Goal: Task Accomplishment & Management: Complete application form

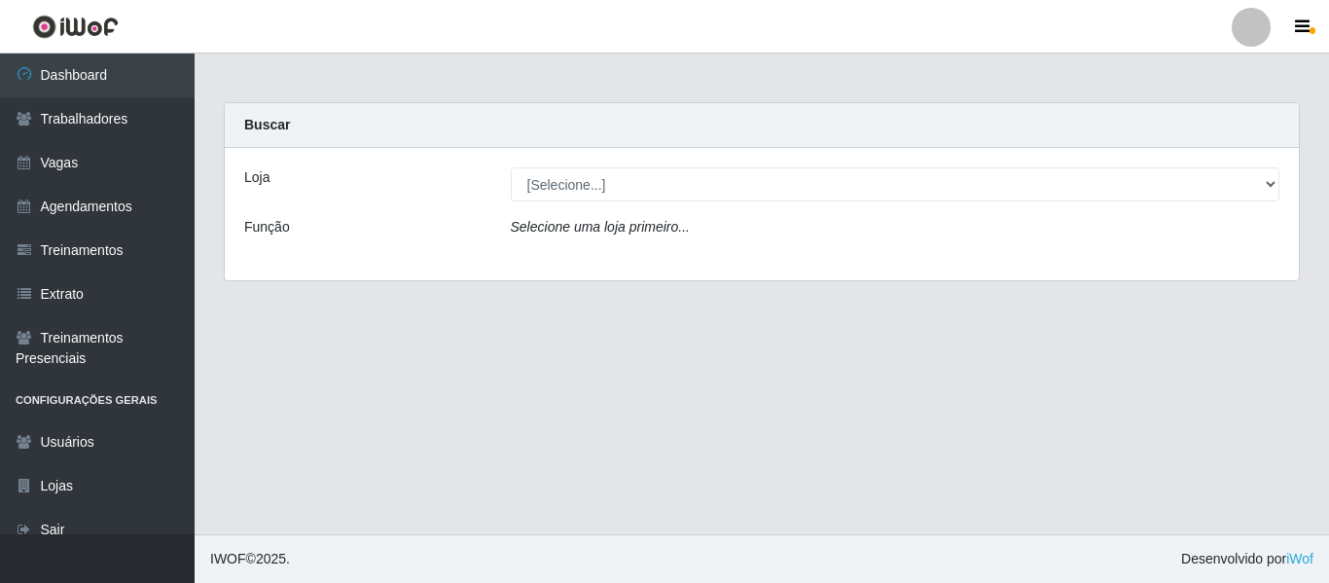
click at [571, 164] on div "Loja [Selecione...] Ideal - Centenário Ideal - Conceição Ideal - Prata Função S…" at bounding box center [762, 214] width 1074 height 132
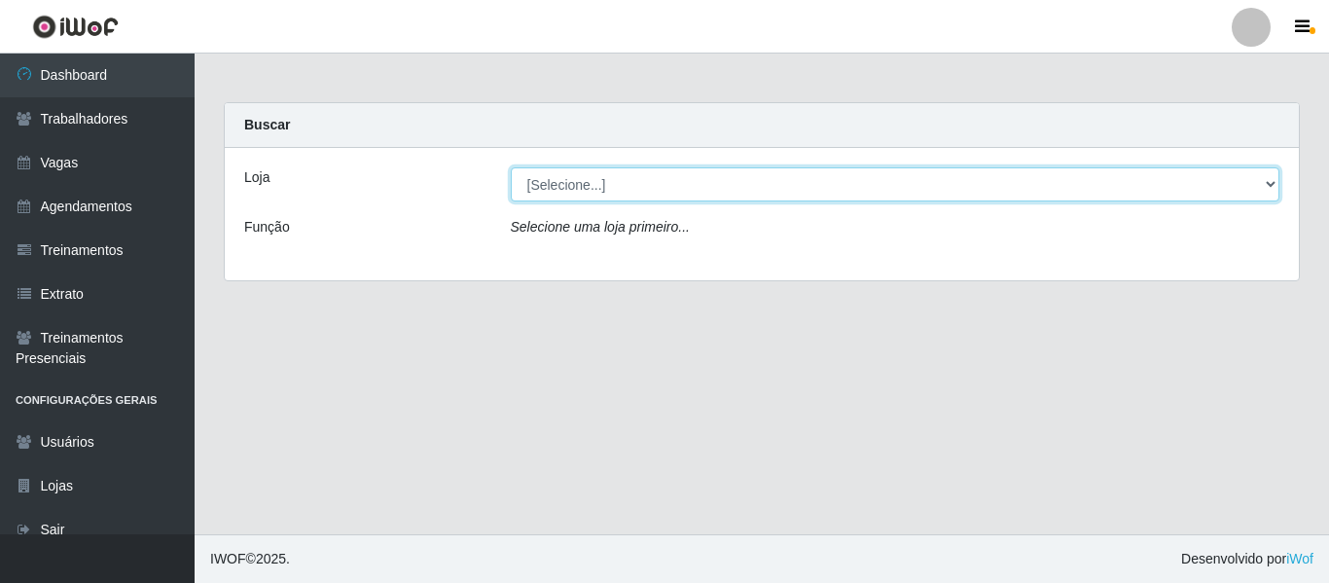
click at [572, 173] on select "[Selecione...] Ideal - Centenário Ideal - Conceição Ideal - Prata" at bounding box center [896, 184] width 770 height 34
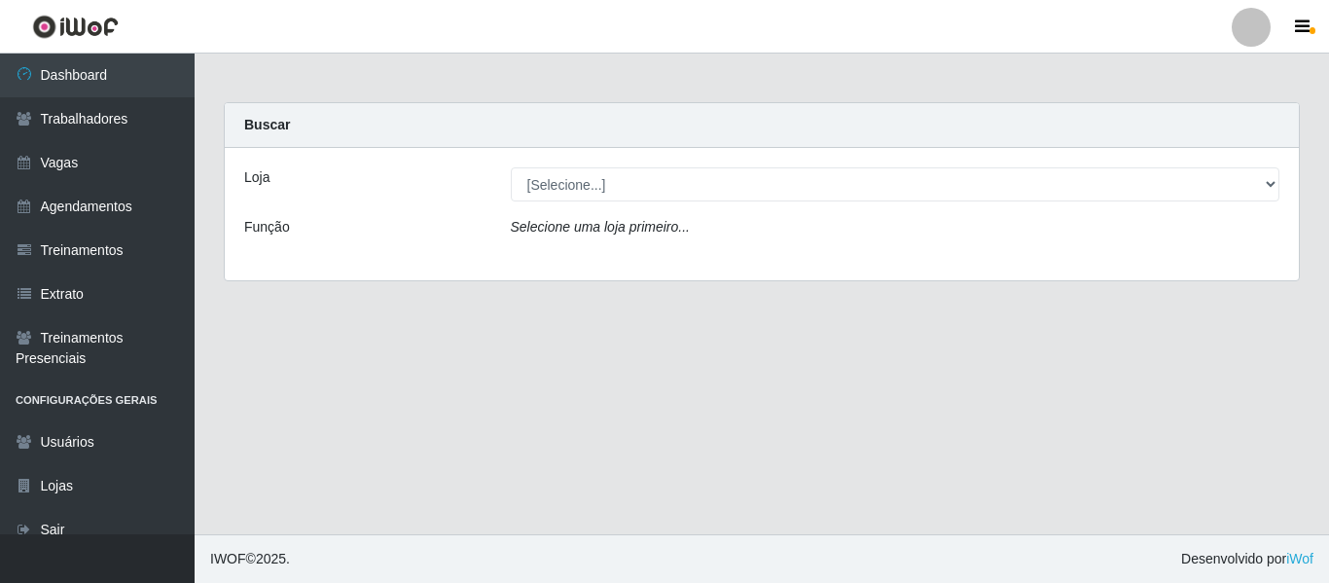
drag, startPoint x: 461, startPoint y: 229, endPoint x: 473, endPoint y: 224, distance: 12.6
click at [468, 229] on div "Função" at bounding box center [363, 231] width 267 height 28
click at [1255, 25] on div at bounding box center [1251, 27] width 39 height 39
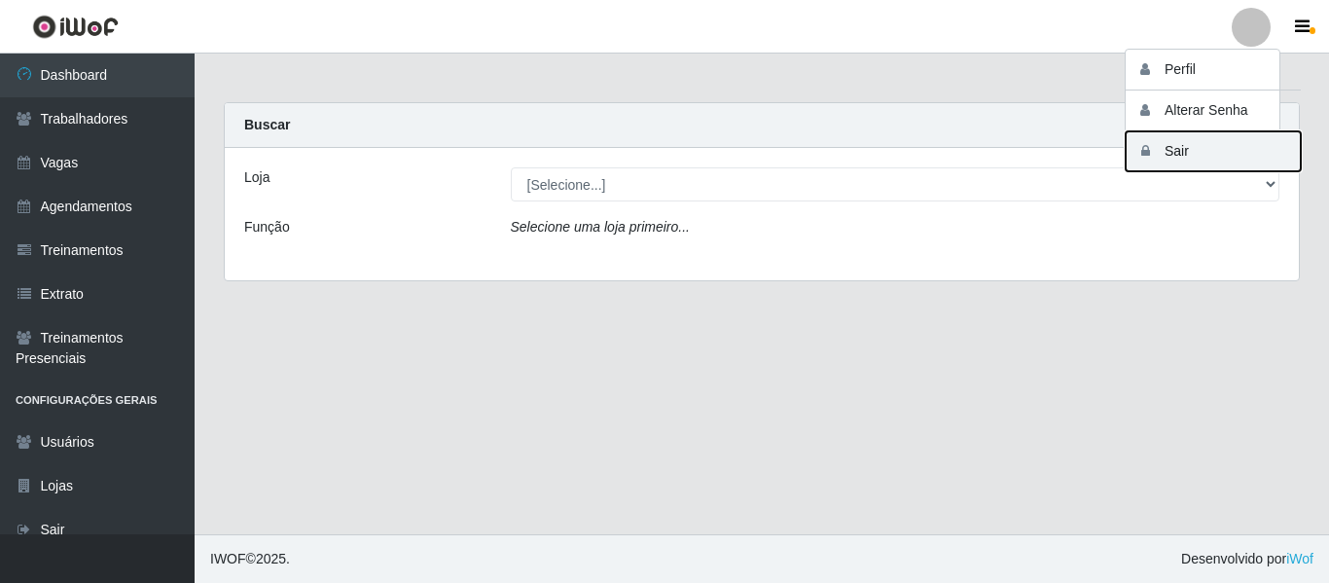
click at [1223, 145] on button "Sair" at bounding box center [1213, 151] width 175 height 40
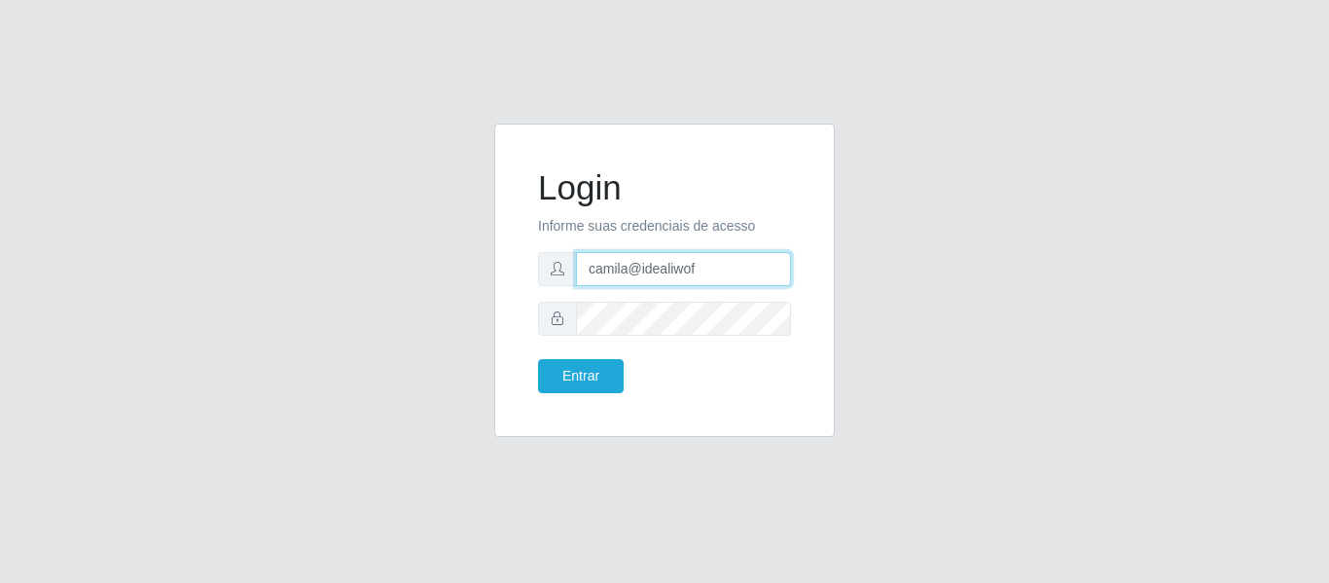
drag, startPoint x: 611, startPoint y: 277, endPoint x: 359, endPoint y: 250, distance: 253.5
click at [359, 250] on div "Login Informe suas credenciais de acesso camila@idealiwof Entrar" at bounding box center [664, 292] width 1109 height 337
drag, startPoint x: 759, startPoint y: 277, endPoint x: 458, endPoint y: 224, distance: 305.4
click at [459, 224] on div "Login Informe suas credenciais de acesso camilavarejao@bancarios Entrar" at bounding box center [664, 292] width 1109 height 337
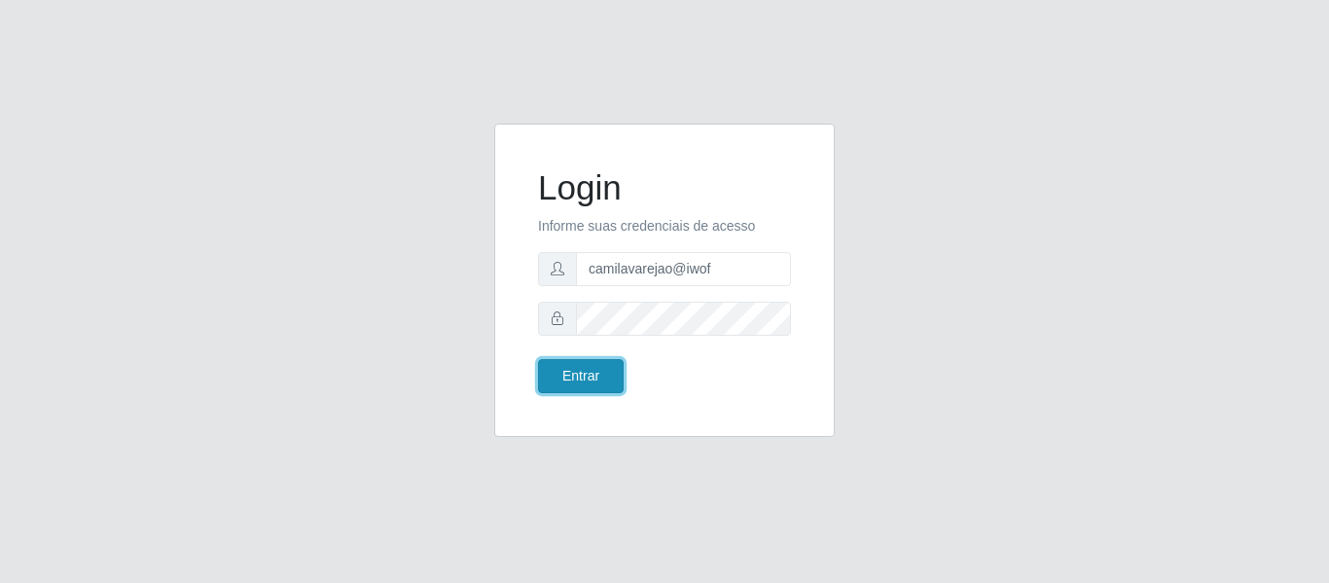
click at [600, 373] on button "Entrar" at bounding box center [581, 376] width 86 height 34
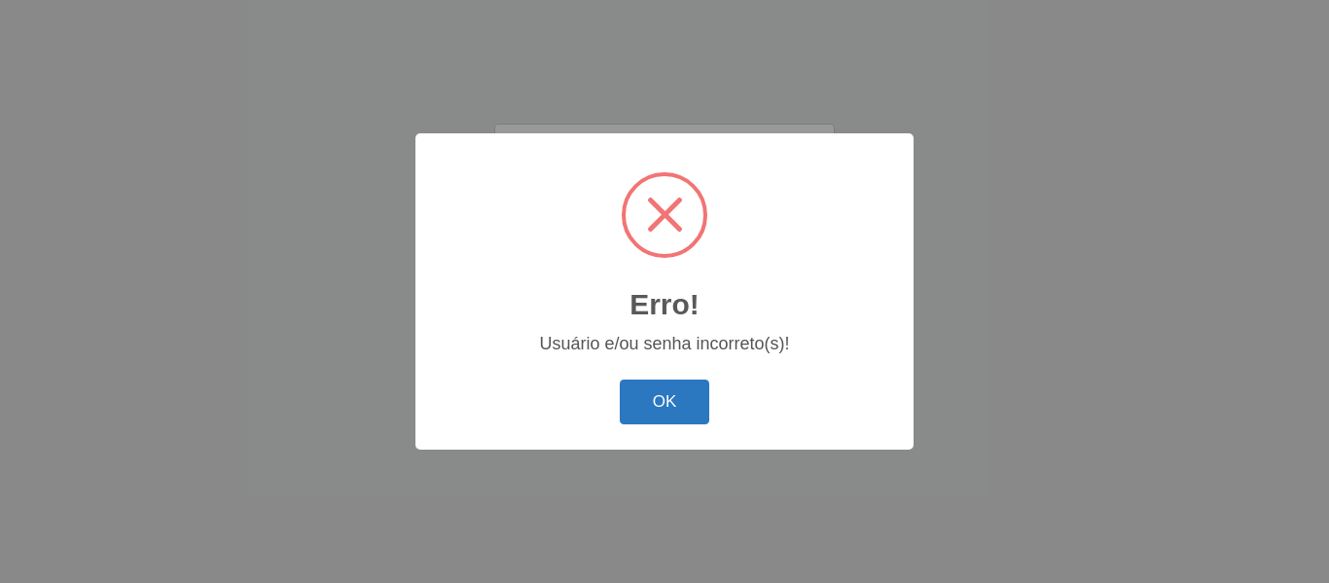
click at [676, 404] on button "OK" at bounding box center [665, 402] width 90 height 46
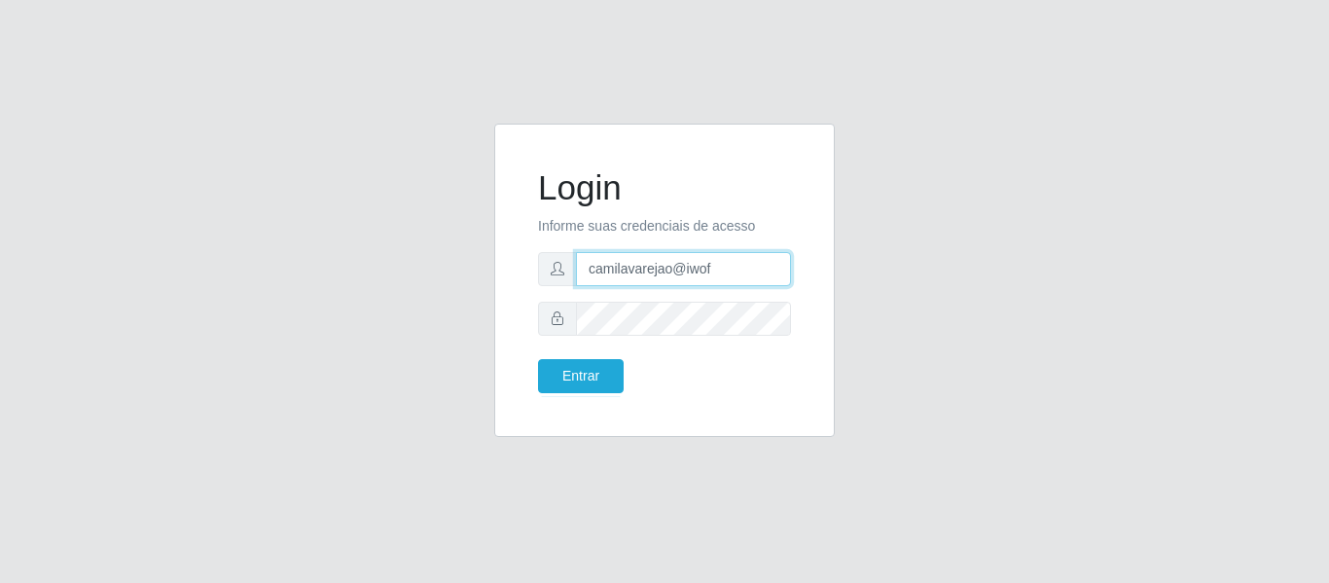
drag, startPoint x: 740, startPoint y: 257, endPoint x: 527, endPoint y: 262, distance: 213.1
click at [527, 262] on div "Login Informe suas credenciais de acesso camilavarejao@iwof Entrar" at bounding box center [665, 280] width 292 height 265
type input "camilavarjao@iwof"
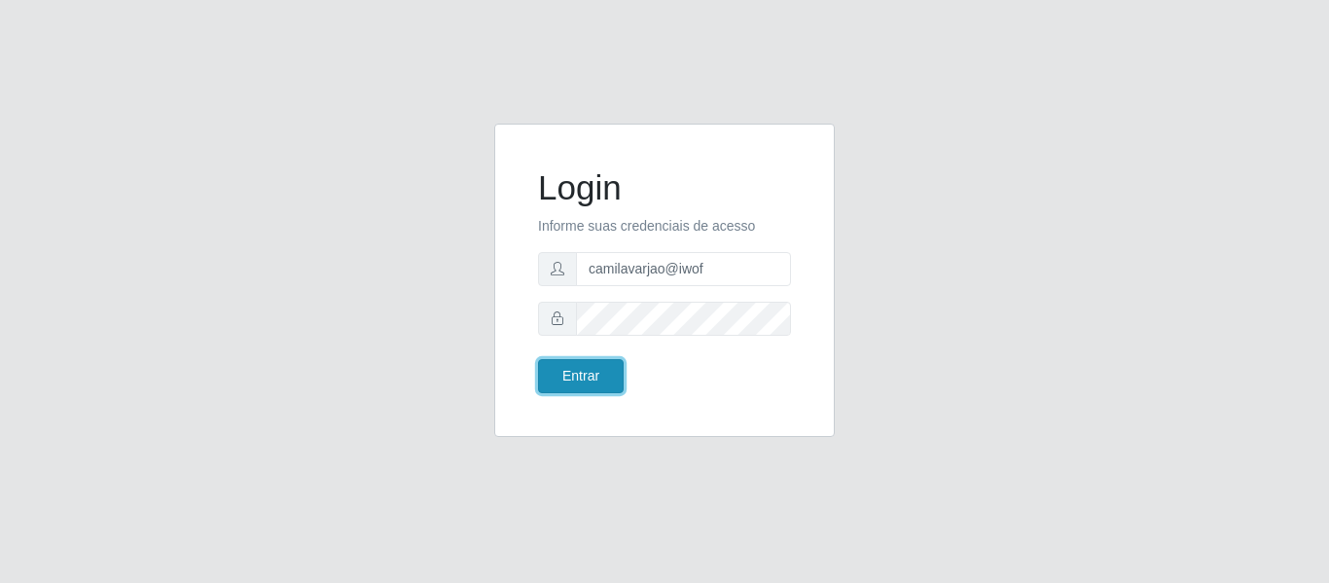
click at [567, 368] on button "Entrar" at bounding box center [581, 376] width 86 height 34
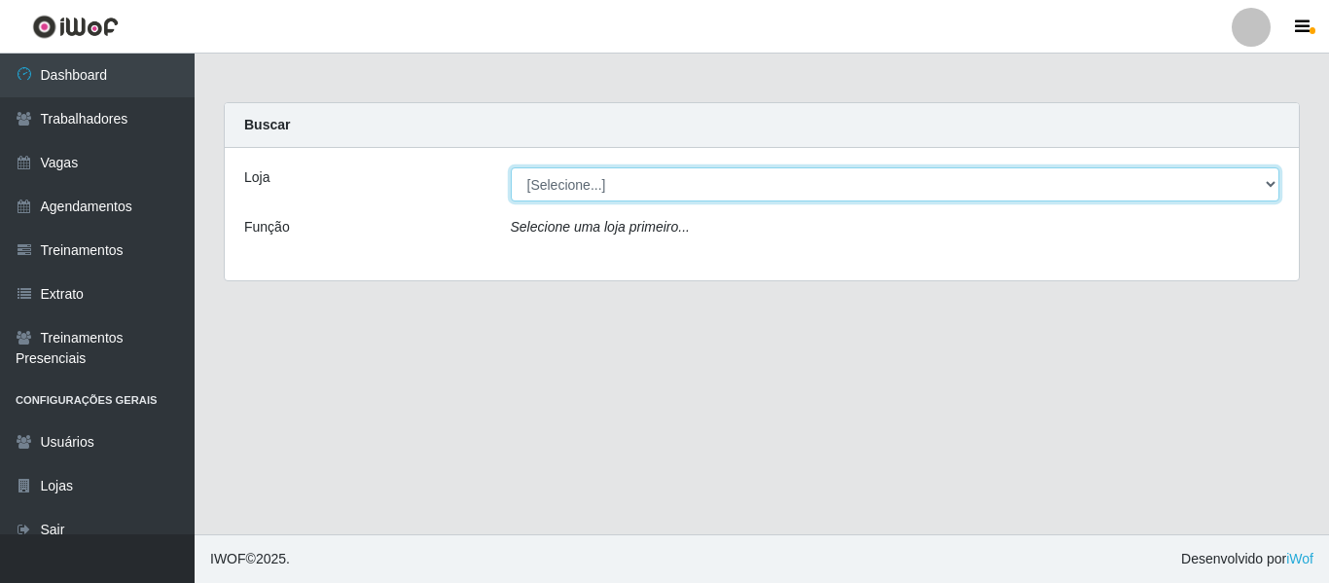
drag, startPoint x: 652, startPoint y: 183, endPoint x: 646, endPoint y: 196, distance: 13.9
click at [652, 183] on select "[Selecione...] Varejão Supermercados" at bounding box center [896, 184] width 770 height 34
select select "237"
click at [511, 167] on select "[Selecione...] Varejão Supermercados" at bounding box center [896, 184] width 770 height 34
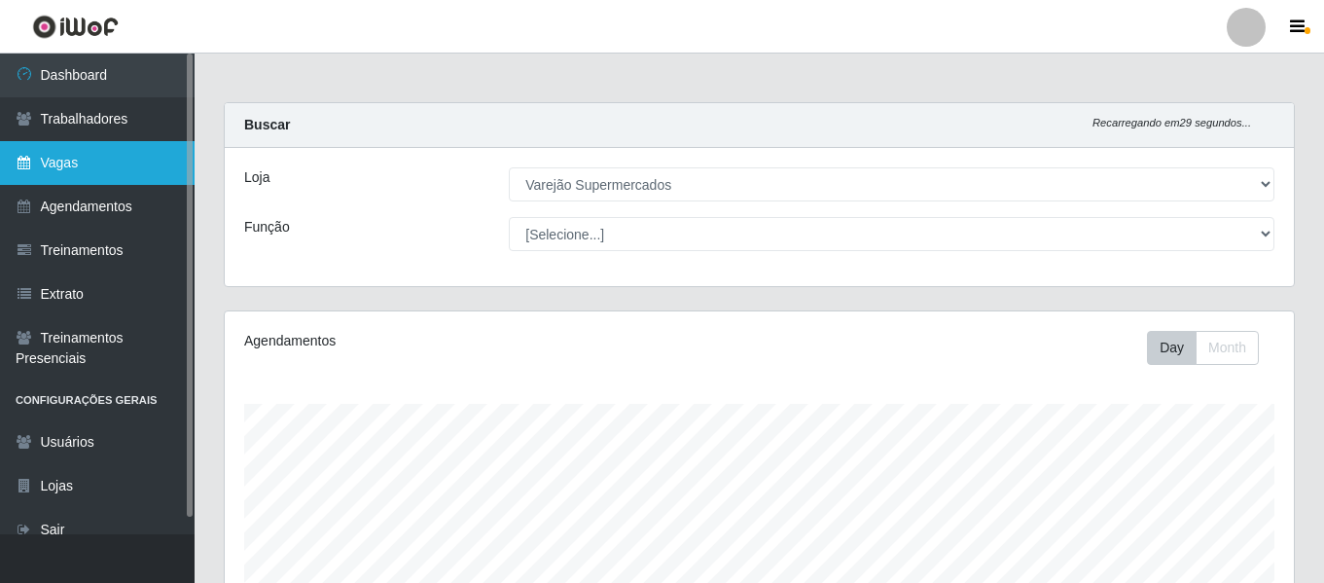
click at [147, 161] on link "Vagas" at bounding box center [97, 163] width 195 height 44
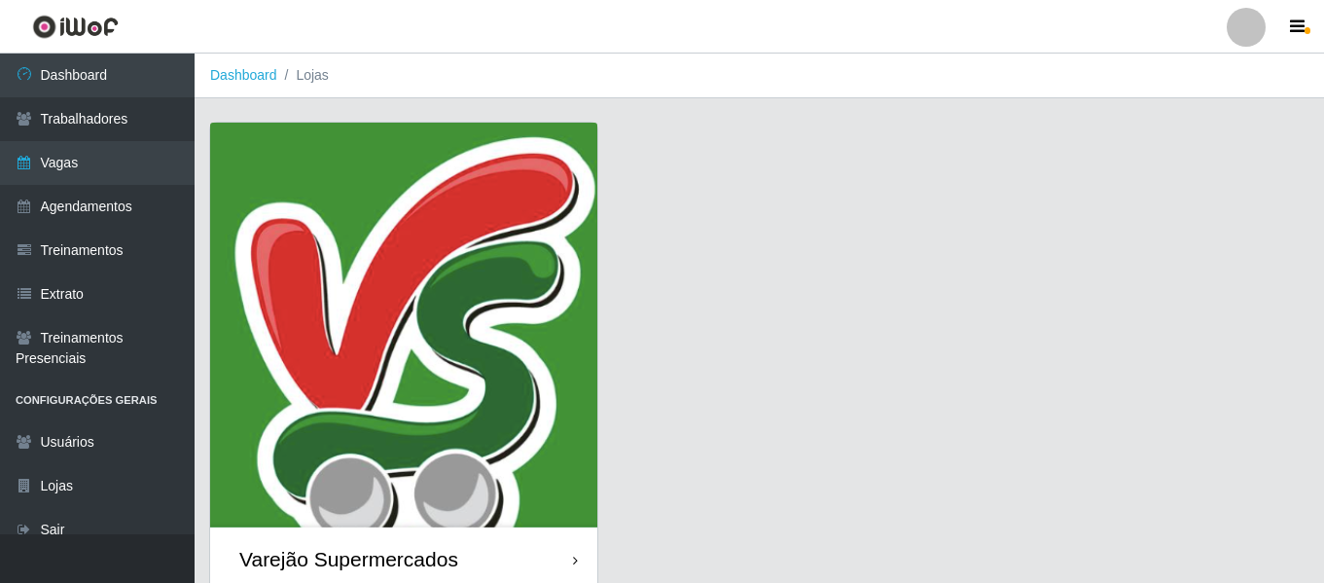
click at [342, 281] on img at bounding box center [403, 325] width 387 height 405
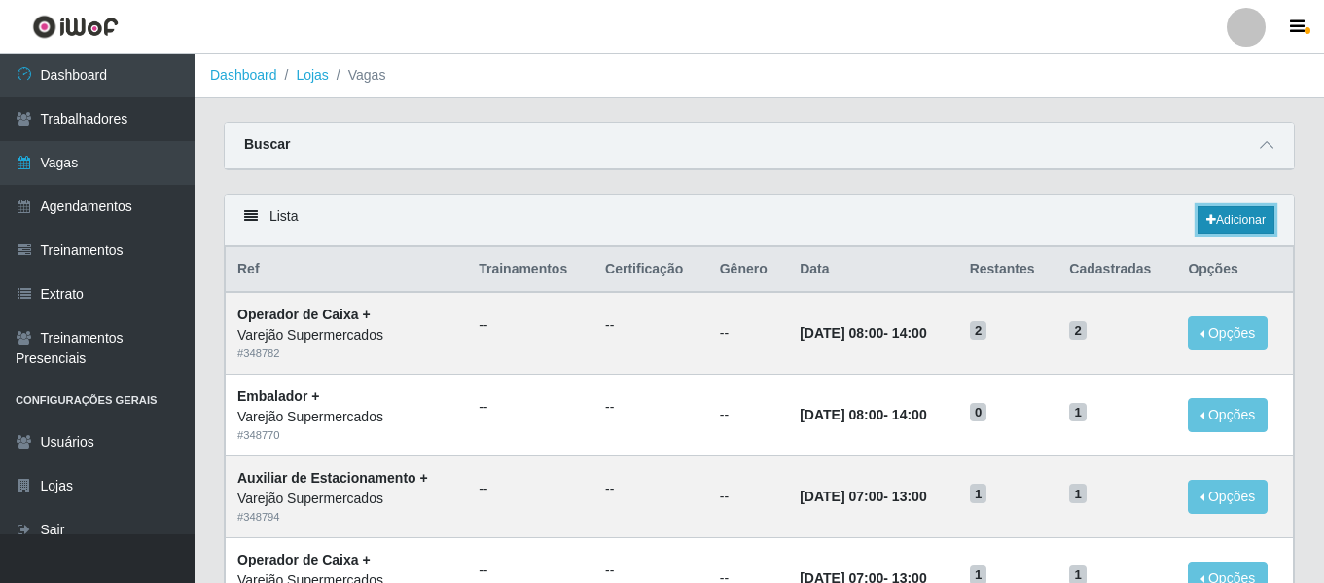
click at [1251, 218] on link "Adicionar" at bounding box center [1236, 219] width 77 height 27
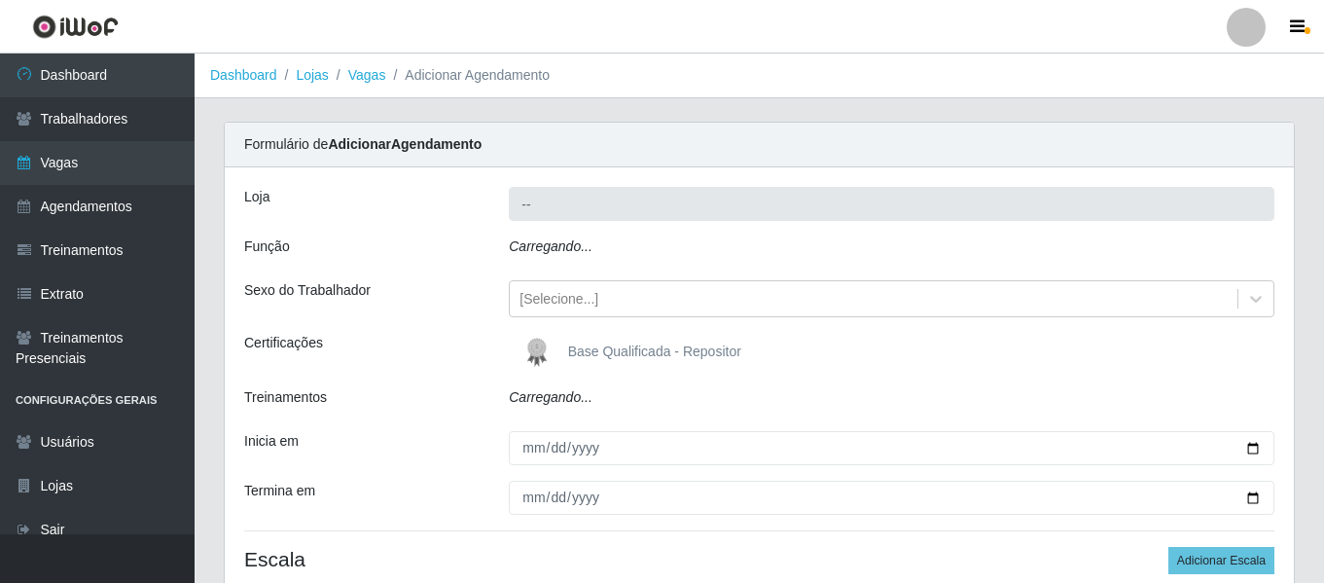
type input "Varejão Supermercados"
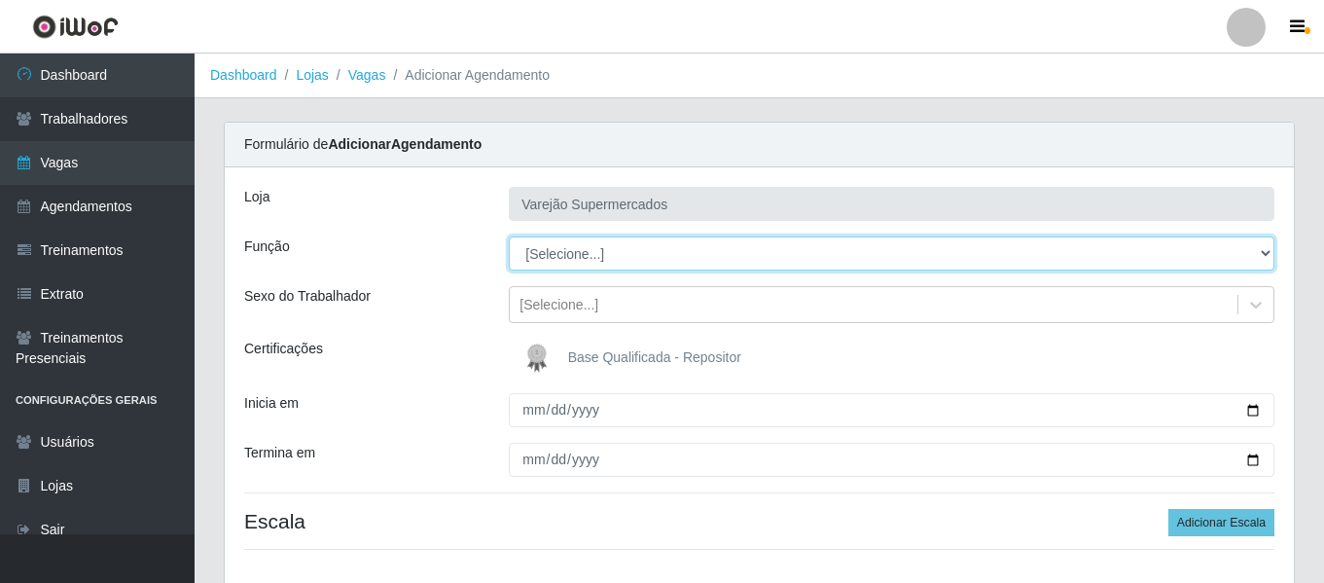
click at [559, 241] on select "[Selecione...] ASG ASG + ASG ++ Auxiliar de Estacionamento Auxiliar de Estacion…" at bounding box center [892, 253] width 766 height 34
select select "1"
click at [509, 236] on select "[Selecione...] ASG ASG + ASG ++ Auxiliar de Estacionamento Auxiliar de Estacion…" at bounding box center [892, 253] width 766 height 34
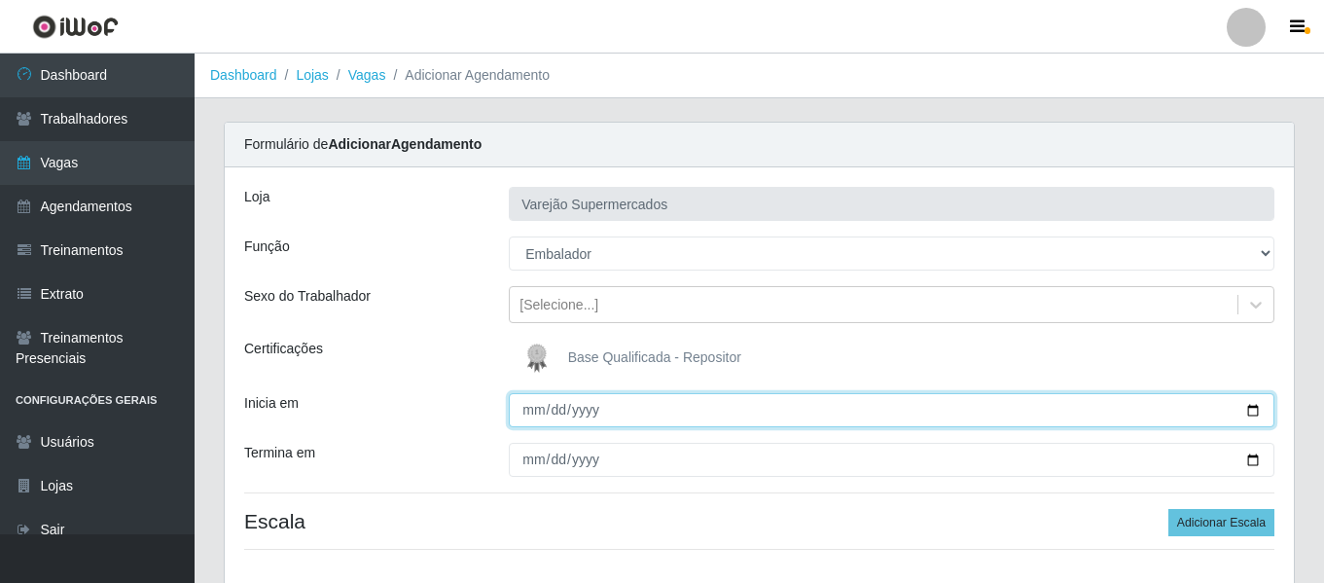
click at [537, 407] on input "Inicia em" at bounding box center [892, 410] width 766 height 34
type input "[DATE]"
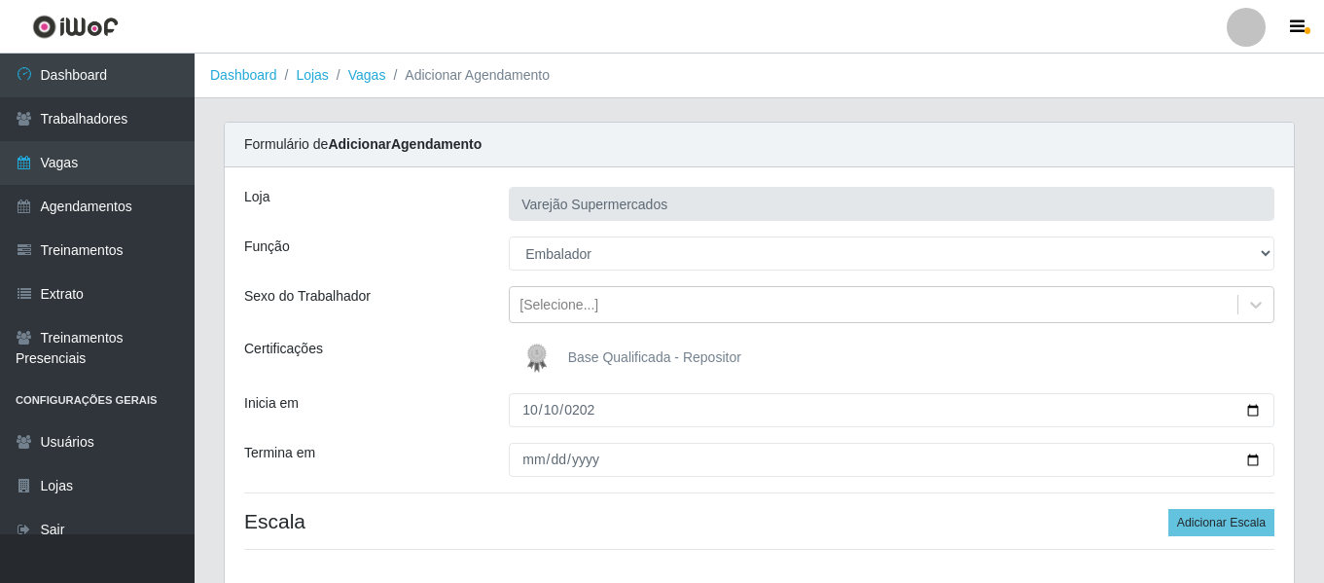
click at [528, 478] on div "Loja Varejão Supermercados Função [Selecione...] ASG ASG + ASG ++ Auxiliar de E…" at bounding box center [759, 375] width 1069 height 417
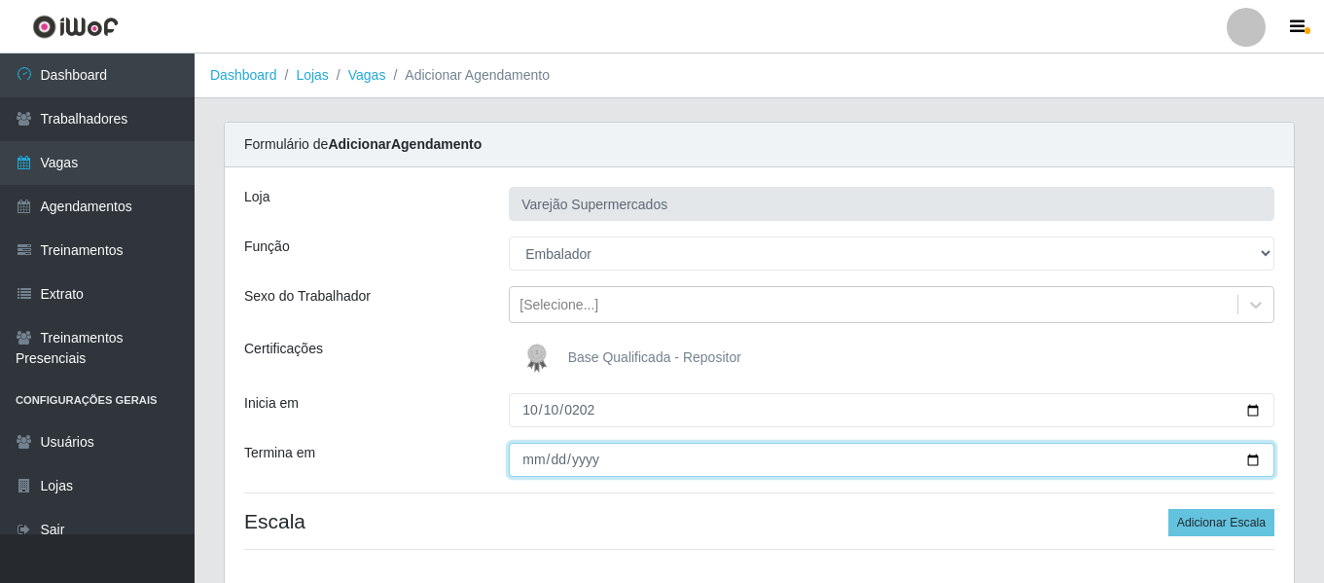
click at [527, 457] on input "Termina em" at bounding box center [892, 460] width 766 height 34
type input "[DATE]"
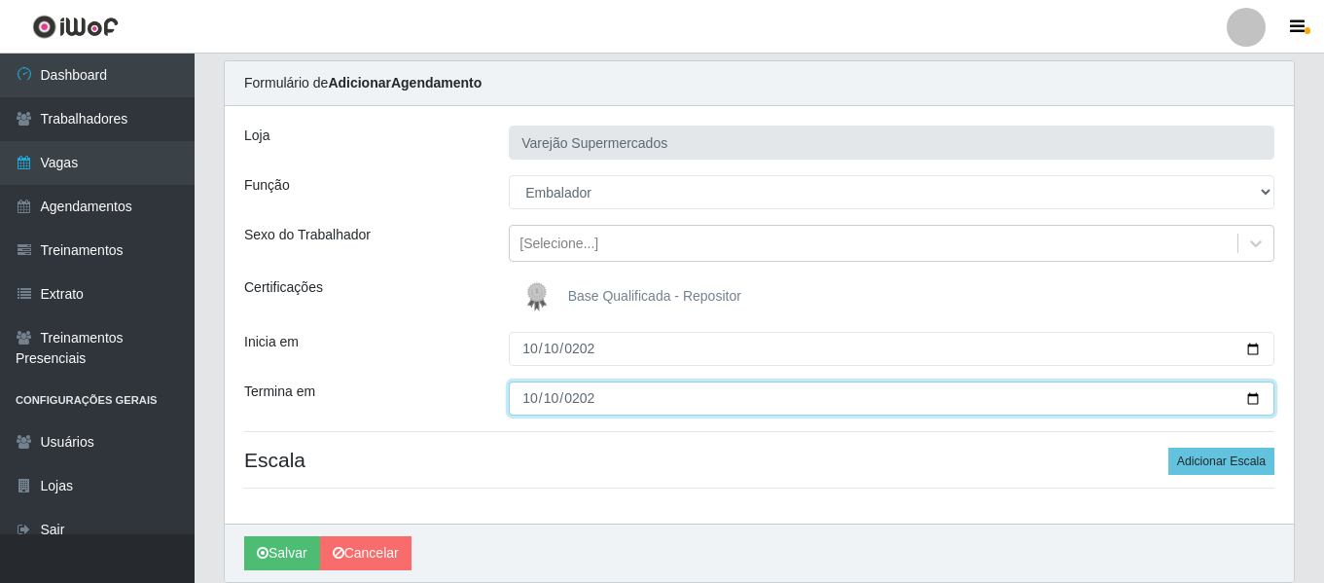
scroll to position [133, 0]
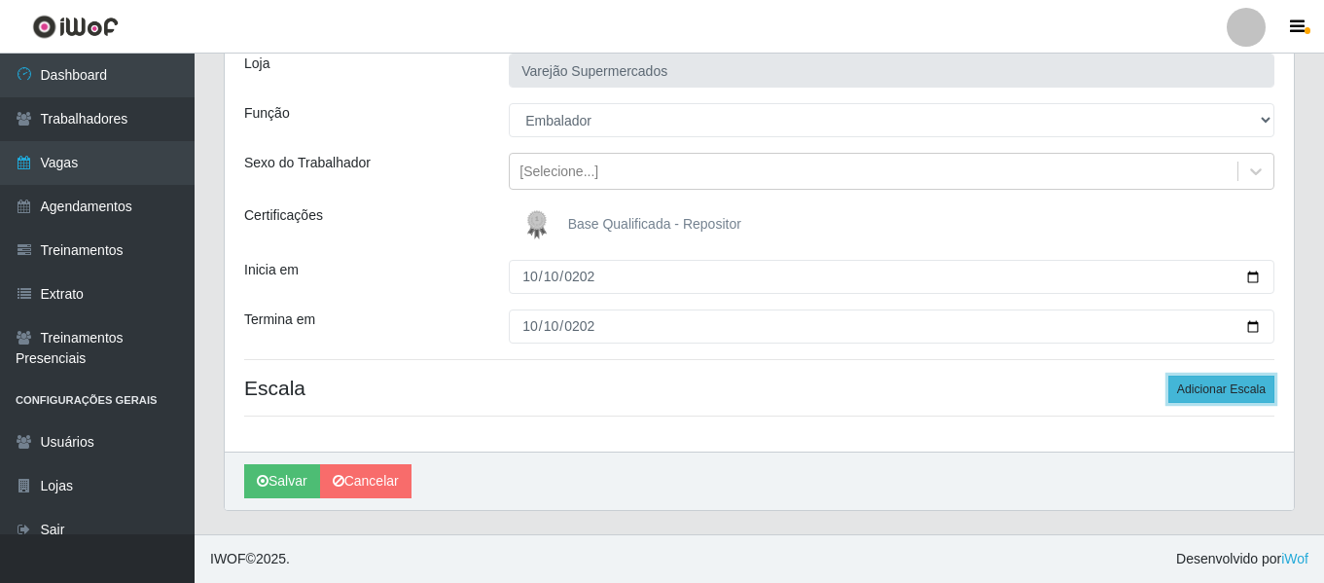
click at [1223, 385] on button "Adicionar Escala" at bounding box center [1222, 389] width 106 height 27
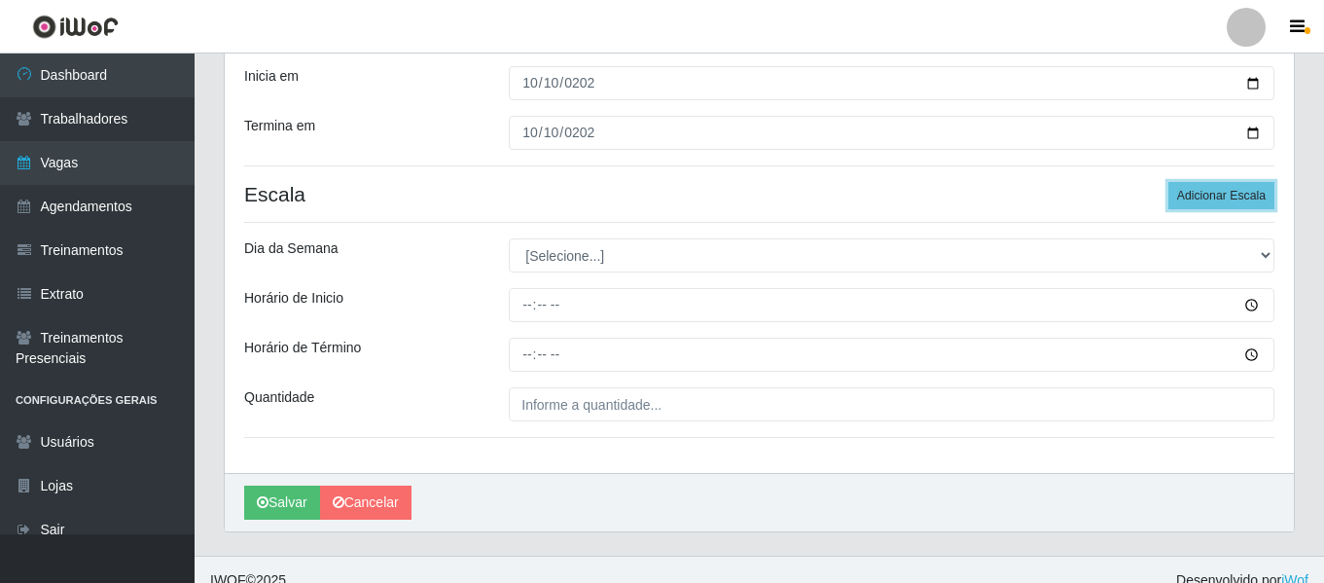
scroll to position [328, 0]
click at [1245, 194] on button "Adicionar Escala" at bounding box center [1222, 194] width 106 height 27
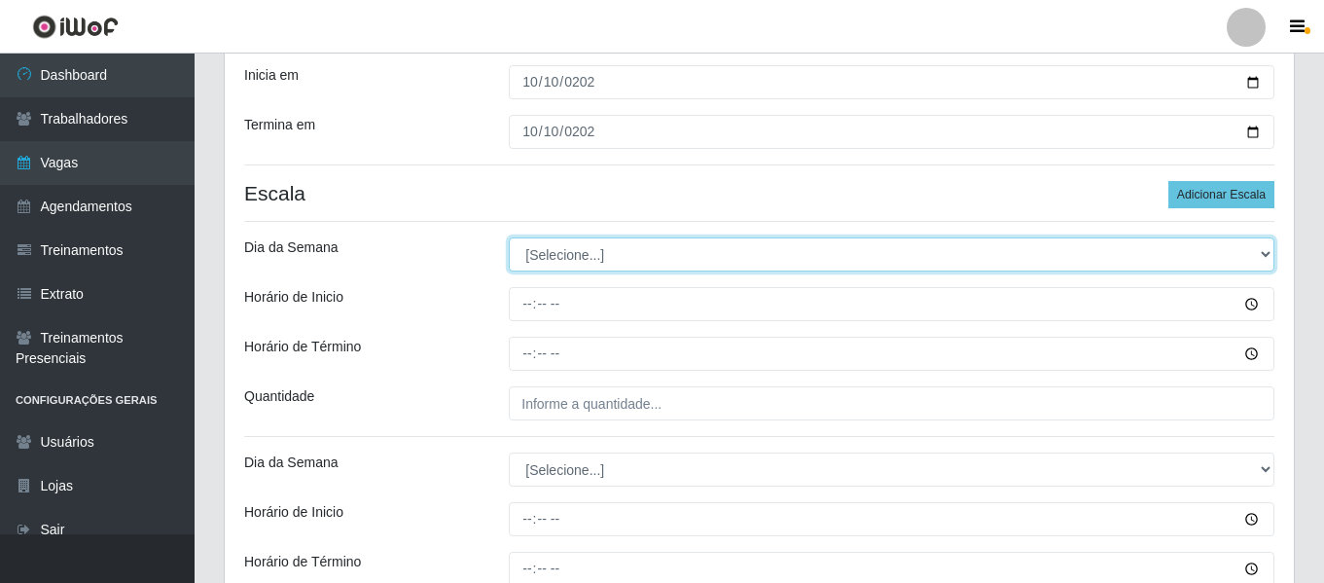
click at [631, 238] on select "[Selecione...] Segunda Terça Quarta Quinta Sexta Sábado Domingo" at bounding box center [892, 254] width 766 height 34
select select "5"
click at [509, 237] on select "[Selecione...] Segunda Terça Quarta Quinta Sexta Sábado Domingo" at bounding box center [892, 254] width 766 height 34
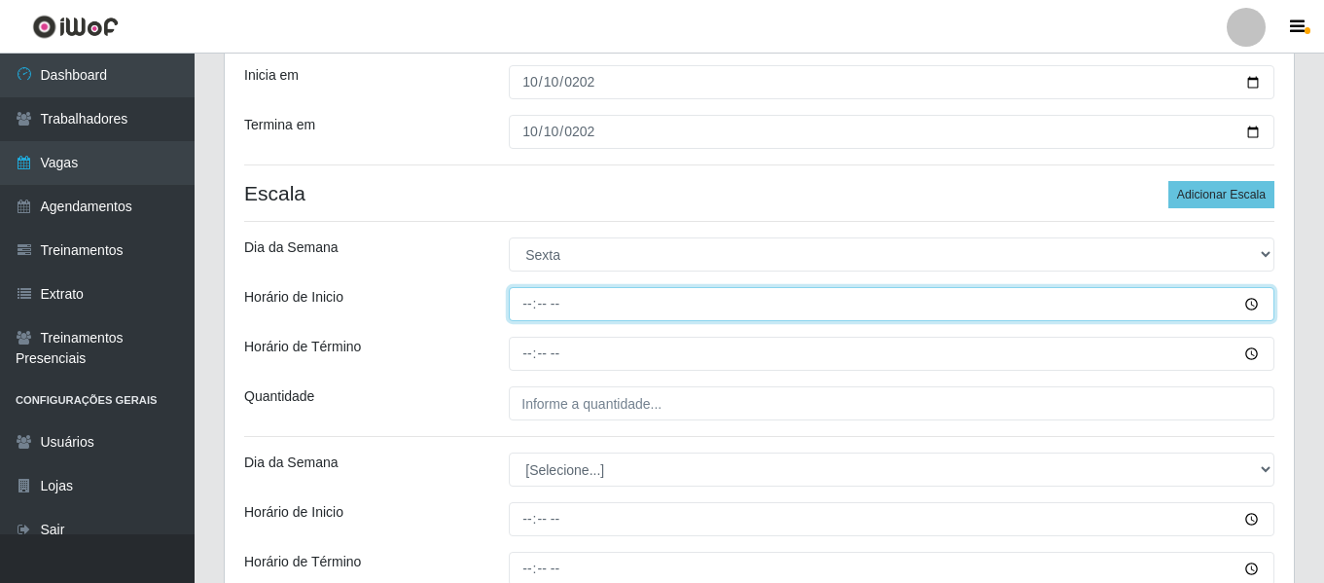
click at [532, 311] on input "Horário de Inicio" at bounding box center [892, 304] width 766 height 34
type input "08:00"
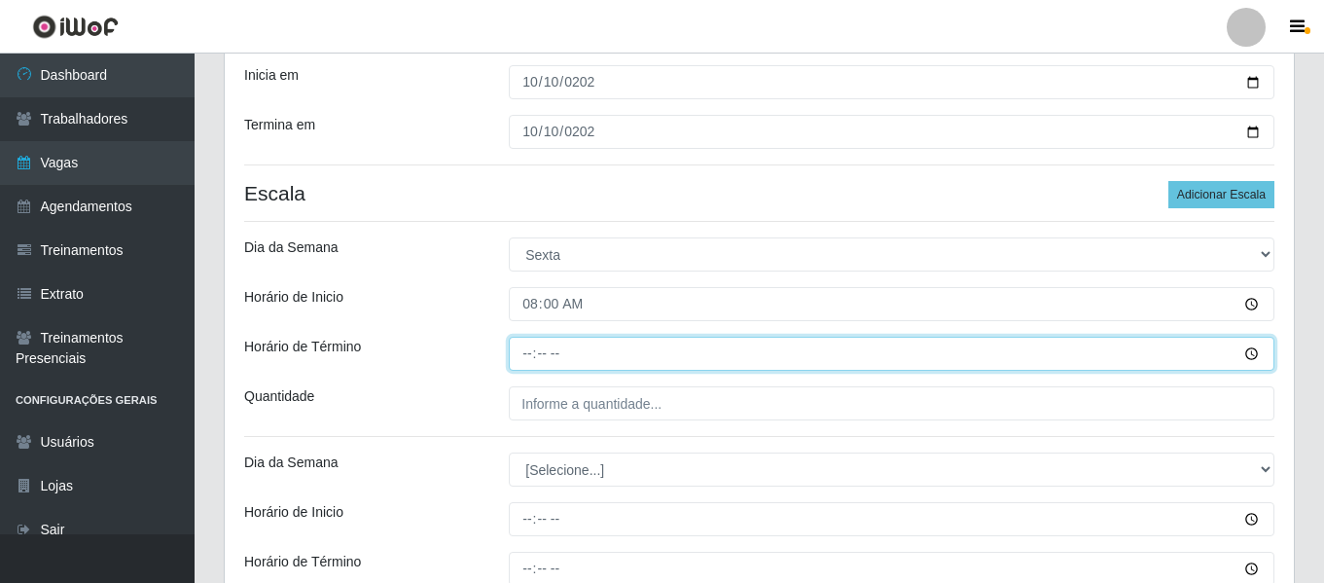
click at [519, 362] on input "Horário de Término" at bounding box center [892, 354] width 766 height 34
type input "14:00"
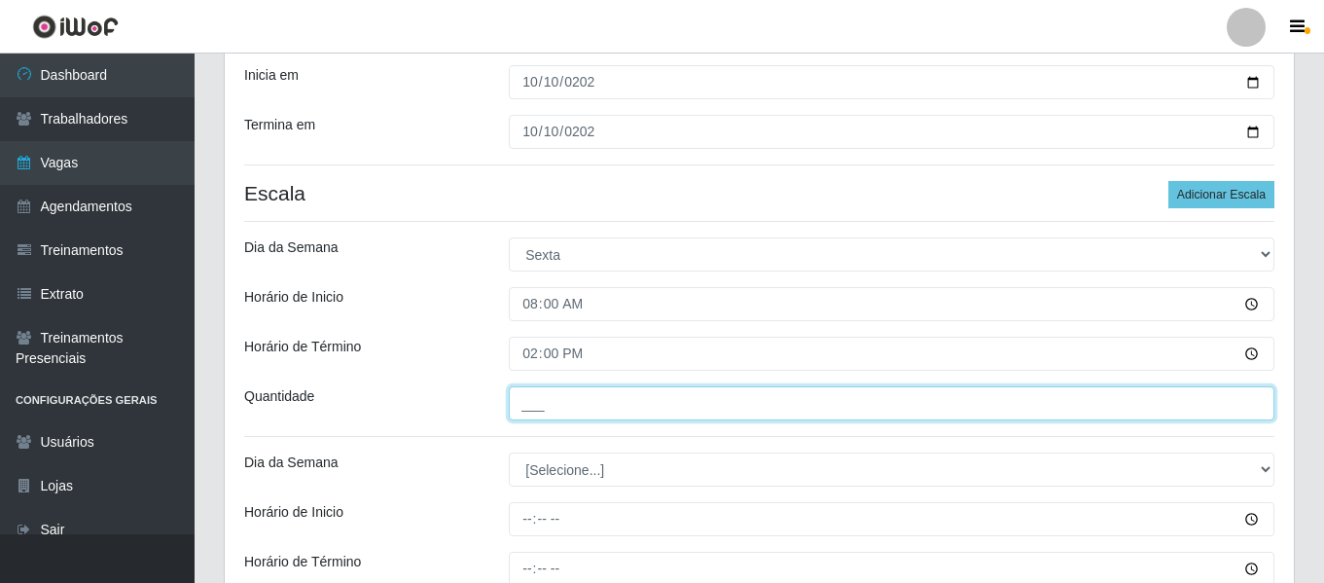
click at [579, 402] on input "___" at bounding box center [892, 403] width 766 height 34
type input "2__"
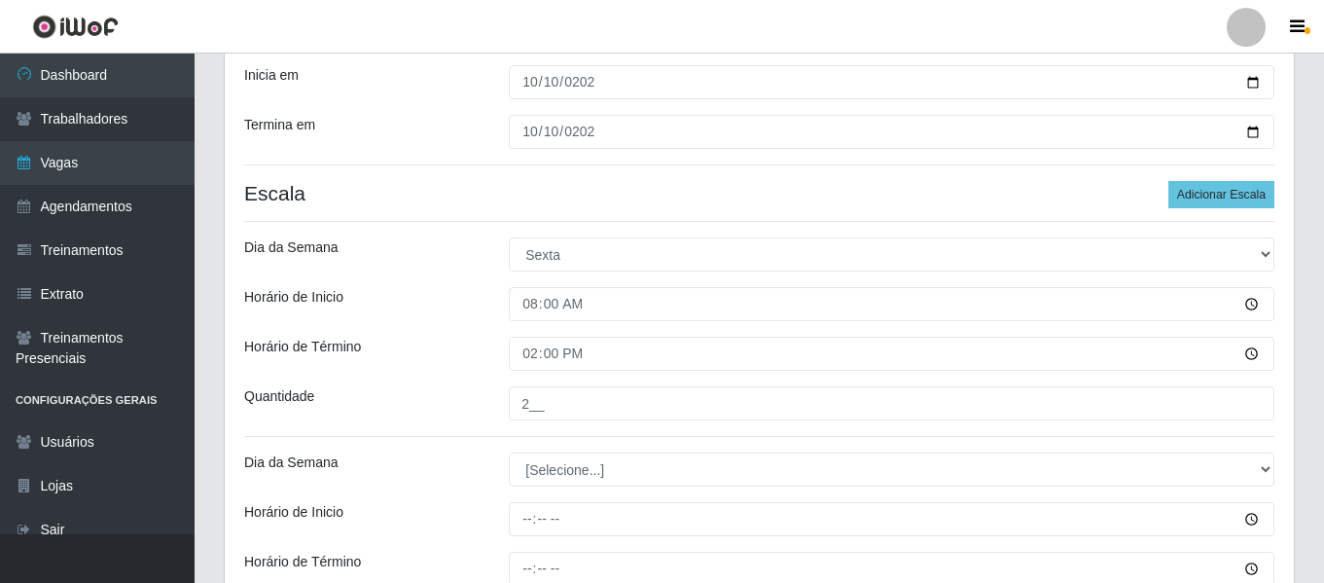
click at [480, 378] on div "Loja Varejão Supermercados Função [Selecione...] ASG ASG + ASG ++ Auxiliar de E…" at bounding box center [759, 263] width 1069 height 848
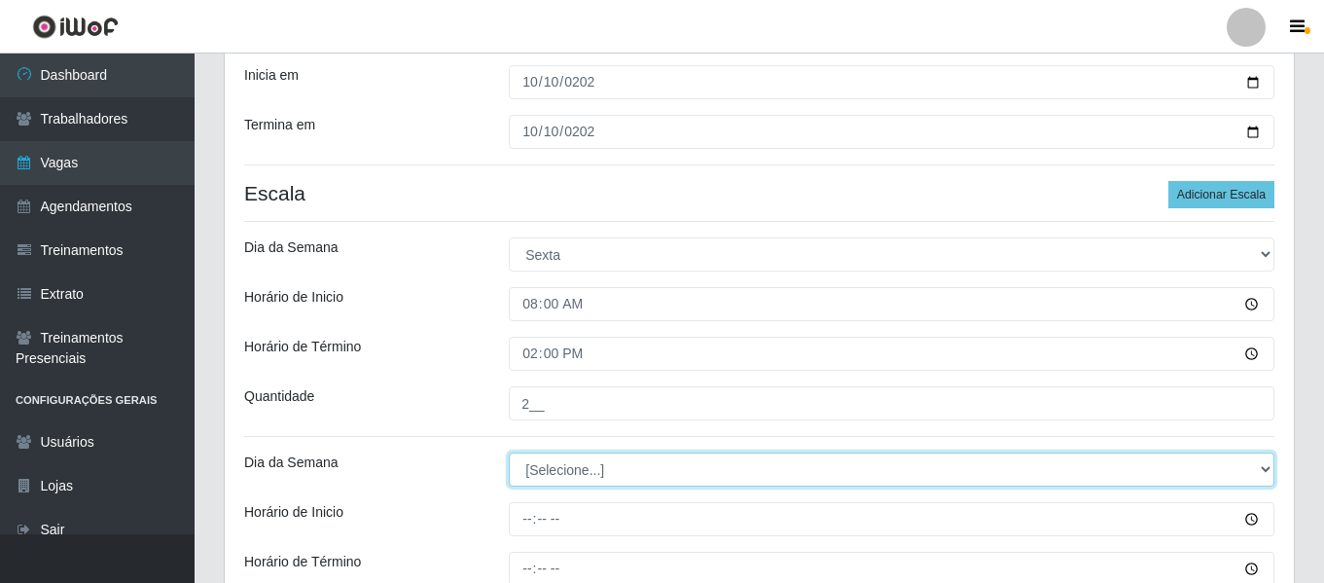
click at [616, 484] on select "[Selecione...] Segunda Terça Quarta Quinta Sexta Sábado Domingo" at bounding box center [892, 469] width 766 height 34
select select "5"
click at [509, 452] on select "[Selecione...] Segunda Terça Quarta Quinta Sexta Sábado Domingo" at bounding box center [892, 469] width 766 height 34
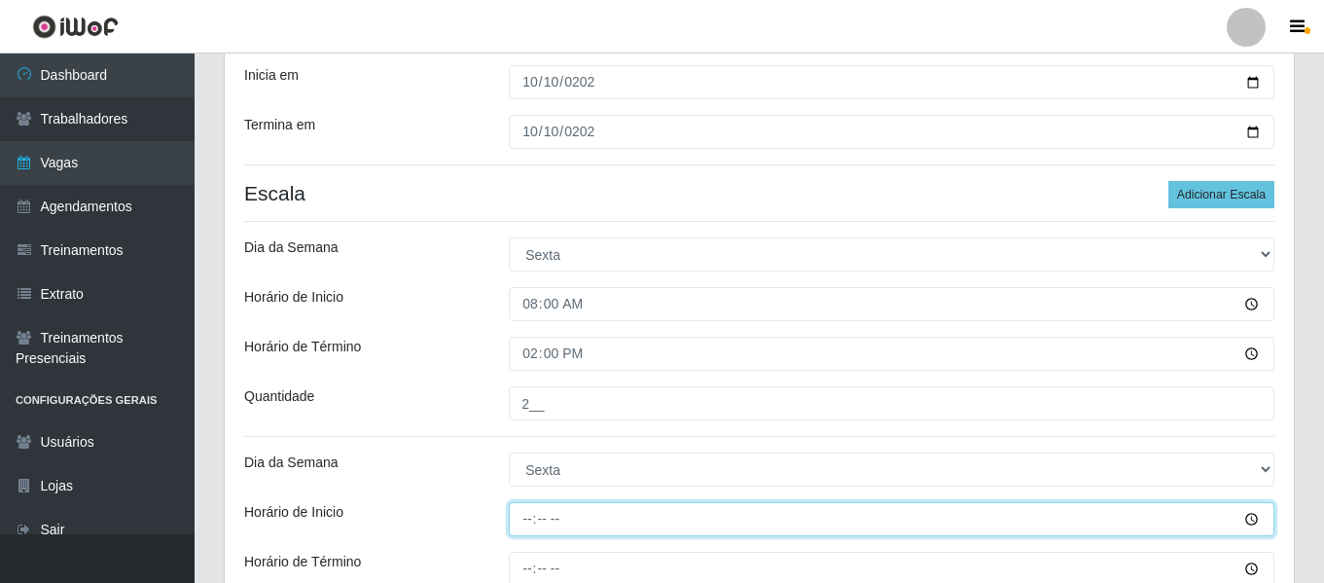
click at [542, 521] on input "Horário de Inicio" at bounding box center [892, 519] width 766 height 34
click at [533, 519] on input "Horário de Inicio" at bounding box center [892, 519] width 766 height 34
type input "14:00"
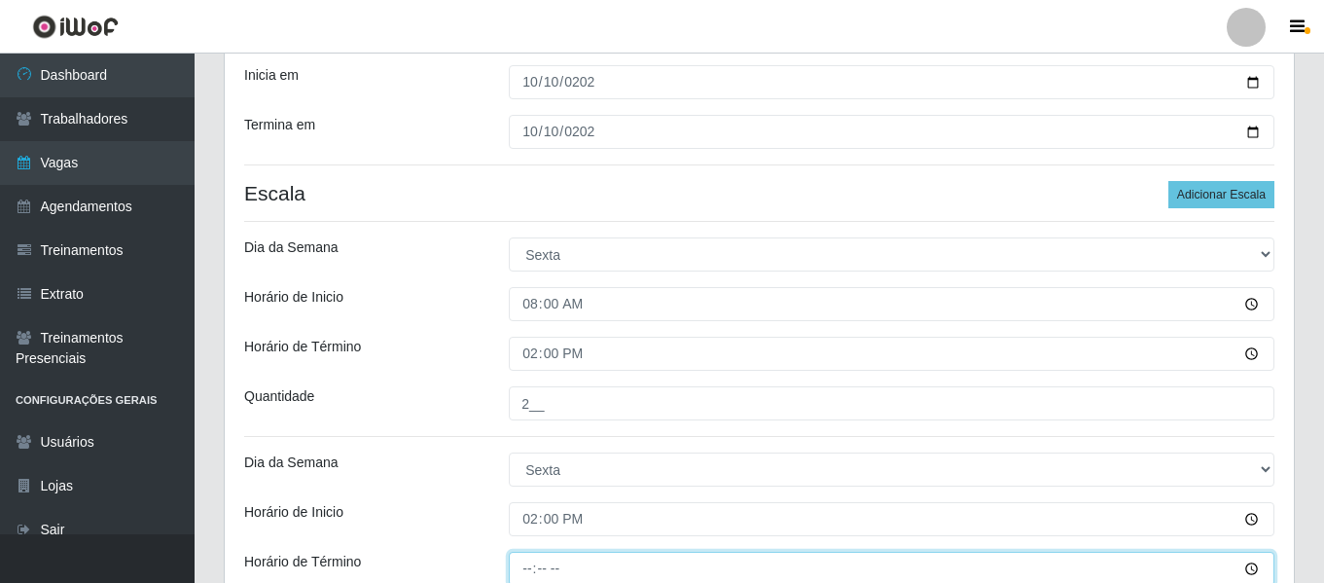
click at [517, 570] on input "Horário de Término" at bounding box center [892, 569] width 766 height 34
type input "20:00"
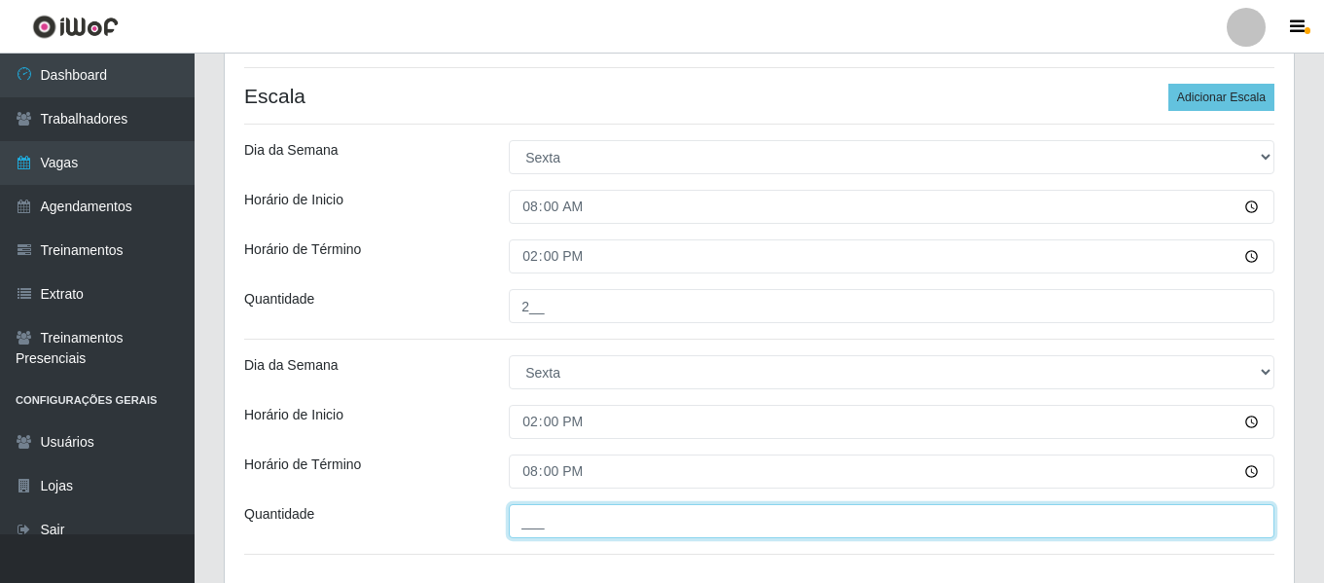
click at [574, 509] on input "___" at bounding box center [892, 521] width 766 height 34
type input "2__"
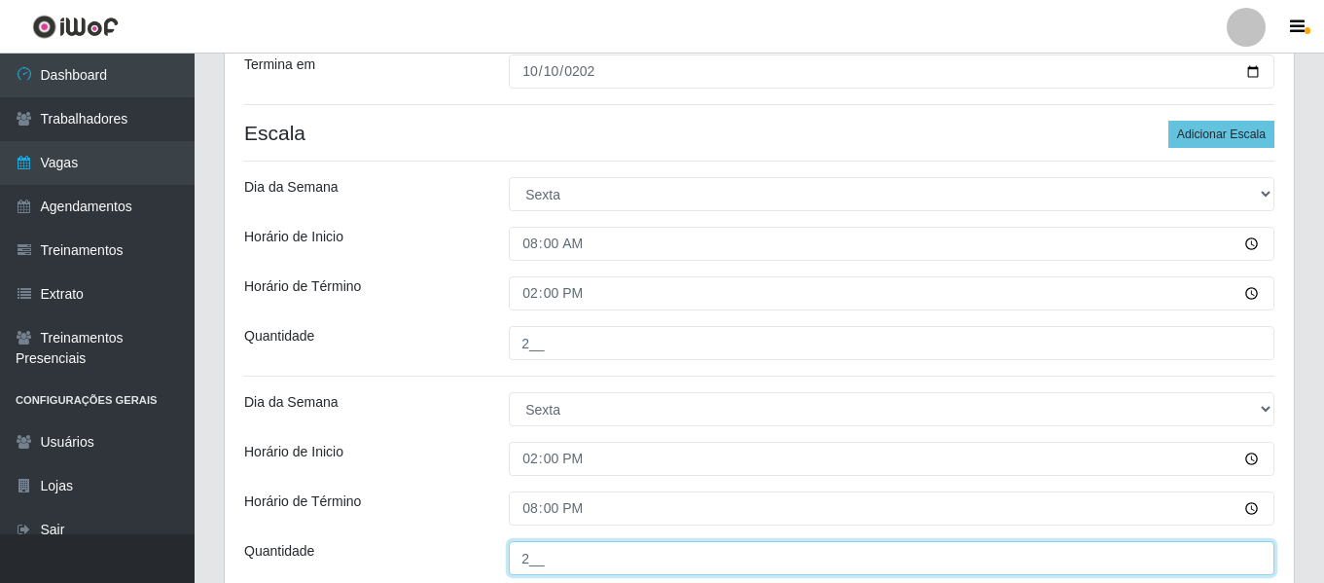
scroll to position [563, 0]
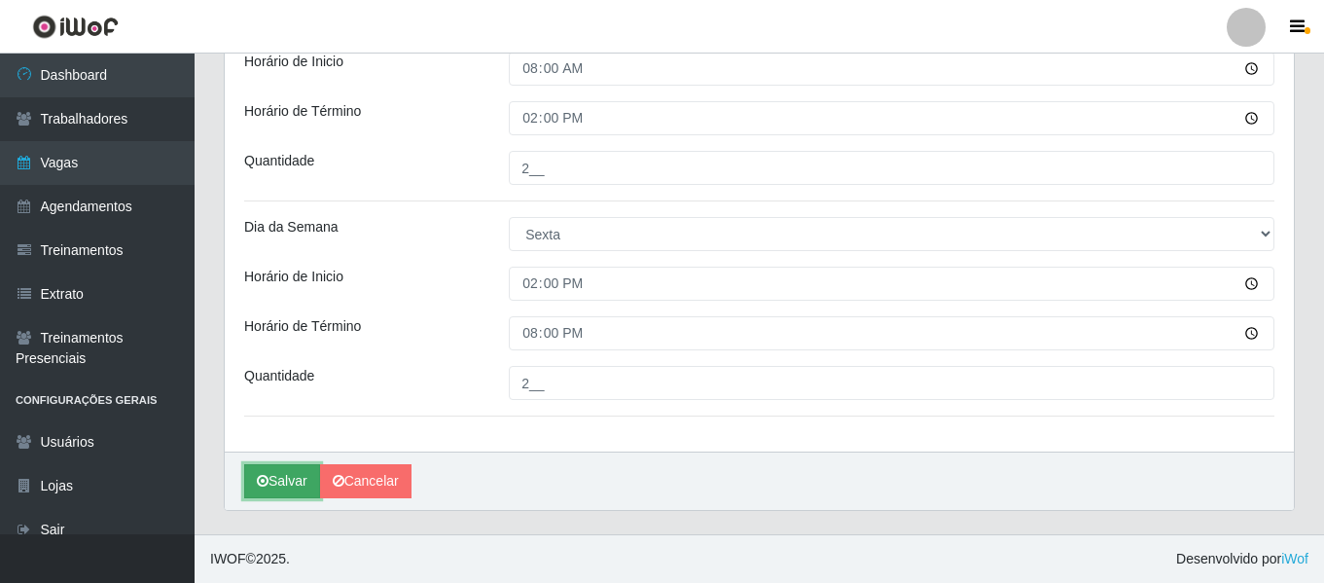
click at [286, 477] on button "Salvar" at bounding box center [282, 481] width 76 height 34
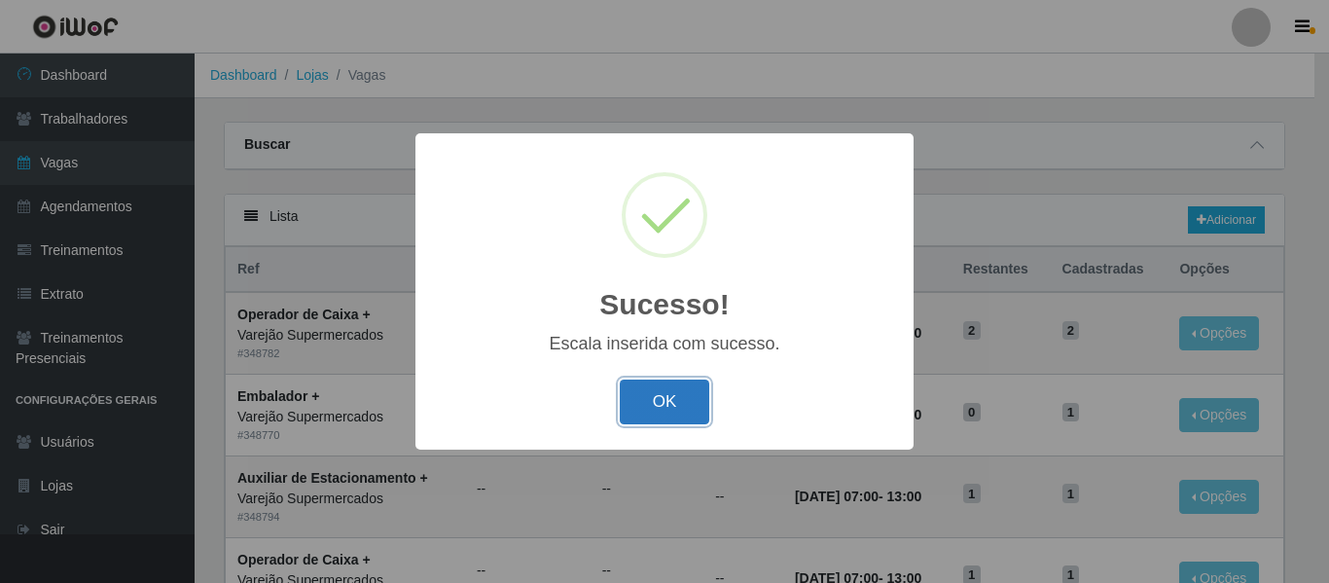
click at [644, 386] on button "OK" at bounding box center [665, 402] width 90 height 46
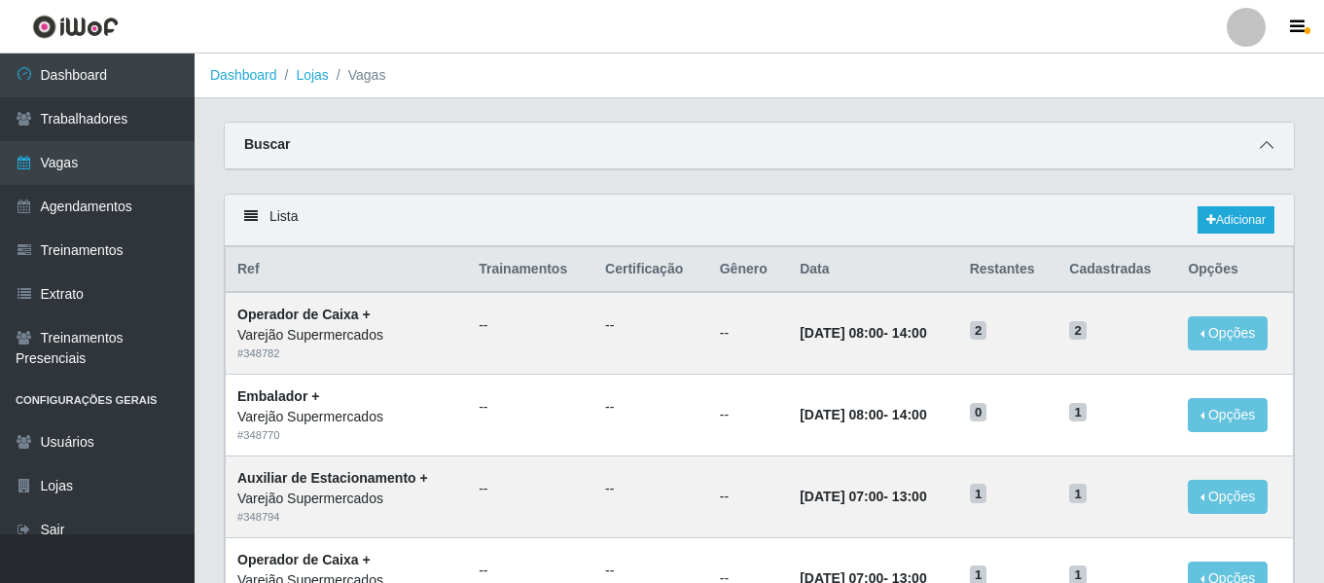
click at [1267, 151] on icon at bounding box center [1267, 145] width 14 height 14
click at [1252, 225] on link "Adicionar" at bounding box center [1236, 219] width 77 height 27
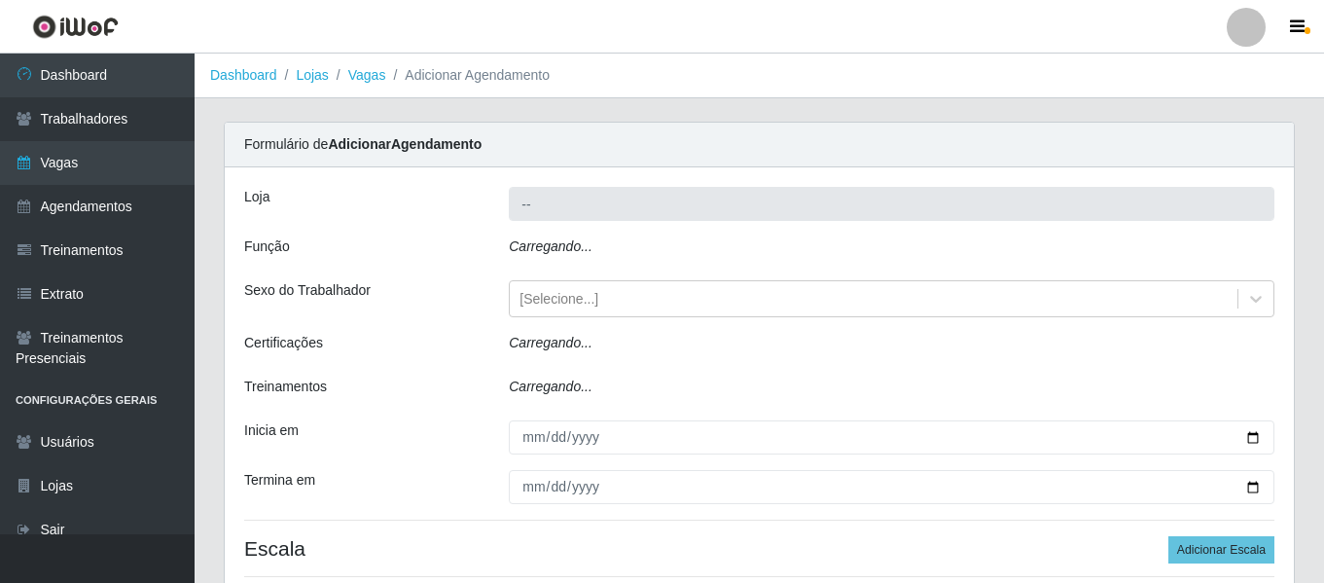
type input "Varejão Supermercados"
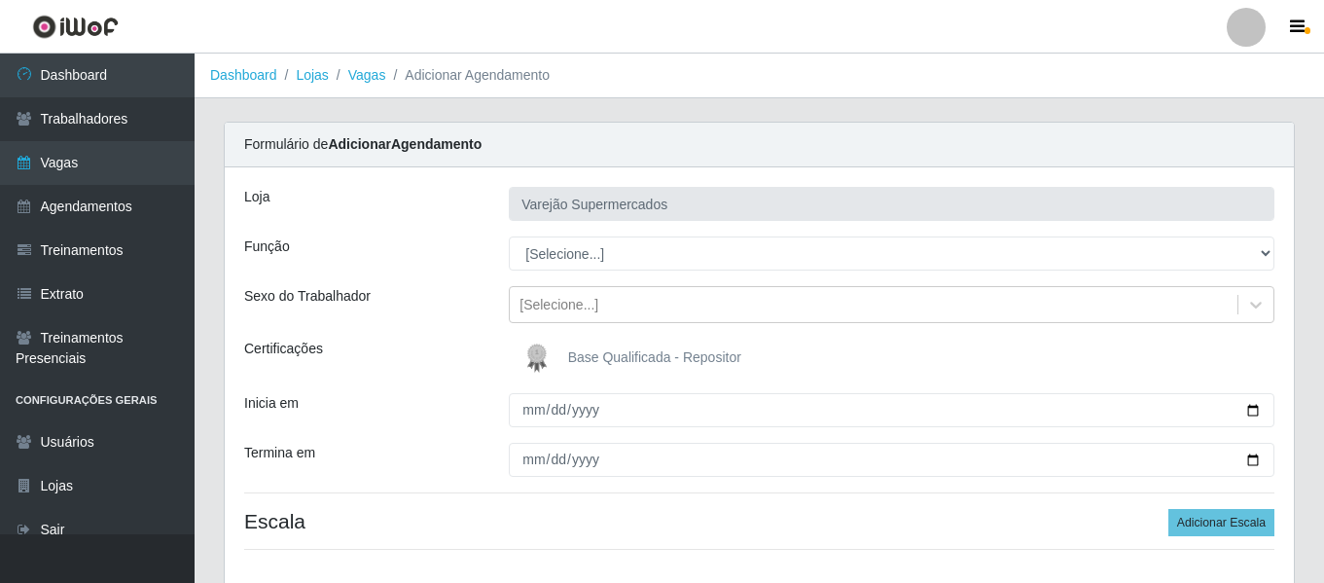
click at [585, 248] on select "[Selecione...] ASG ASG + ASG ++ Auxiliar de Estacionamento Auxiliar de Estacion…" at bounding box center [892, 253] width 766 height 34
select select "43"
click at [509, 236] on select "[Selecione...] ASG ASG + ASG ++ Auxiliar de Estacionamento Auxiliar de Estacion…" at bounding box center [892, 253] width 766 height 34
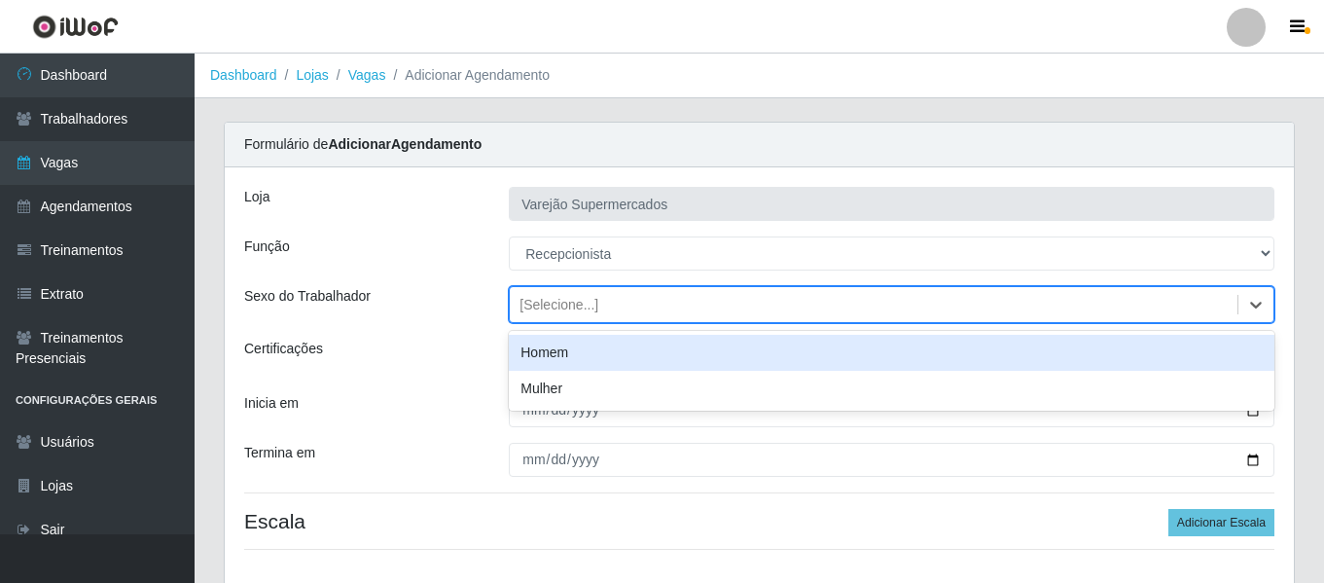
click at [581, 305] on div "[Selecione...]" at bounding box center [559, 305] width 79 height 20
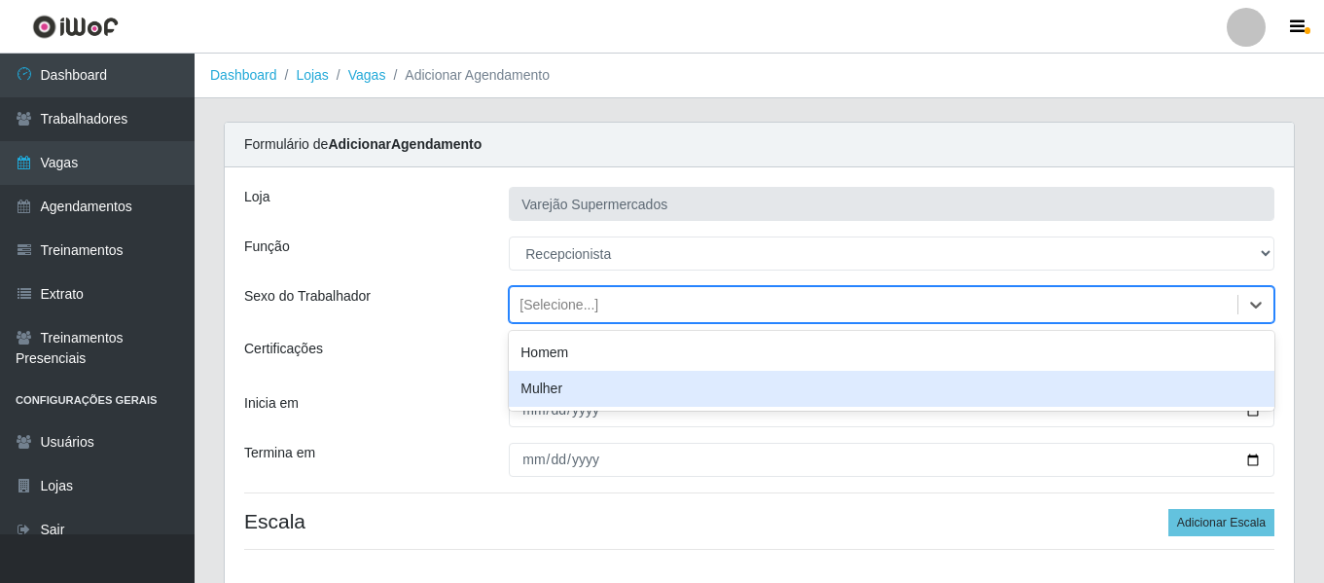
click at [564, 382] on div "Mulher" at bounding box center [892, 389] width 766 height 36
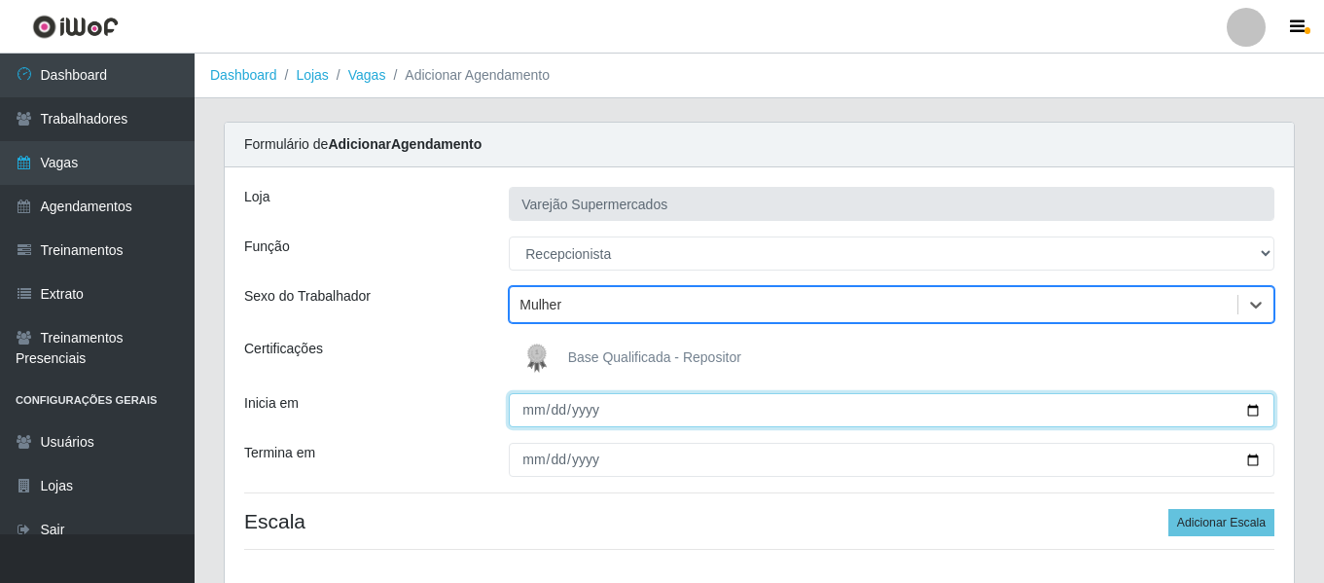
click at [539, 397] on input "Inicia em" at bounding box center [892, 410] width 766 height 34
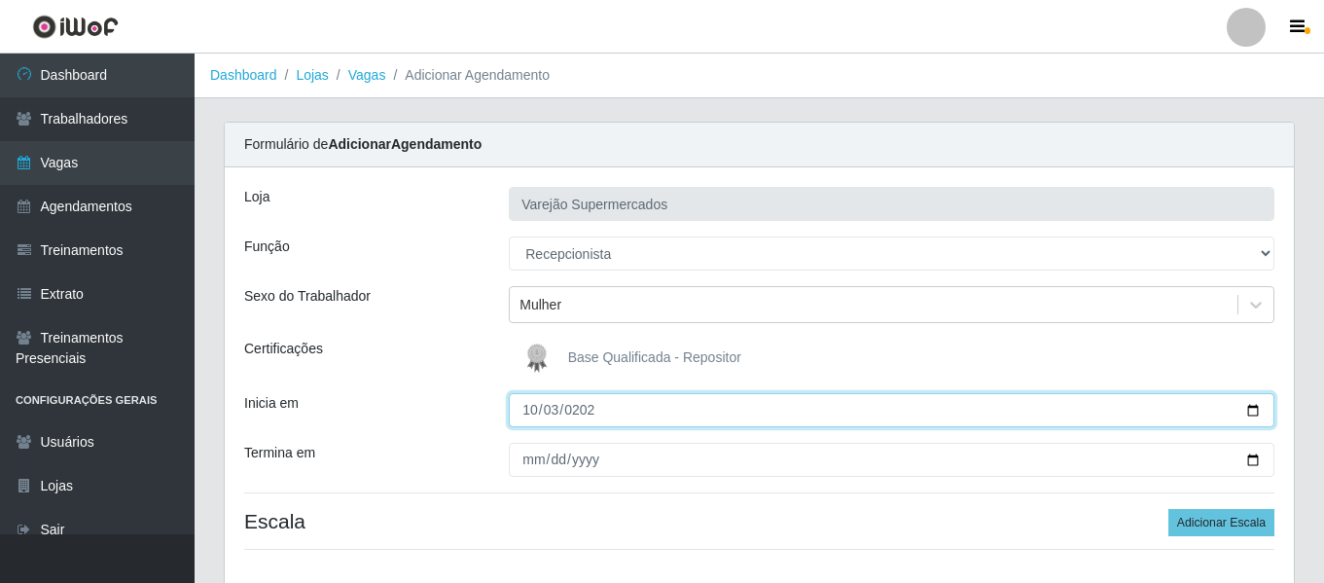
type input "[DATE]"
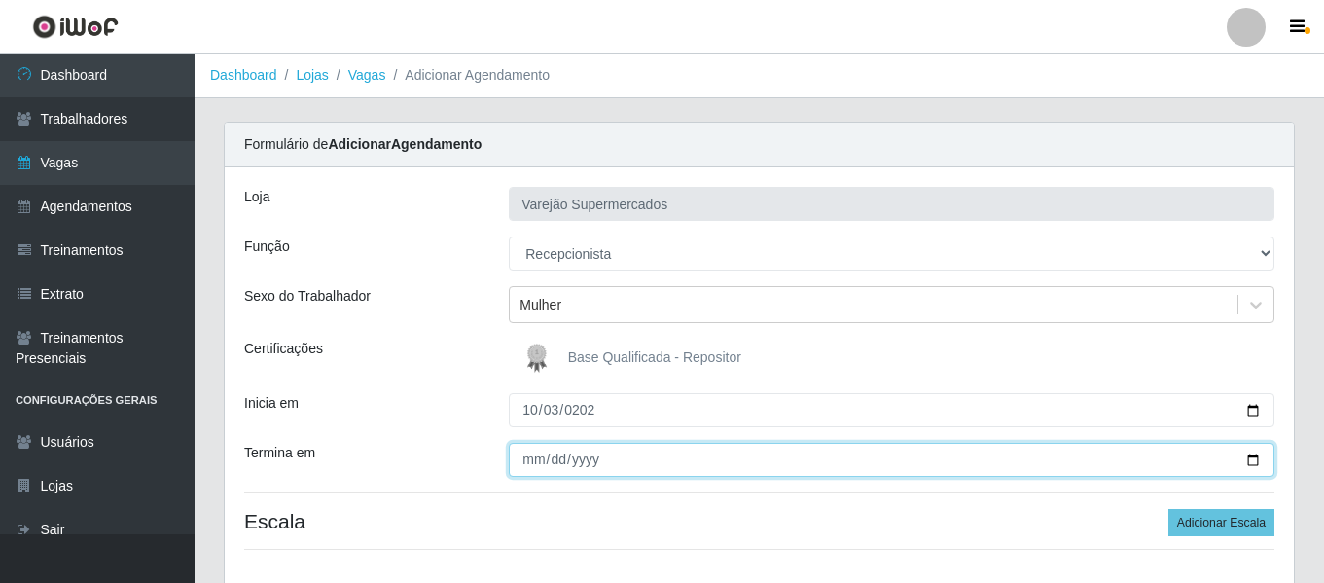
click at [530, 452] on input "Termina em" at bounding box center [892, 460] width 766 height 34
type input "[DATE]"
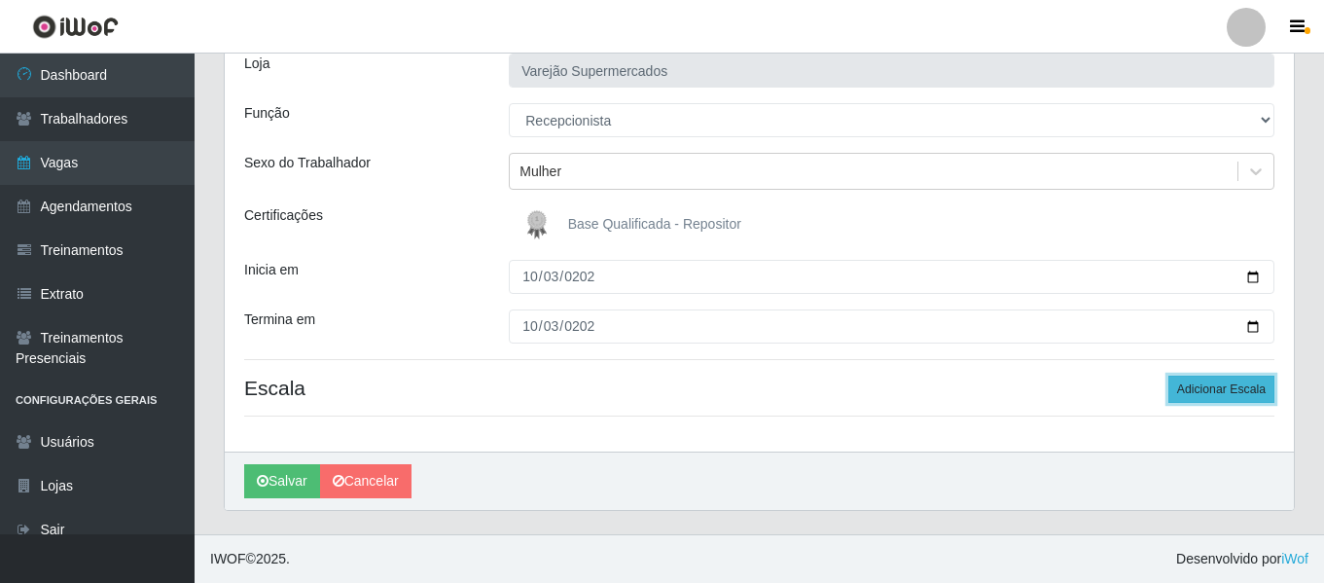
click at [1229, 392] on button "Adicionar Escala" at bounding box center [1222, 389] width 106 height 27
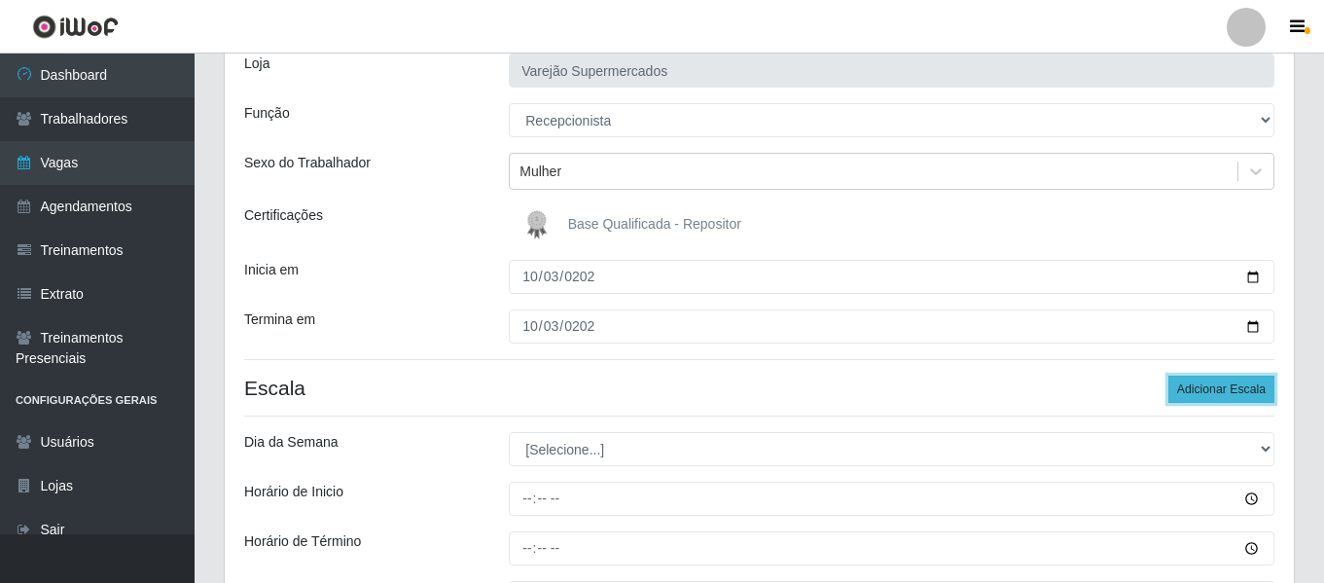
click at [1229, 392] on button "Adicionar Escala" at bounding box center [1222, 389] width 106 height 27
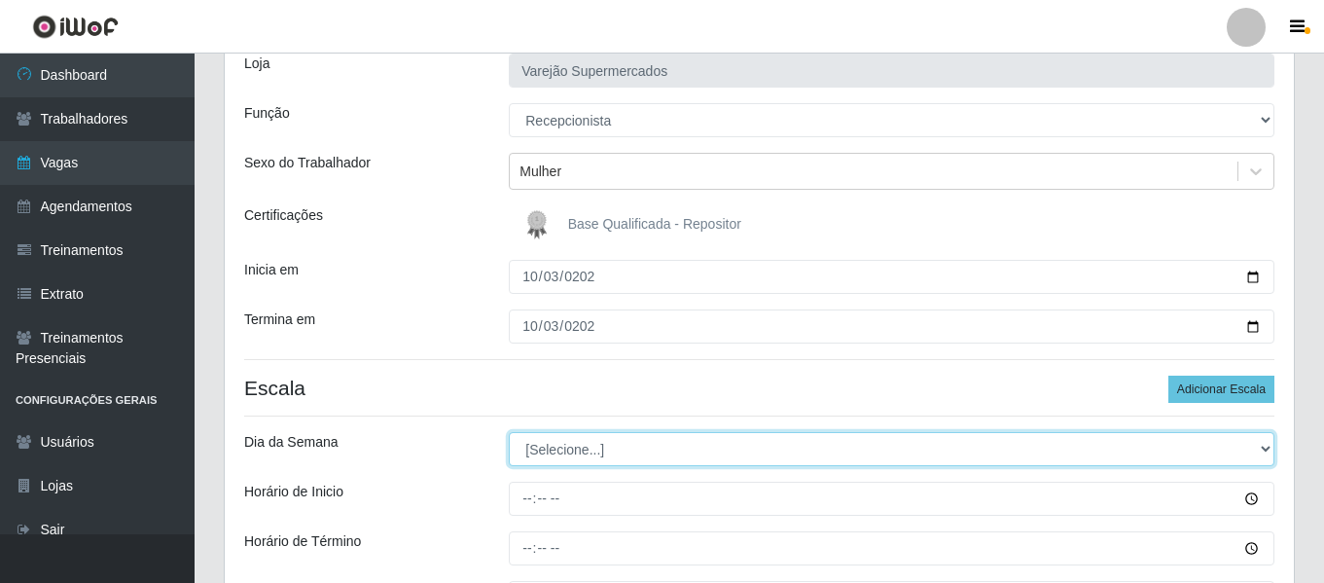
click at [568, 466] on select "[Selecione...] Segunda Terça Quarta Quinta Sexta Sábado Domingo" at bounding box center [892, 449] width 766 height 34
select select "5"
click at [509, 432] on select "[Selecione...] Segunda Terça Quarta Quinta Sexta Sábado Domingo" at bounding box center [892, 449] width 766 height 34
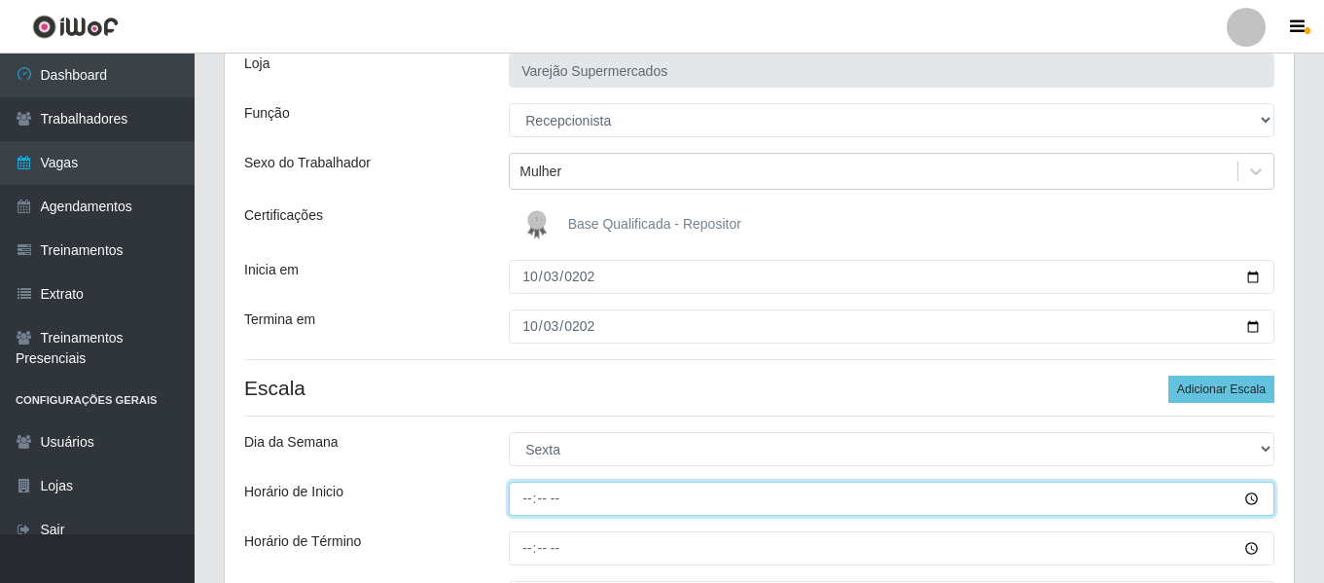
click at [532, 493] on input "Horário de Inicio" at bounding box center [892, 499] width 766 height 34
type input "08:00"
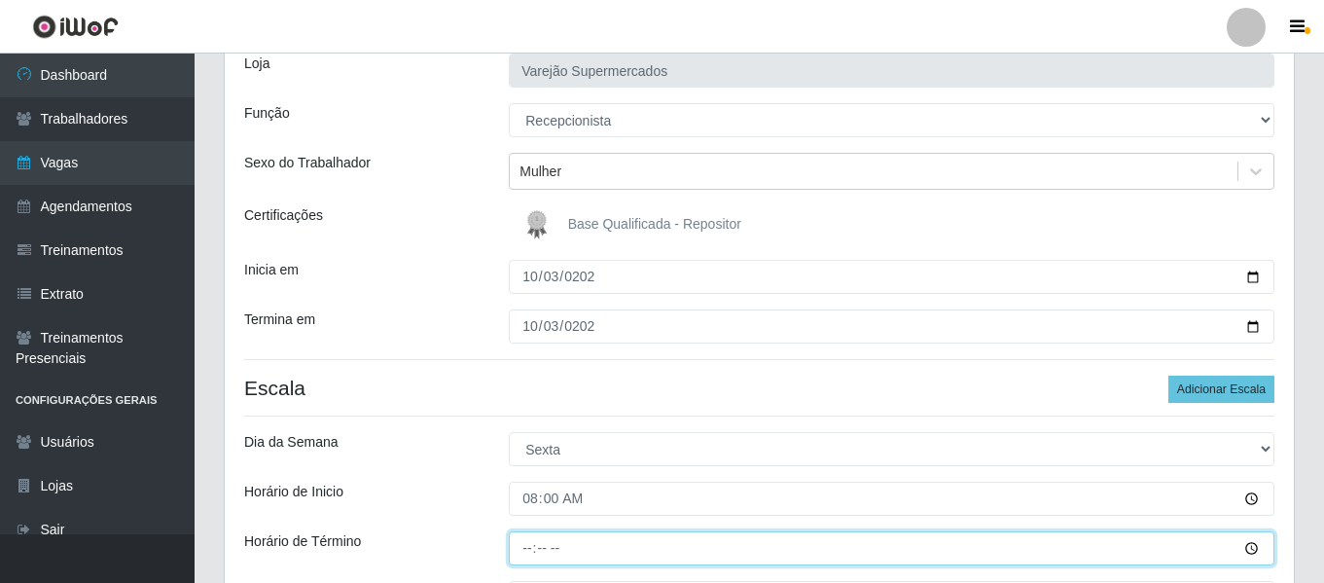
click at [532, 545] on input "Horário de Término" at bounding box center [892, 548] width 766 height 34
type input "14:00"
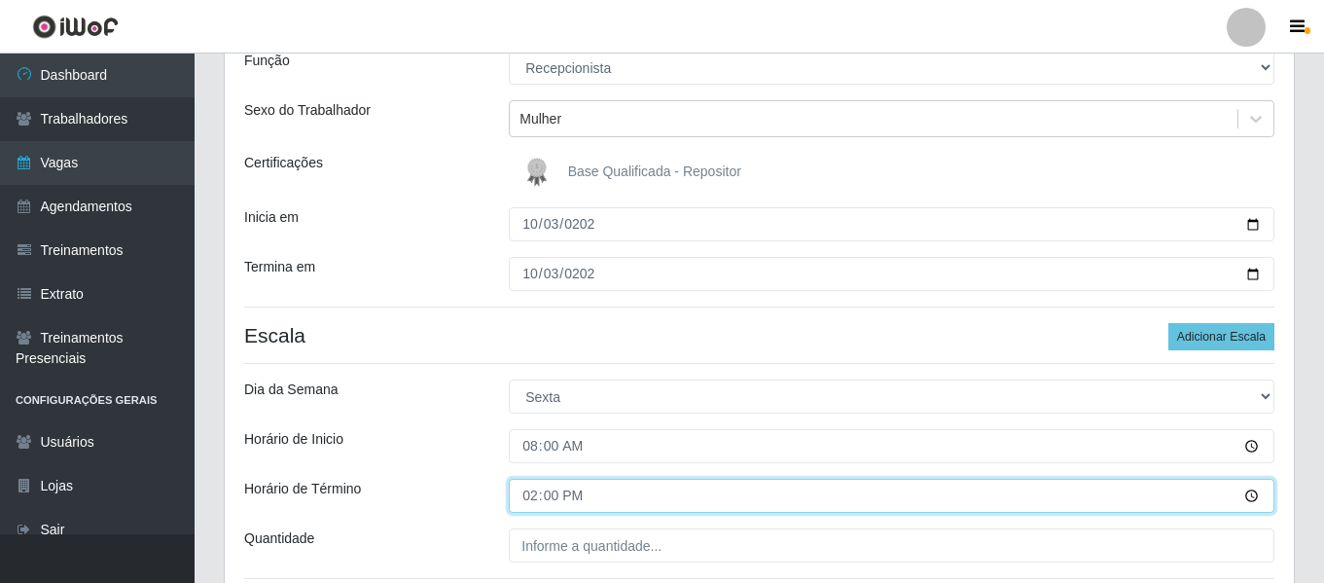
scroll to position [231, 0]
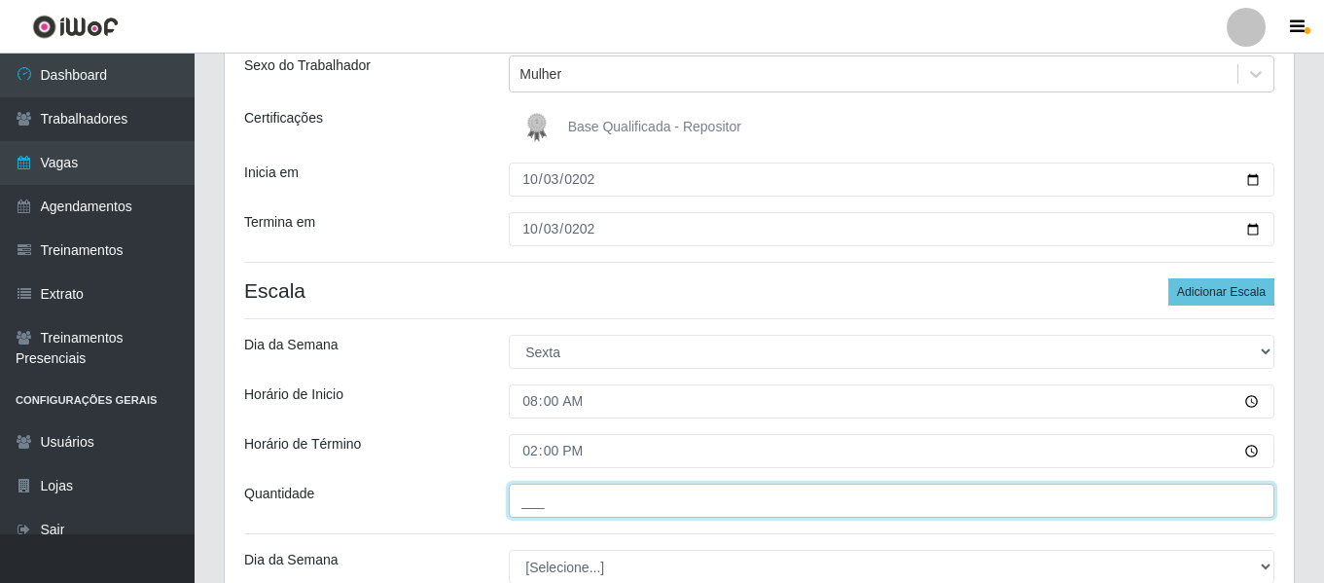
click at [563, 492] on input "___" at bounding box center [892, 501] width 766 height 34
type input "1__"
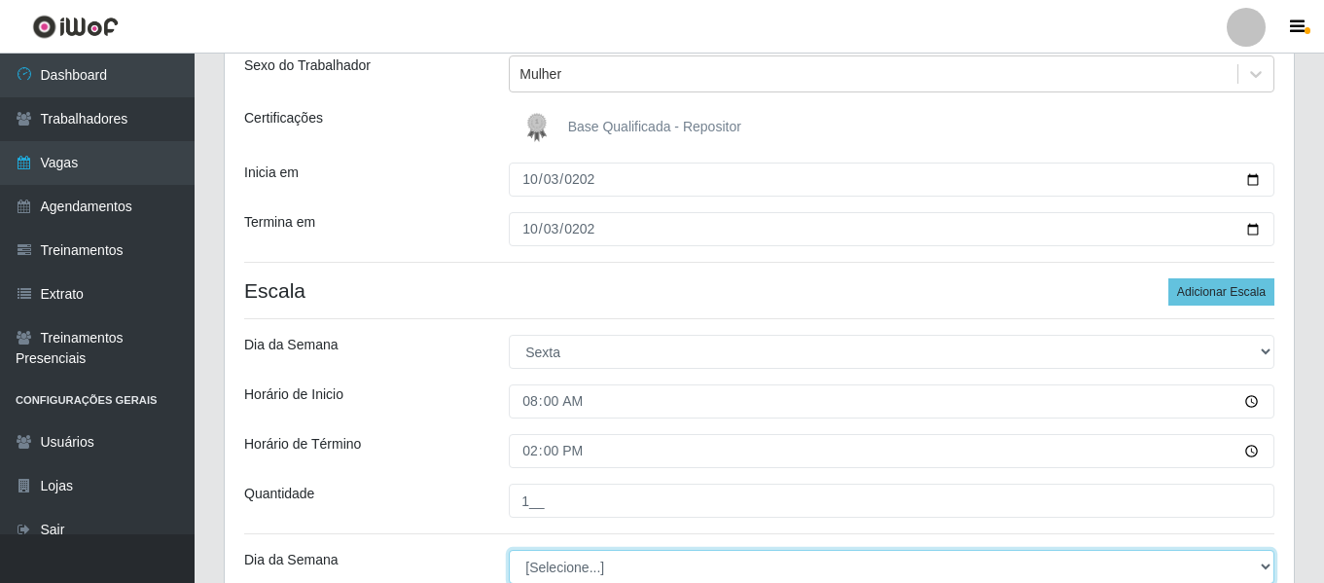
click at [558, 559] on select "[Selecione...] Segunda Terça Quarta Quinta Sexta Sábado Domingo" at bounding box center [892, 567] width 766 height 34
select select "5"
click at [509, 549] on select "[Selecione...] Segunda Terça Quarta Quinta Sexta Sábado Domingo" at bounding box center [892, 566] width 766 height 34
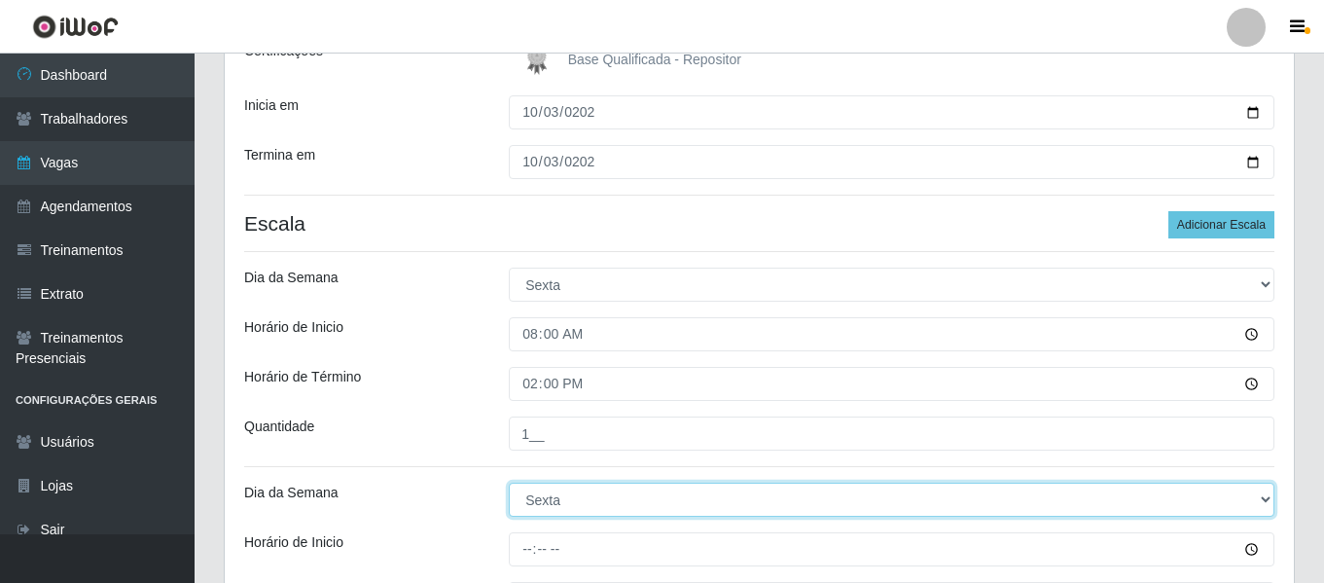
scroll to position [329, 0]
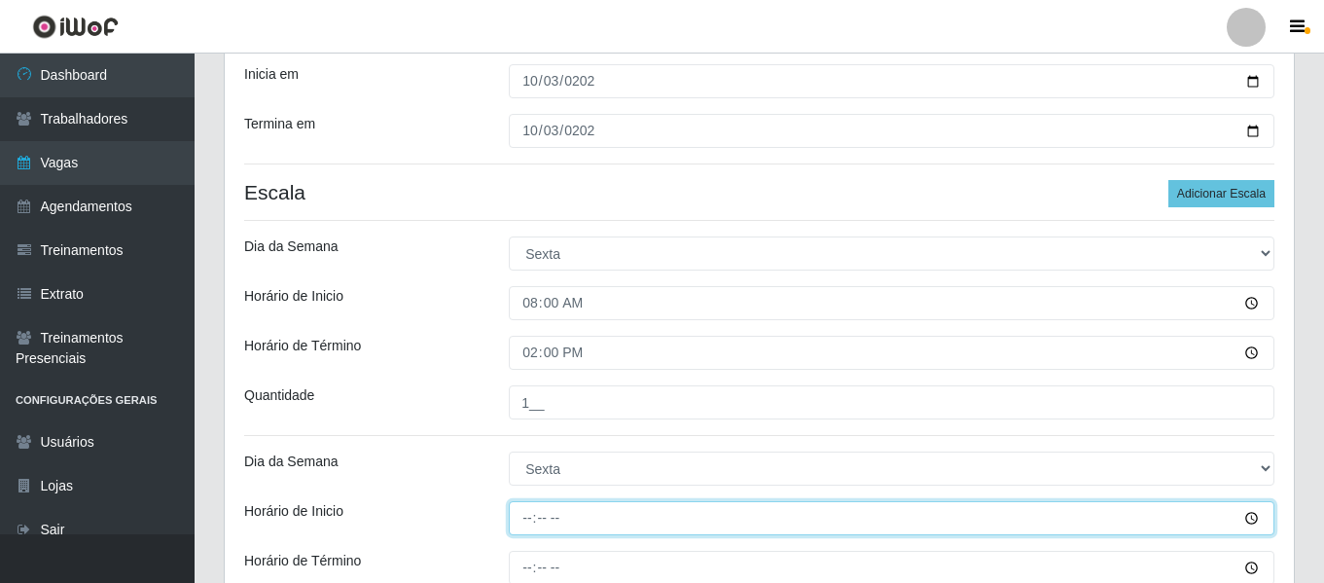
click at [530, 509] on input "Horário de Inicio" at bounding box center [892, 518] width 766 height 34
type input "14:00"
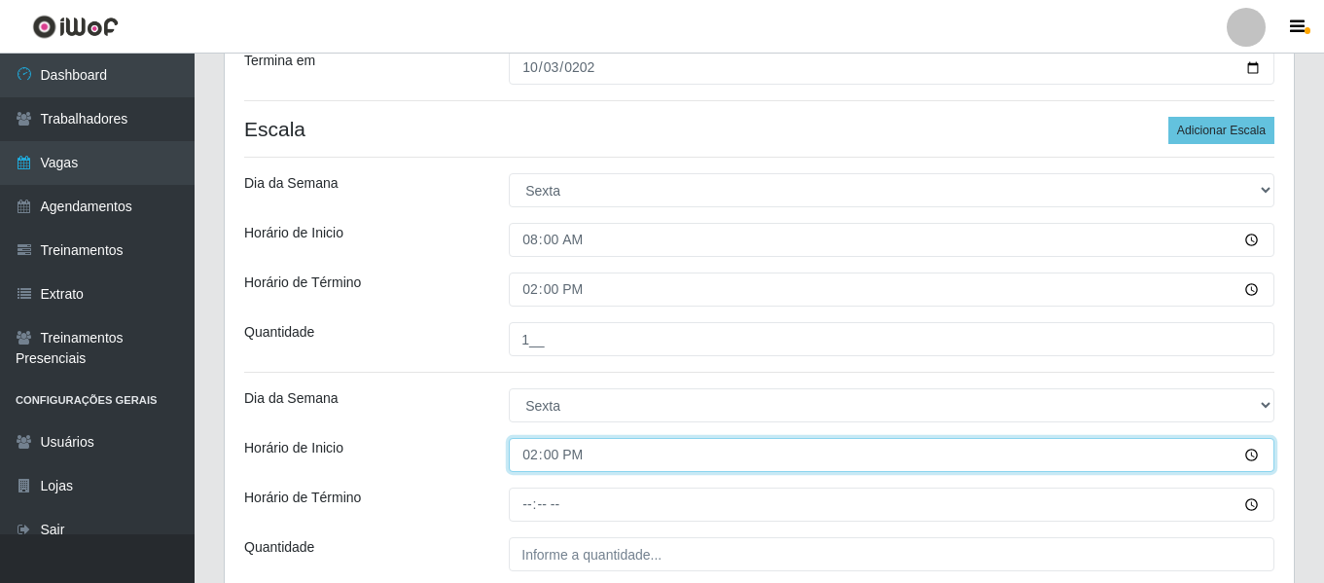
scroll to position [426, 0]
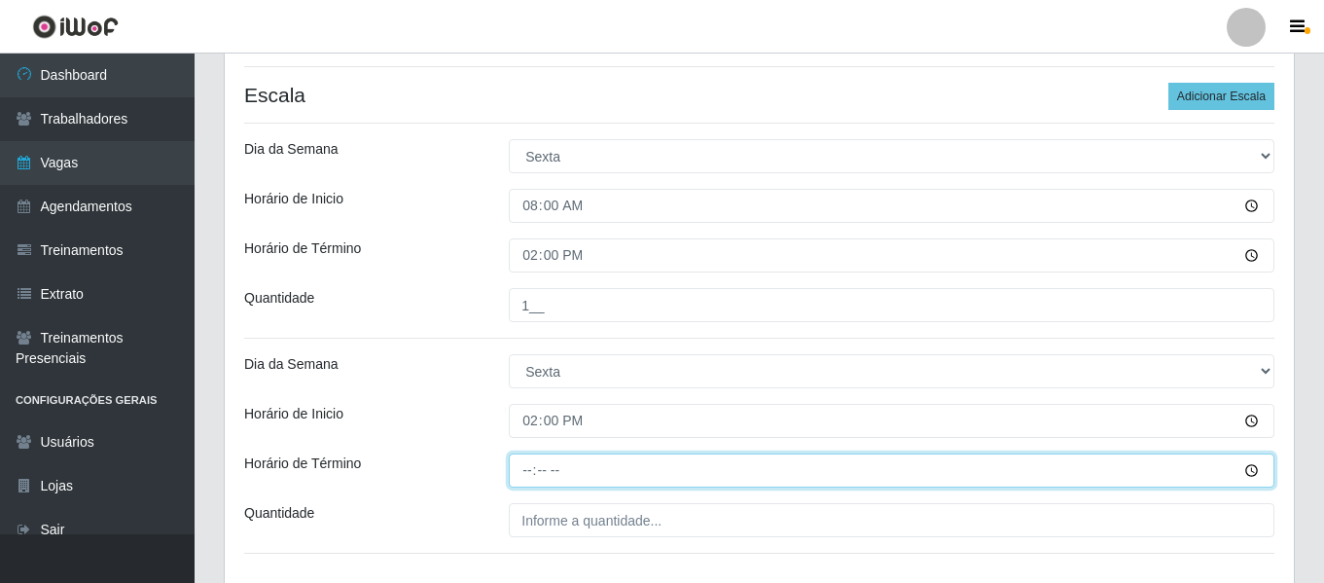
click at [529, 469] on input "Horário de Término" at bounding box center [892, 470] width 766 height 34
type input "20:00"
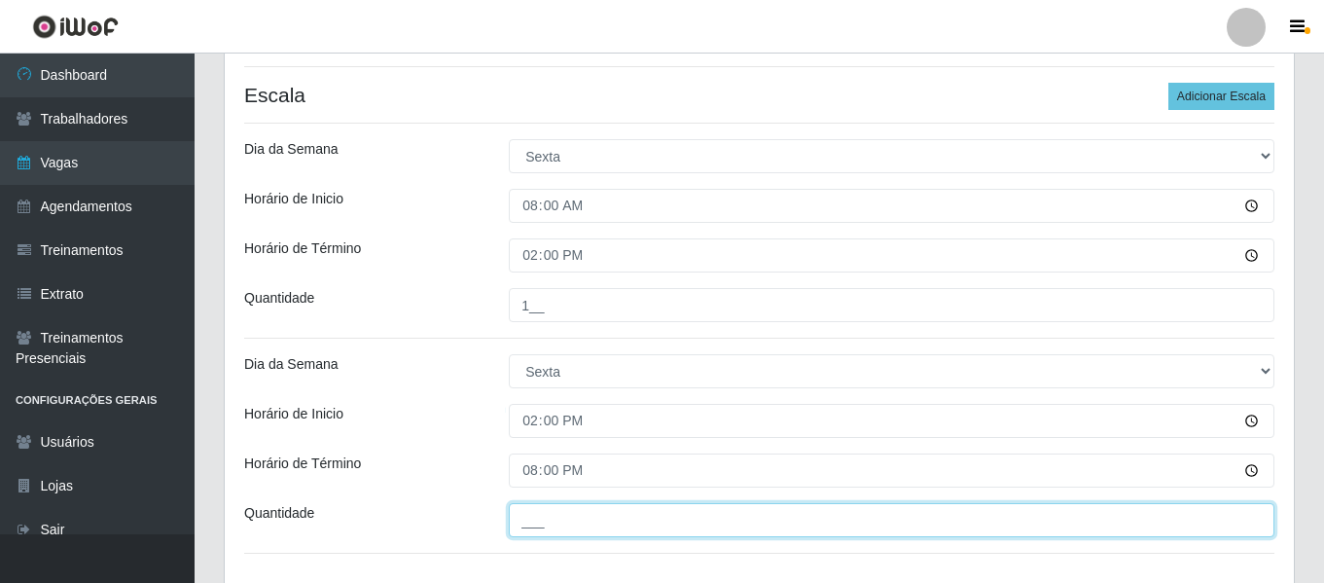
click at [582, 517] on input "___" at bounding box center [892, 520] width 766 height 34
type input "1__"
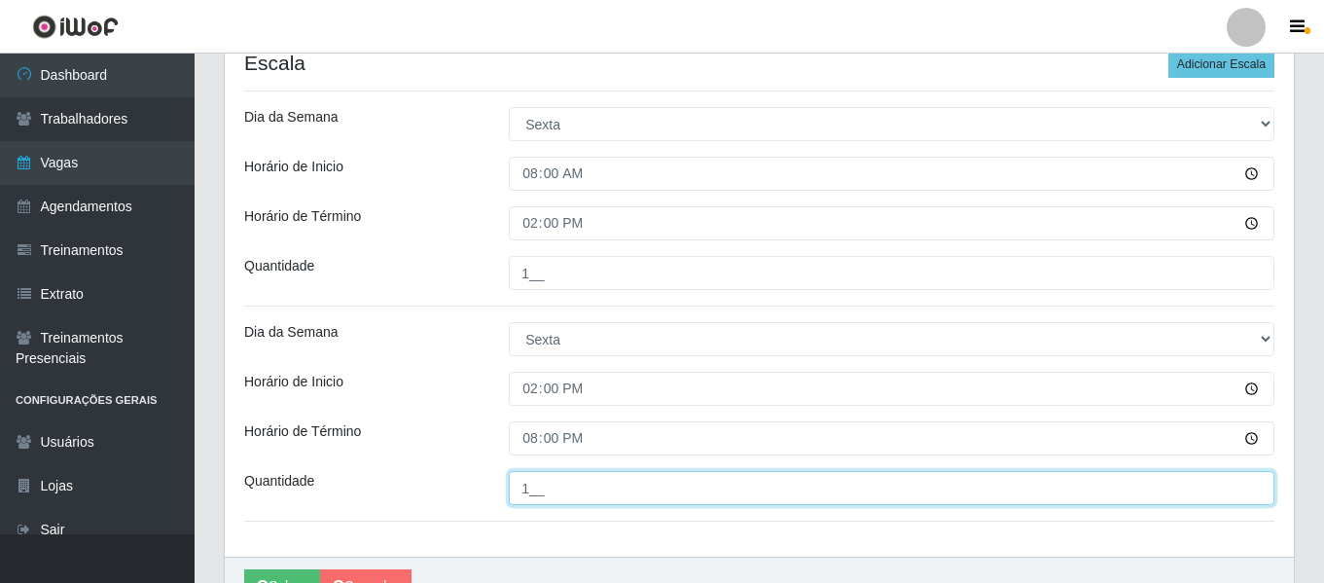
scroll to position [523, 0]
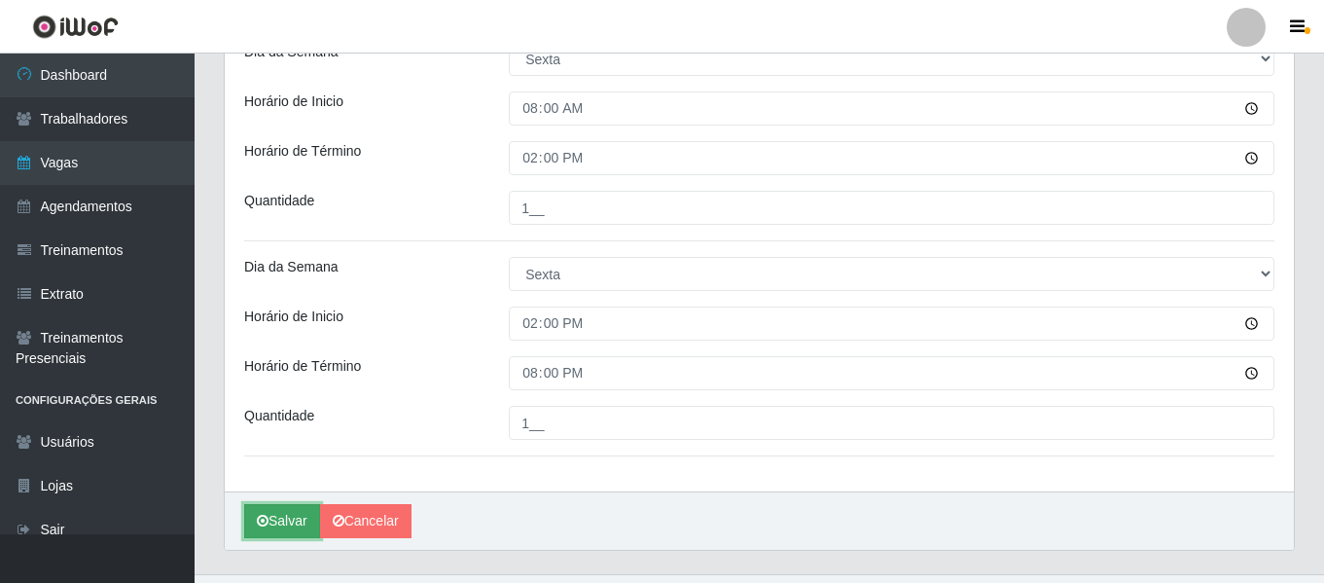
click at [279, 523] on button "Salvar" at bounding box center [282, 521] width 76 height 34
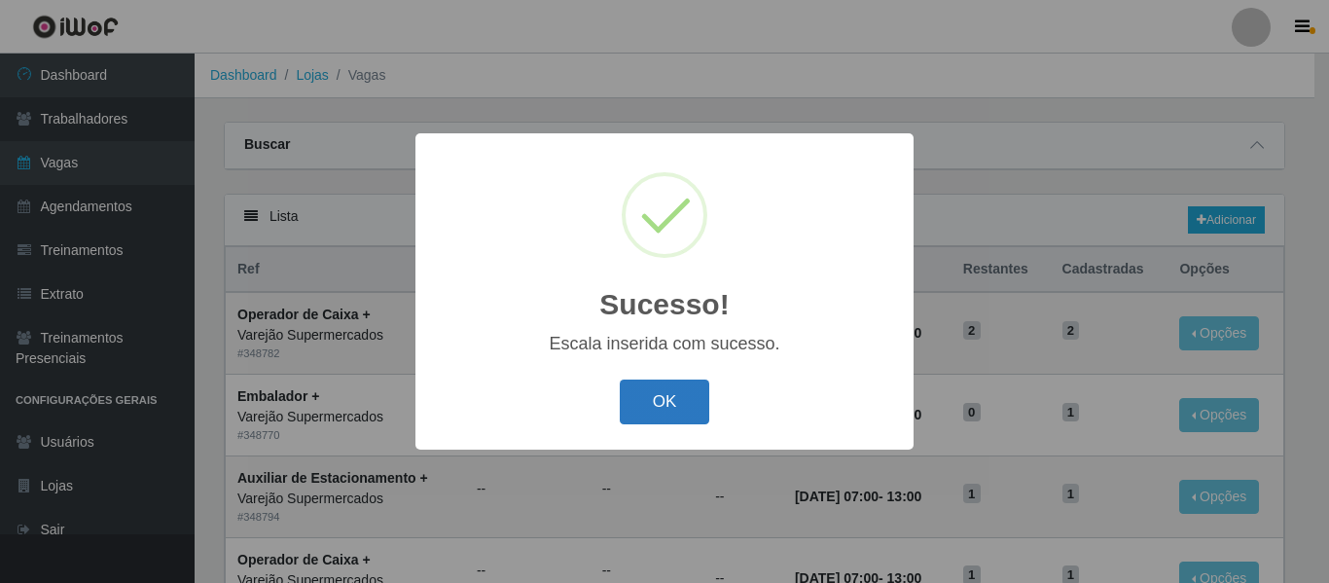
click at [696, 397] on button "OK" at bounding box center [665, 402] width 90 height 46
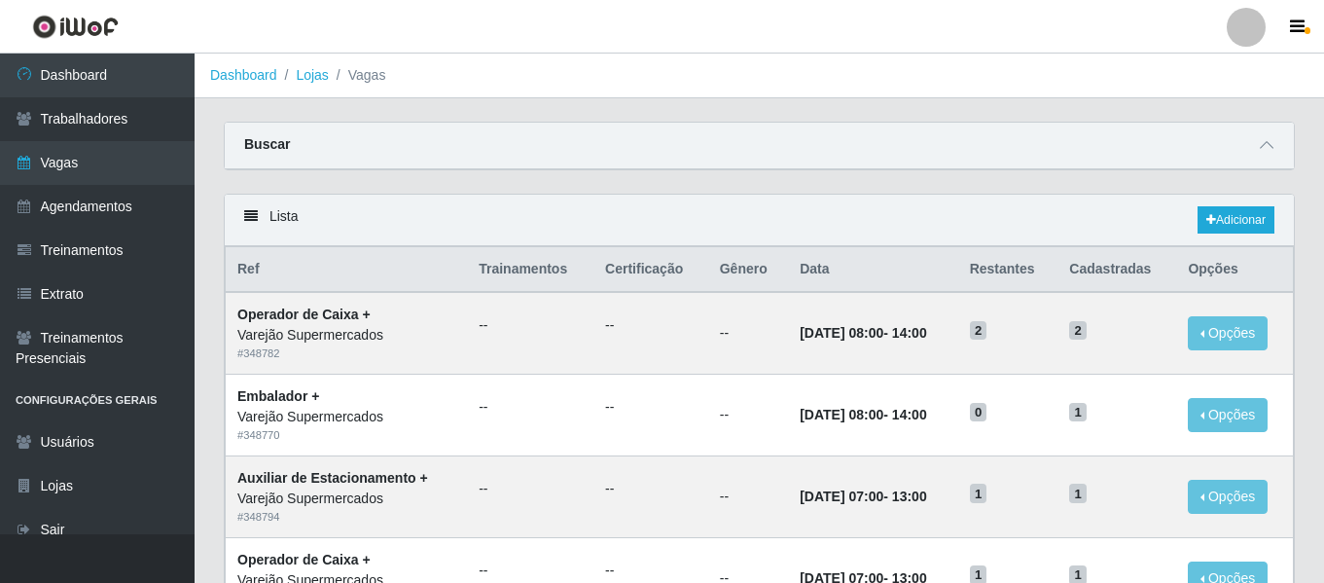
click at [1246, 161] on div "Buscar" at bounding box center [759, 146] width 1069 height 47
click at [1252, 162] on div "Buscar" at bounding box center [759, 146] width 1069 height 47
click at [1270, 162] on div "Buscar" at bounding box center [759, 146] width 1069 height 47
click at [1270, 159] on div "Buscar" at bounding box center [759, 146] width 1069 height 47
click at [1271, 152] on icon at bounding box center [1267, 145] width 14 height 14
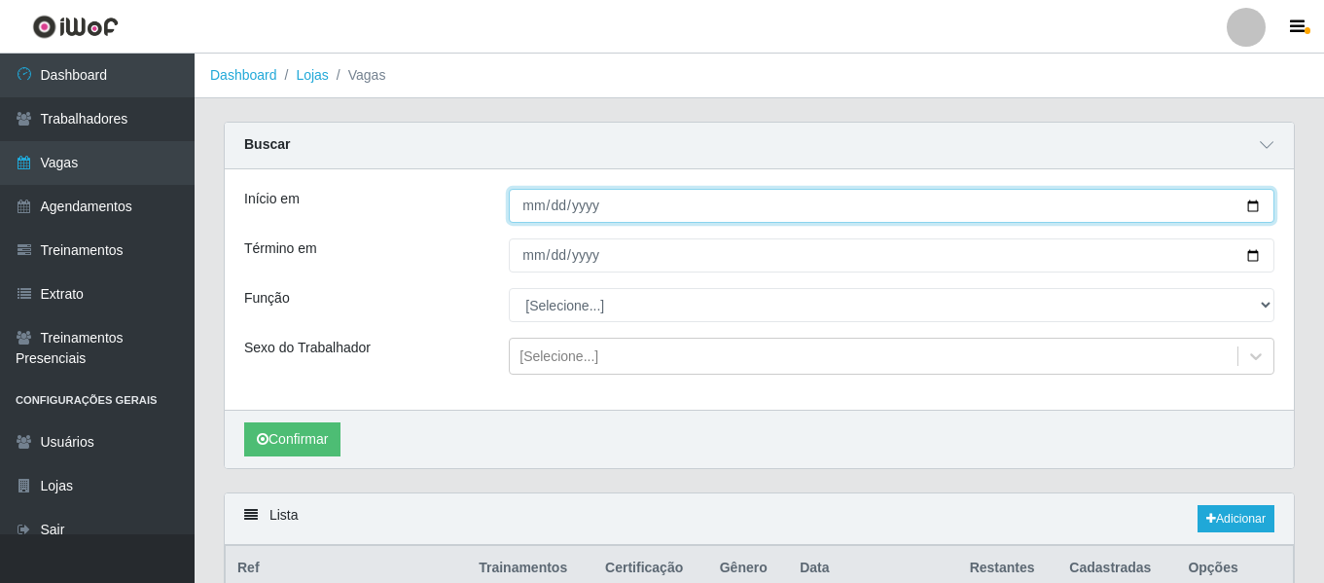
click at [540, 202] on input "Início em" at bounding box center [892, 206] width 766 height 34
type input "2025-10-03"
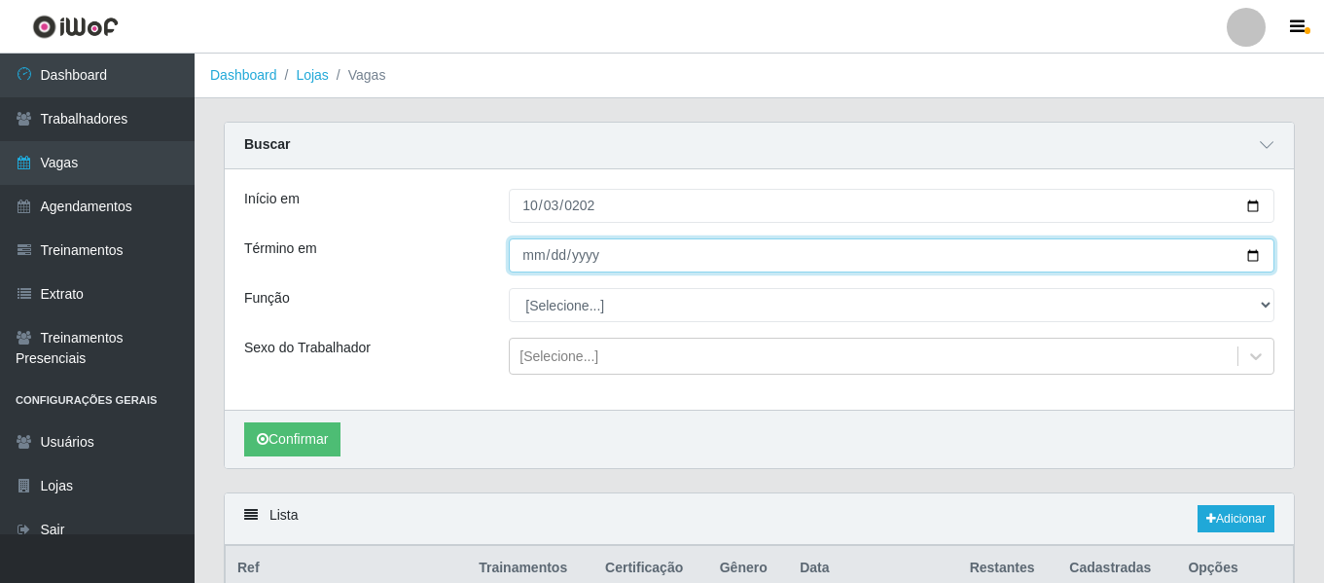
click at [520, 250] on input "Término em" at bounding box center [892, 255] width 766 height 34
type input "2025-10-03"
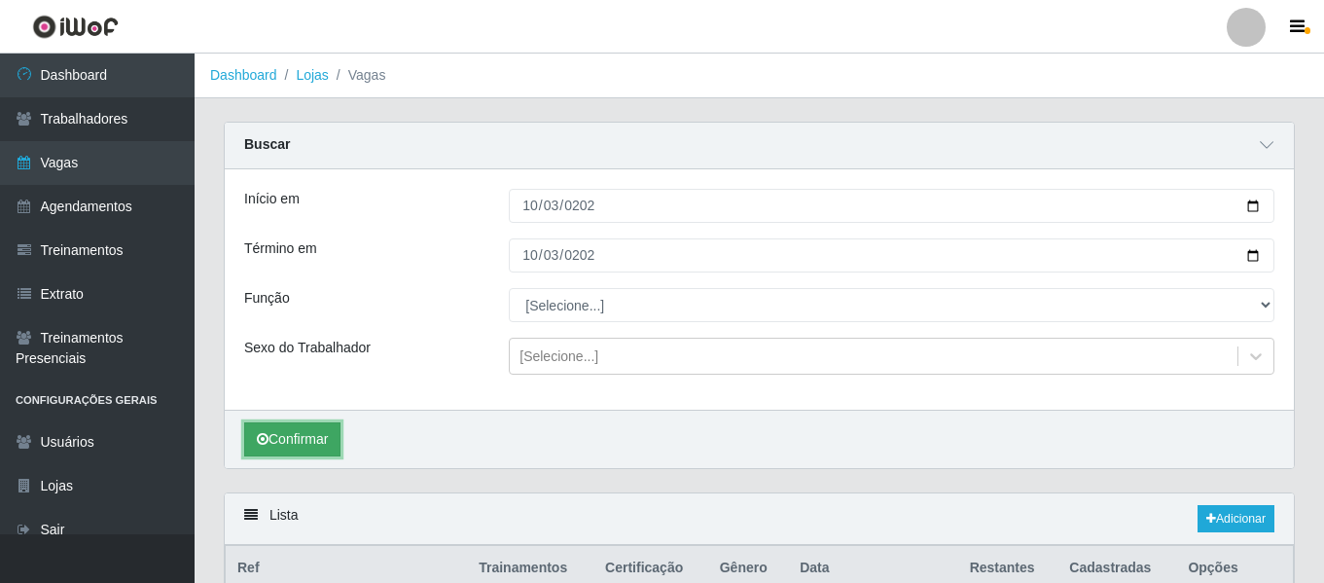
click at [304, 448] on button "Confirmar" at bounding box center [292, 439] width 96 height 34
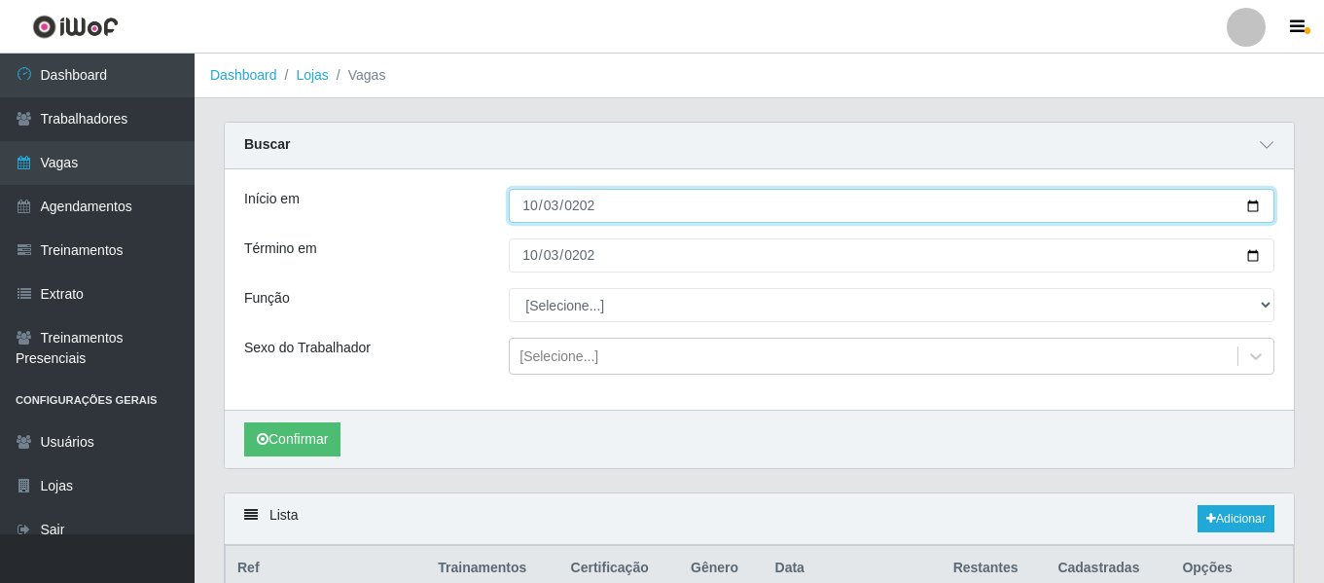
click at [522, 207] on input "2025-10-03" at bounding box center [892, 206] width 766 height 34
type input "2025-10-10"
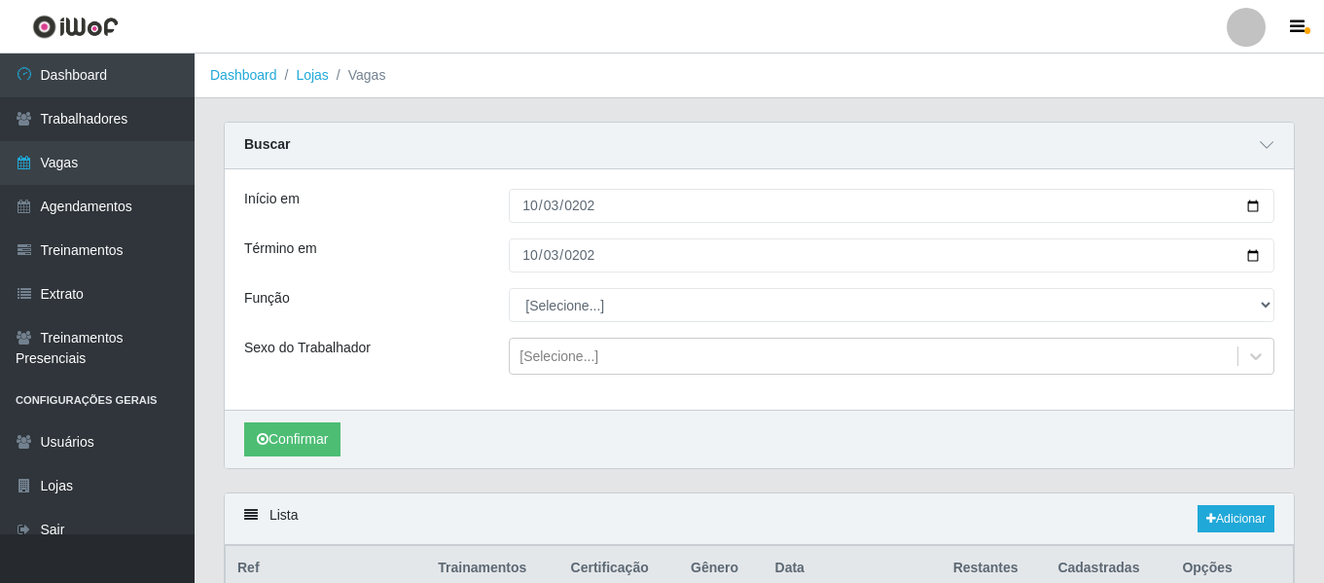
click at [534, 285] on div "Início em 2025-10-10 Término em 2025-10-03 Função [Selecione...] ASG ASG + ASG …" at bounding box center [759, 289] width 1069 height 240
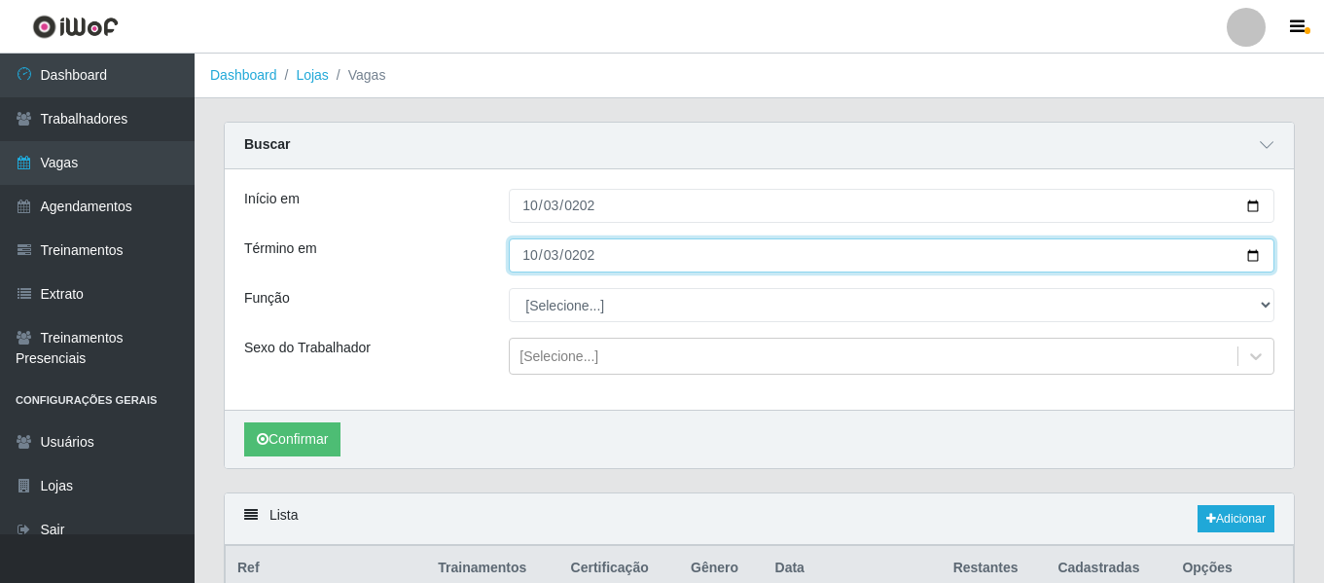
click at [533, 271] on input "2025-10-03" at bounding box center [892, 255] width 766 height 34
type input "2025-10-10"
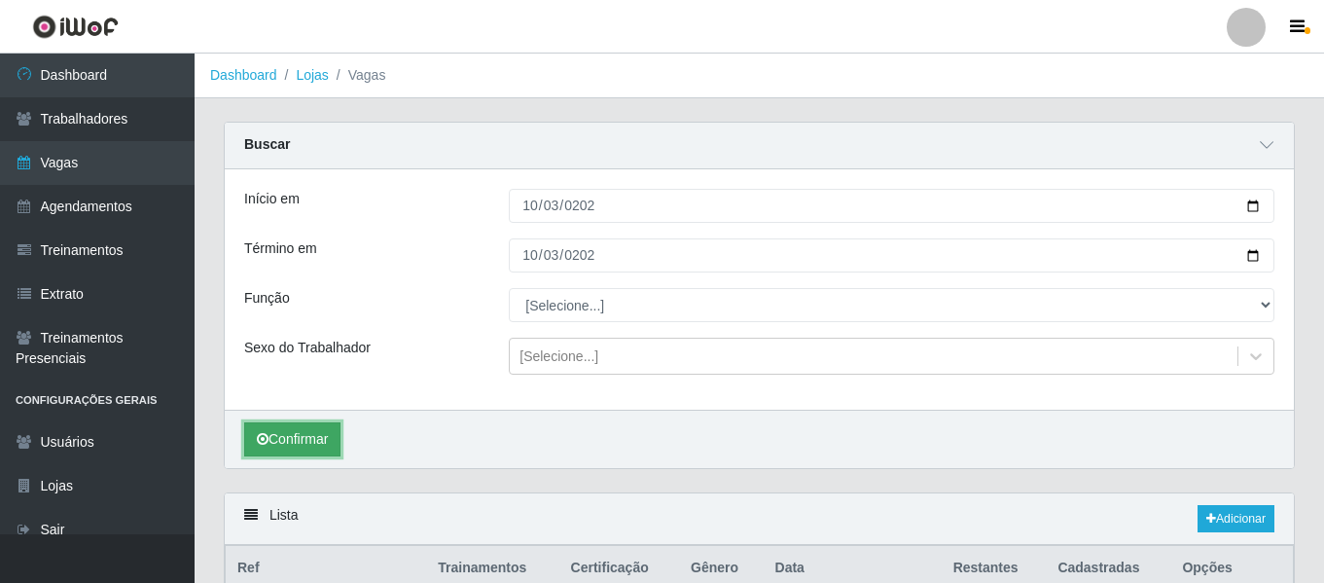
click at [297, 451] on button "Confirmar" at bounding box center [292, 439] width 96 height 34
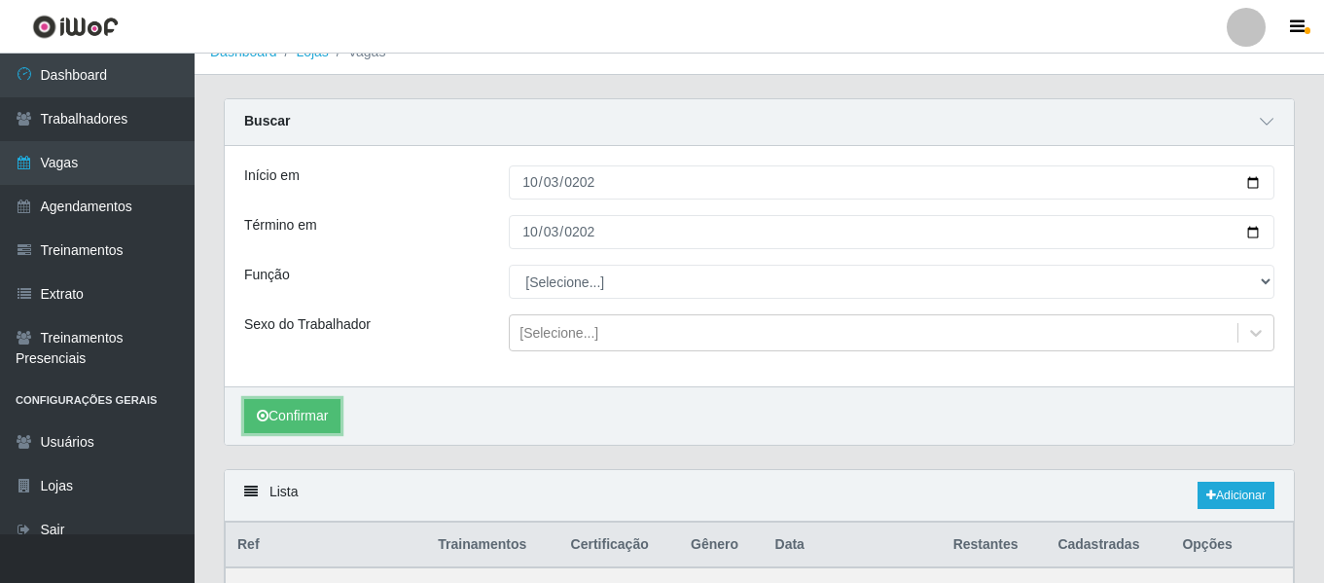
scroll to position [13, 0]
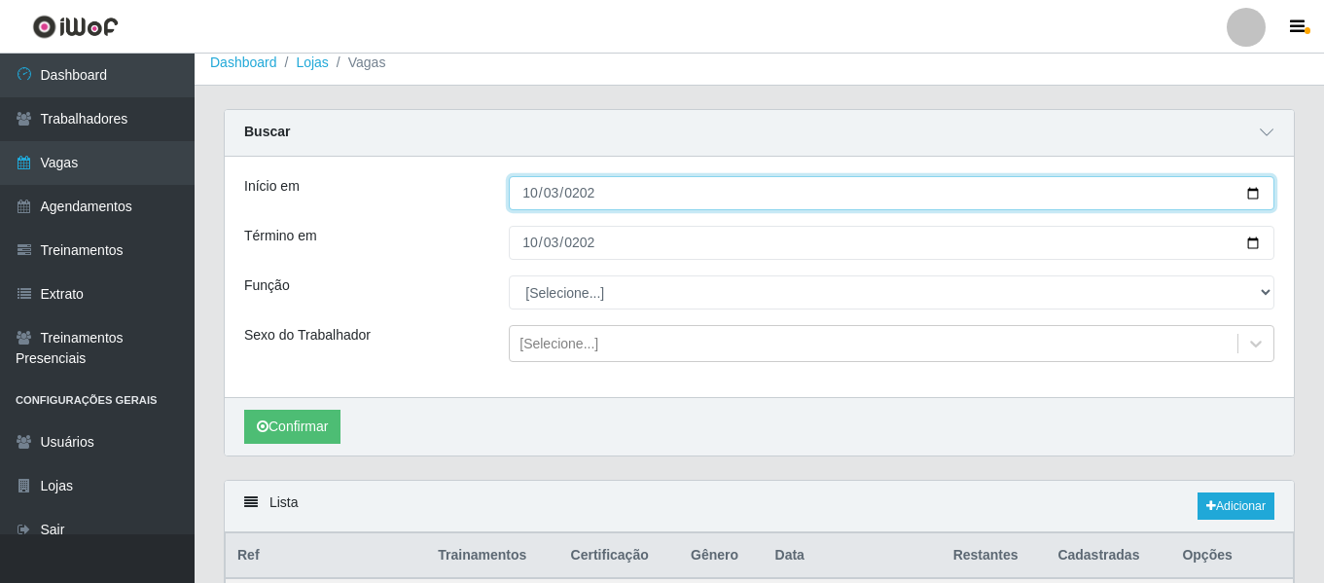
click at [536, 198] on input "2025-10-10" at bounding box center [892, 193] width 766 height 34
type input "2025-10-03"
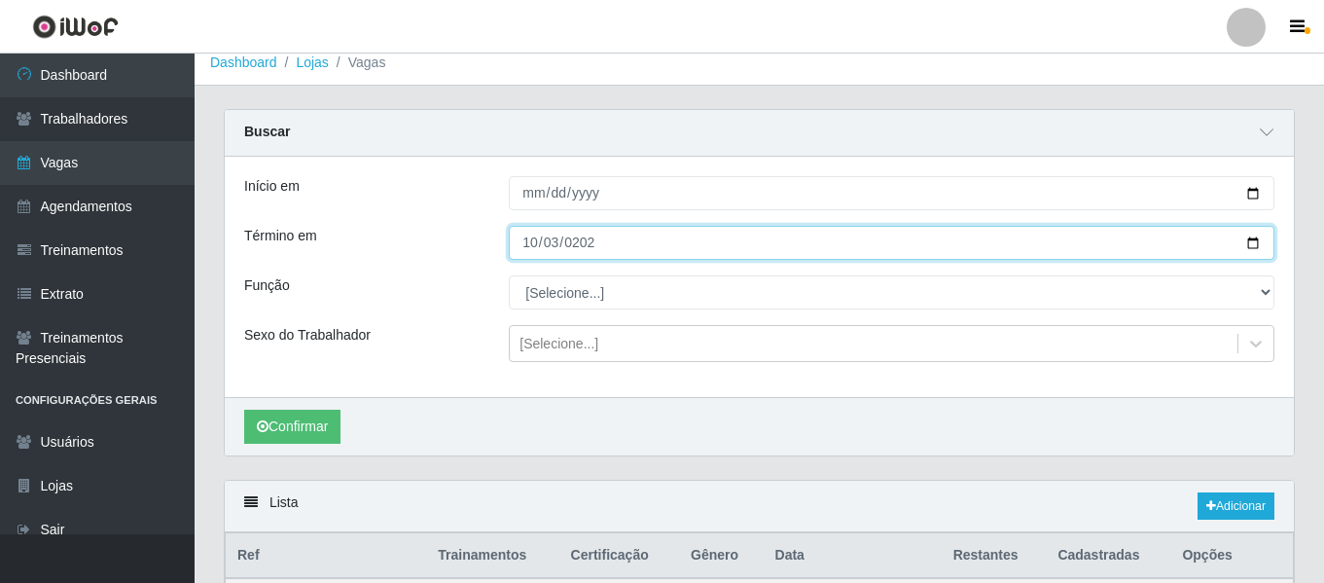
click at [534, 247] on input "2025-10-10" at bounding box center [892, 243] width 766 height 34
type input "2025-10-03"
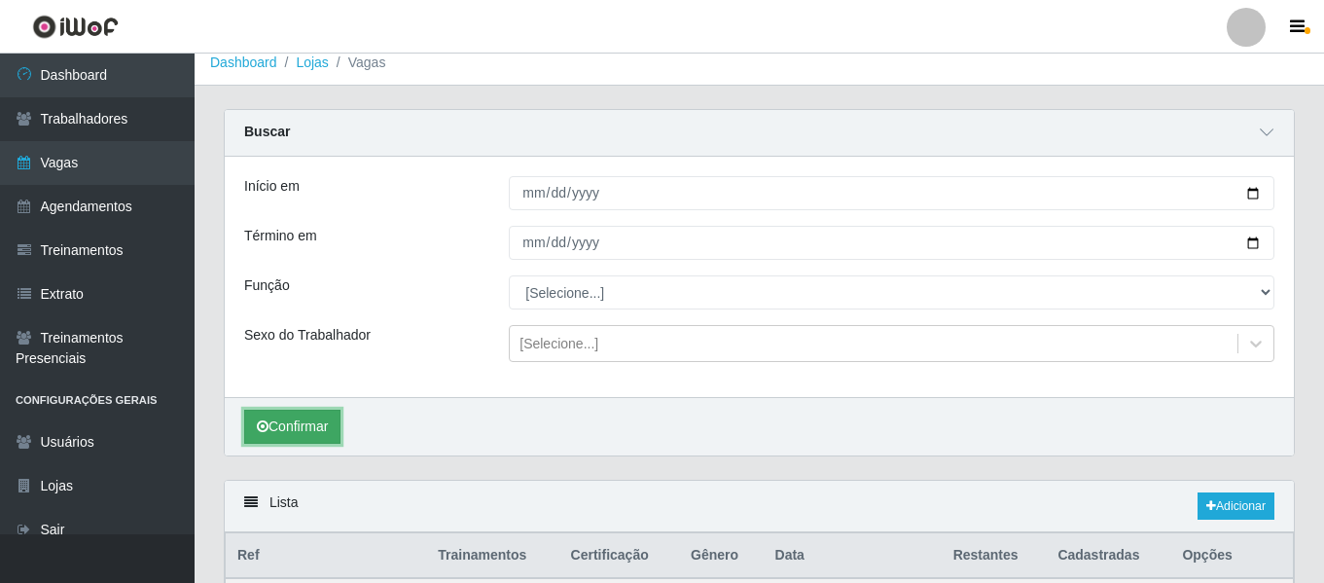
click at [290, 430] on button "Confirmar" at bounding box center [292, 427] width 96 height 34
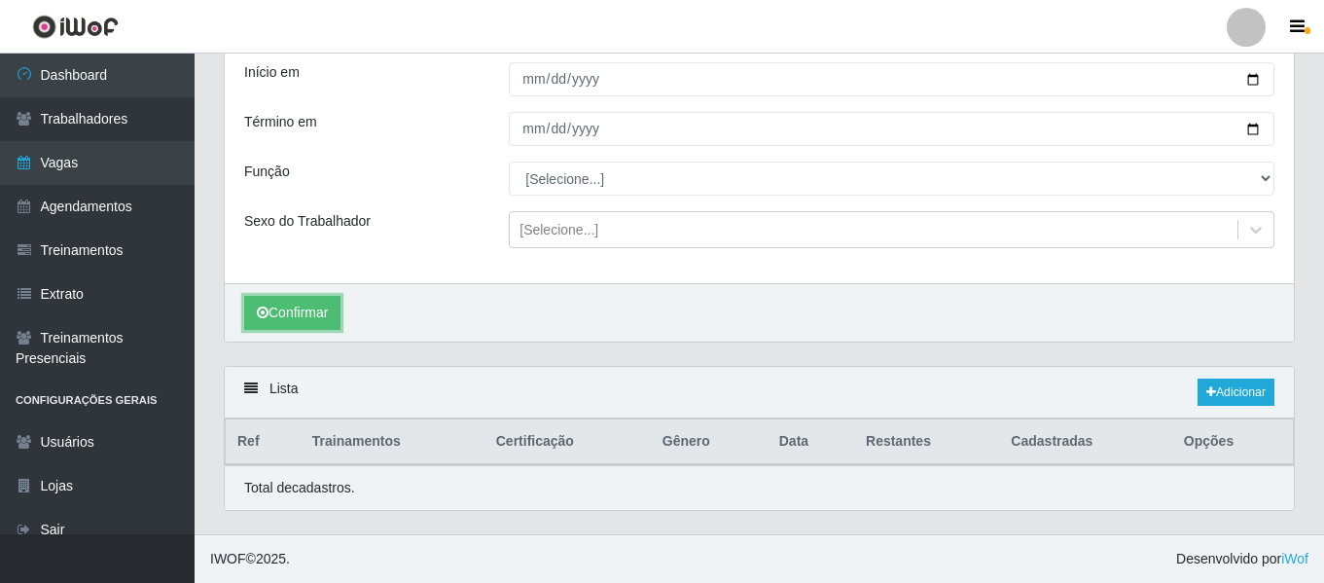
scroll to position [305, 0]
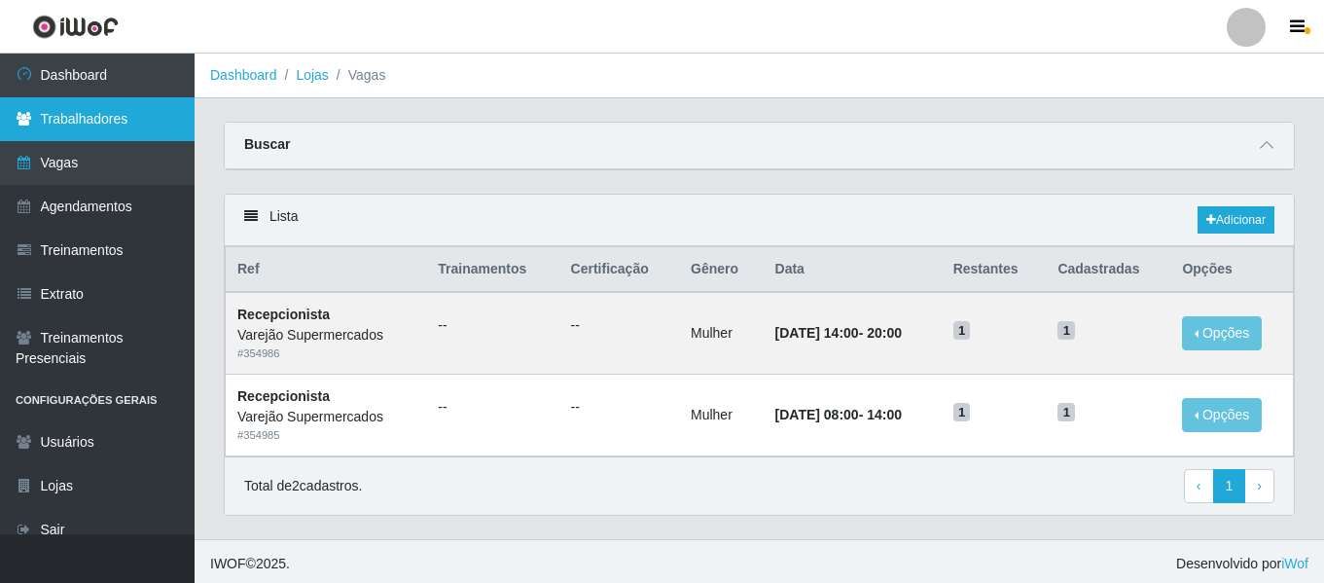
click at [108, 124] on link "Trabalhadores" at bounding box center [97, 119] width 195 height 44
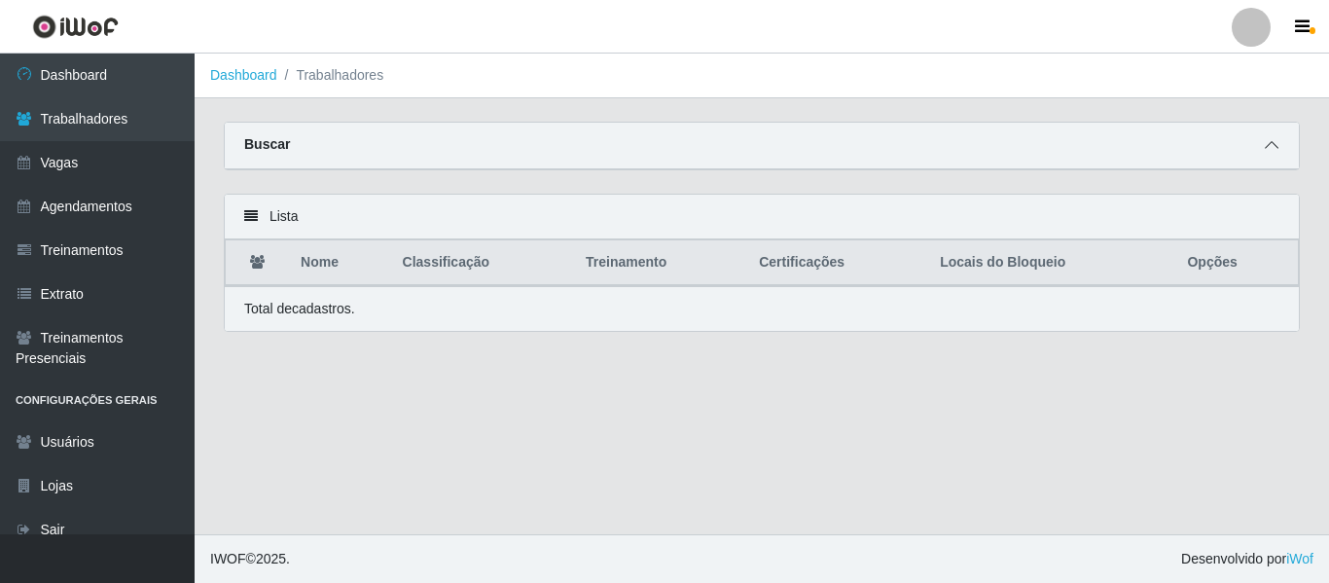
click at [1280, 149] on span at bounding box center [1271, 145] width 23 height 22
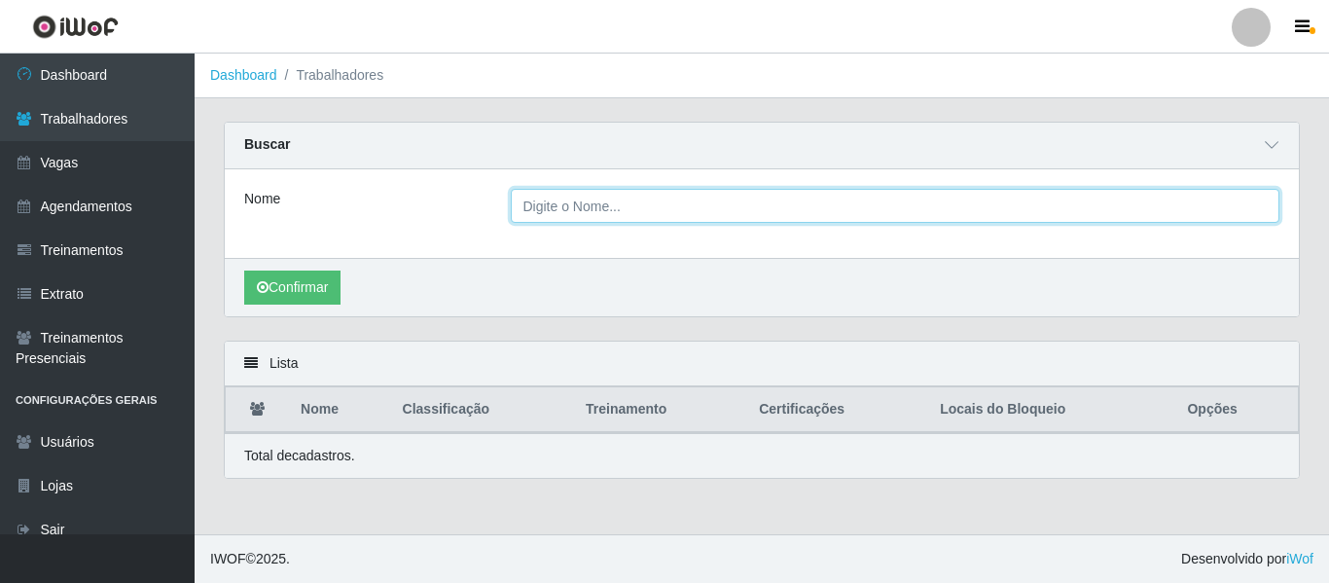
click at [619, 202] on input "Nome" at bounding box center [896, 206] width 770 height 34
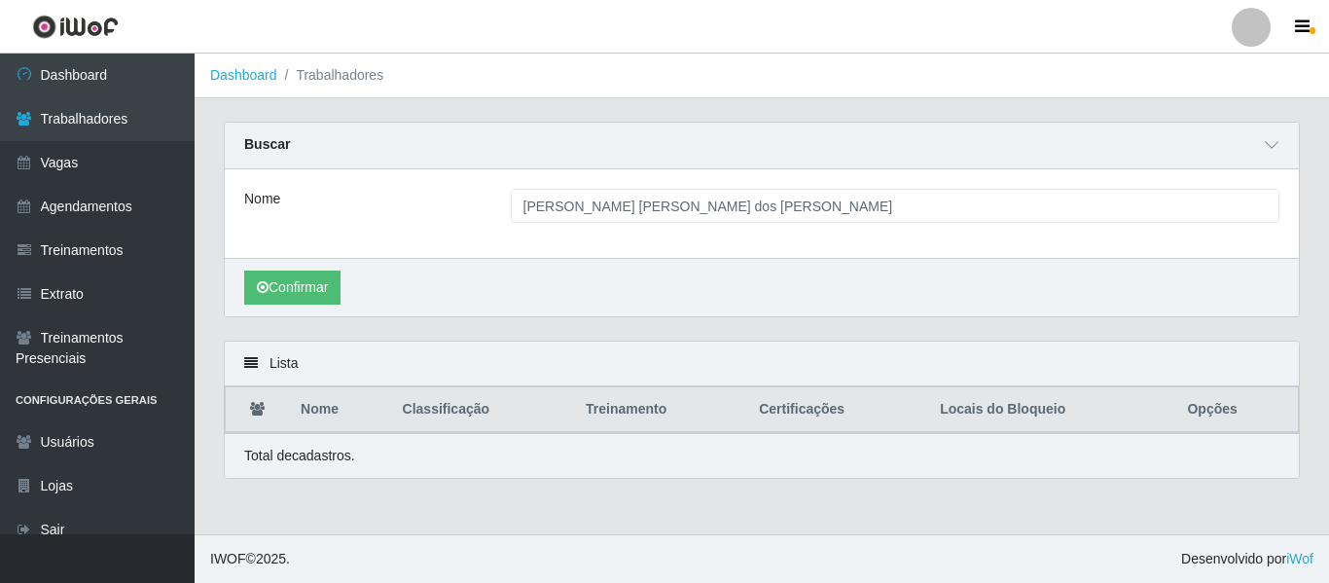
click at [301, 269] on div "Confirmar" at bounding box center [762, 287] width 1074 height 58
click at [300, 288] on button "Confirmar" at bounding box center [292, 288] width 96 height 34
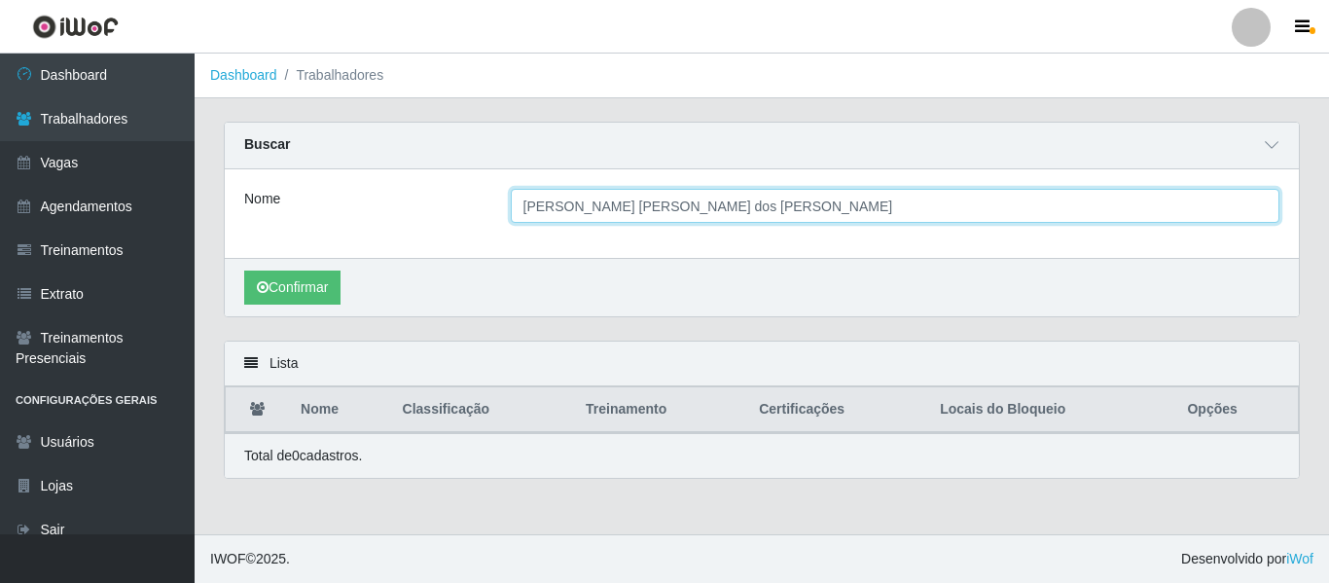
drag, startPoint x: 694, startPoint y: 200, endPoint x: 567, endPoint y: 205, distance: 126.6
click at [567, 205] on input "Vânia Cleide Lopes dos Santos" at bounding box center [896, 206] width 770 height 34
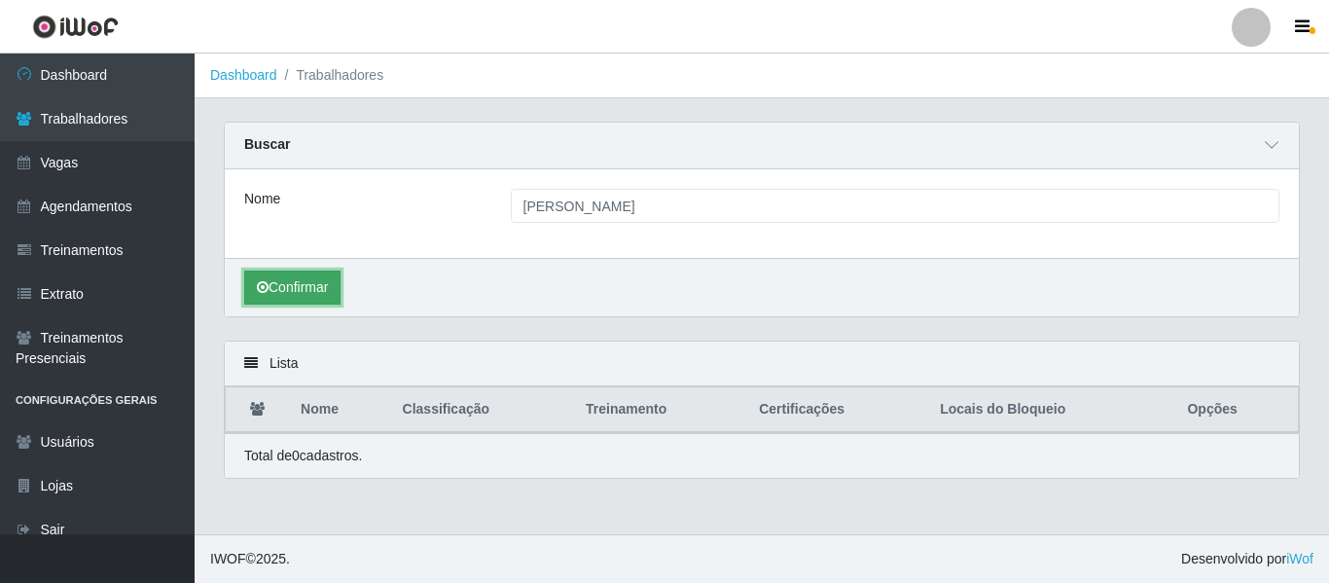
click at [282, 289] on button "Confirmar" at bounding box center [292, 288] width 96 height 34
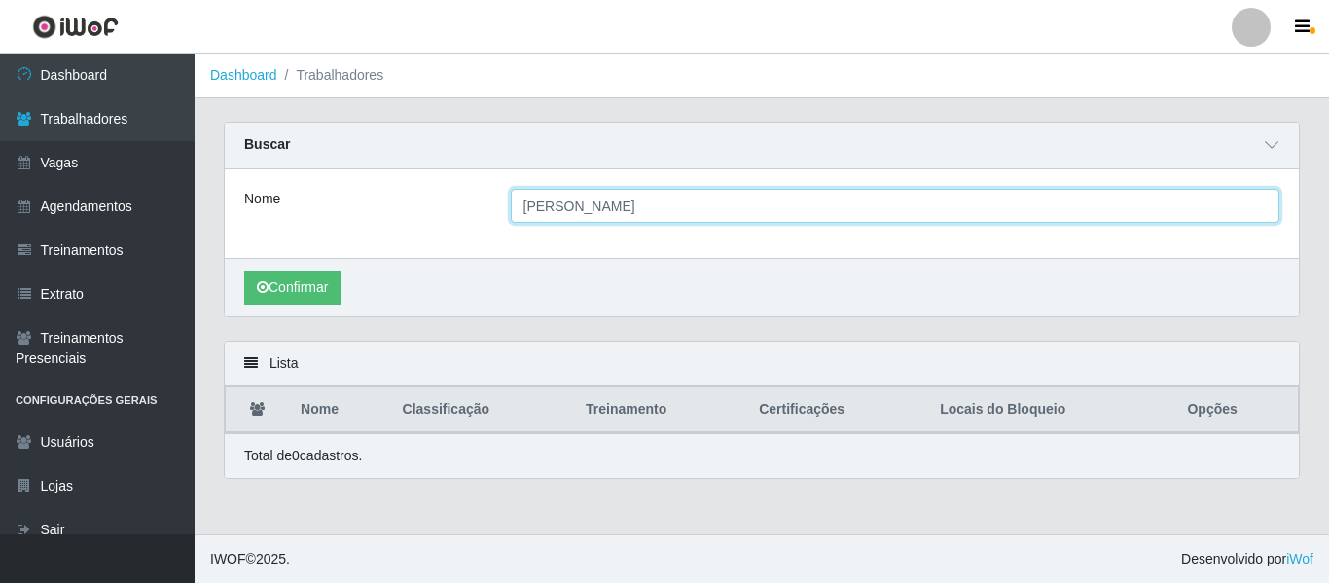
click at [641, 199] on input "Vania cleide" at bounding box center [896, 206] width 770 height 34
type input "Vania"
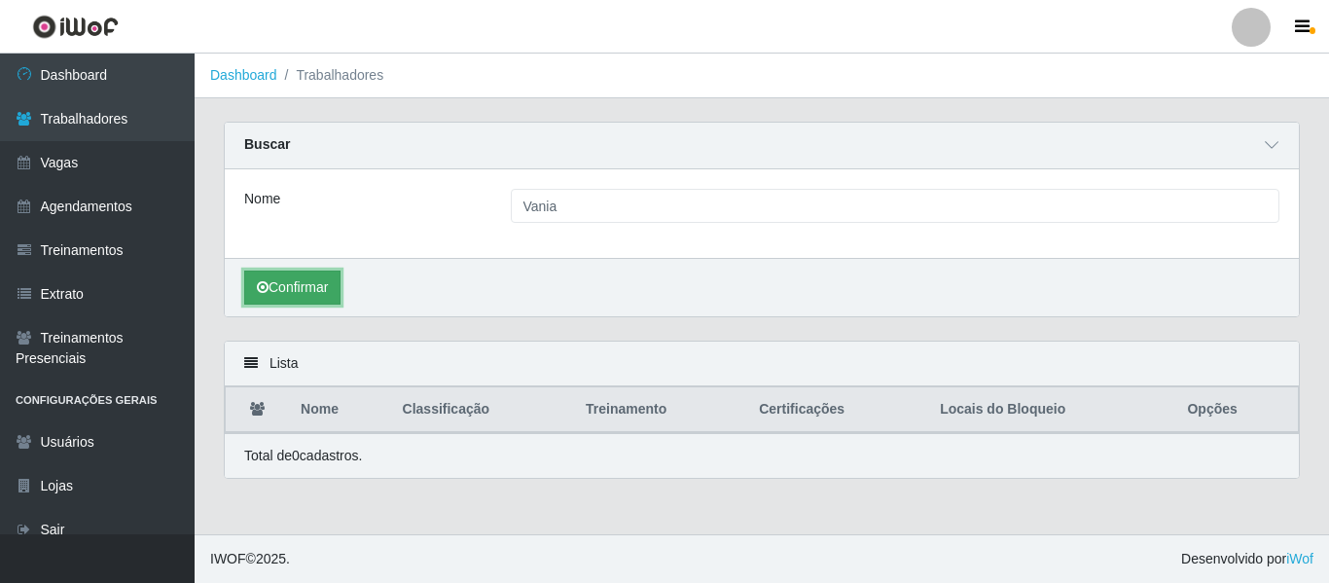
click at [321, 286] on button "Confirmar" at bounding box center [292, 288] width 96 height 34
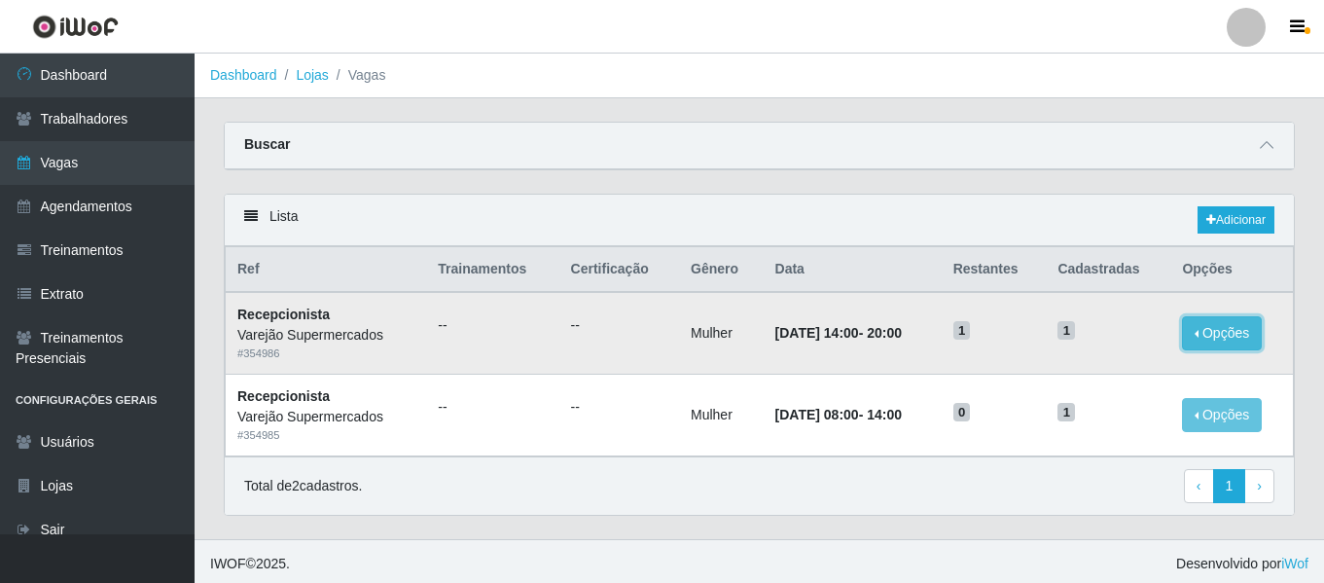
click at [1219, 337] on button "Opções" at bounding box center [1222, 333] width 80 height 34
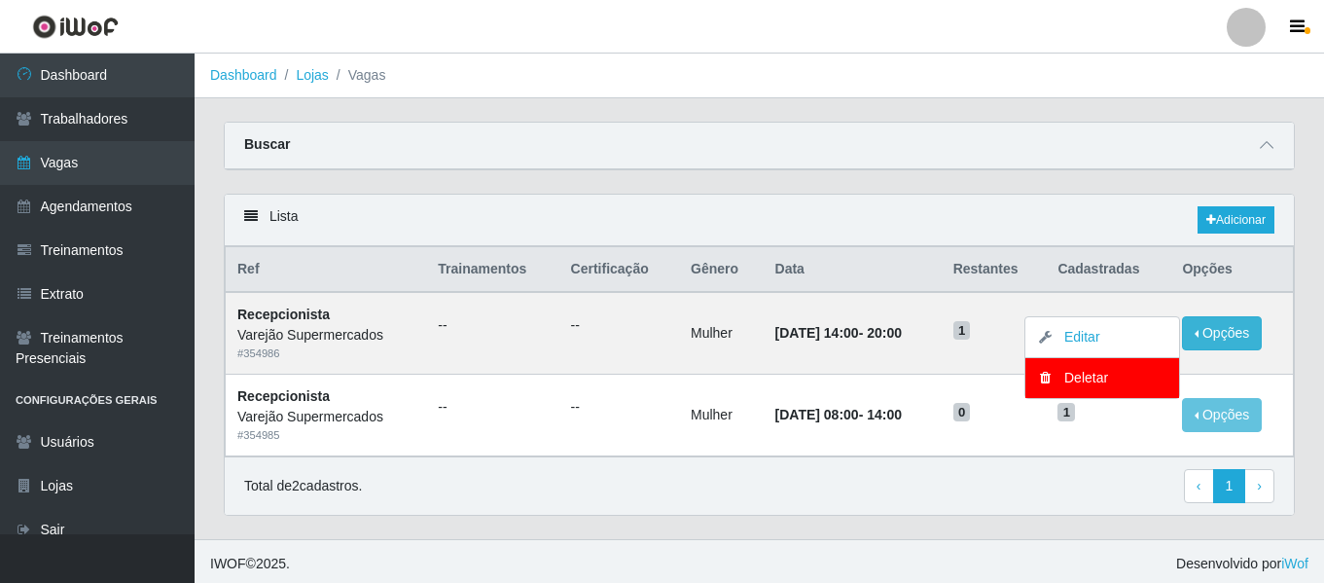
click at [867, 260] on th "Data" at bounding box center [853, 270] width 178 height 46
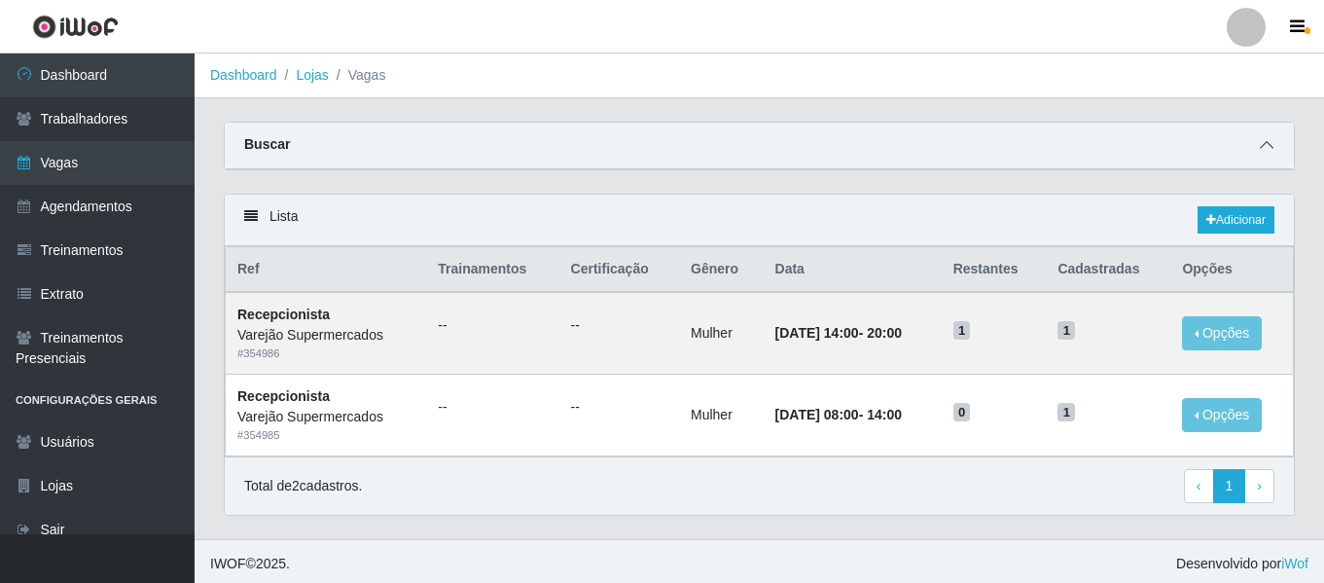
click at [1264, 152] on icon at bounding box center [1267, 145] width 14 height 14
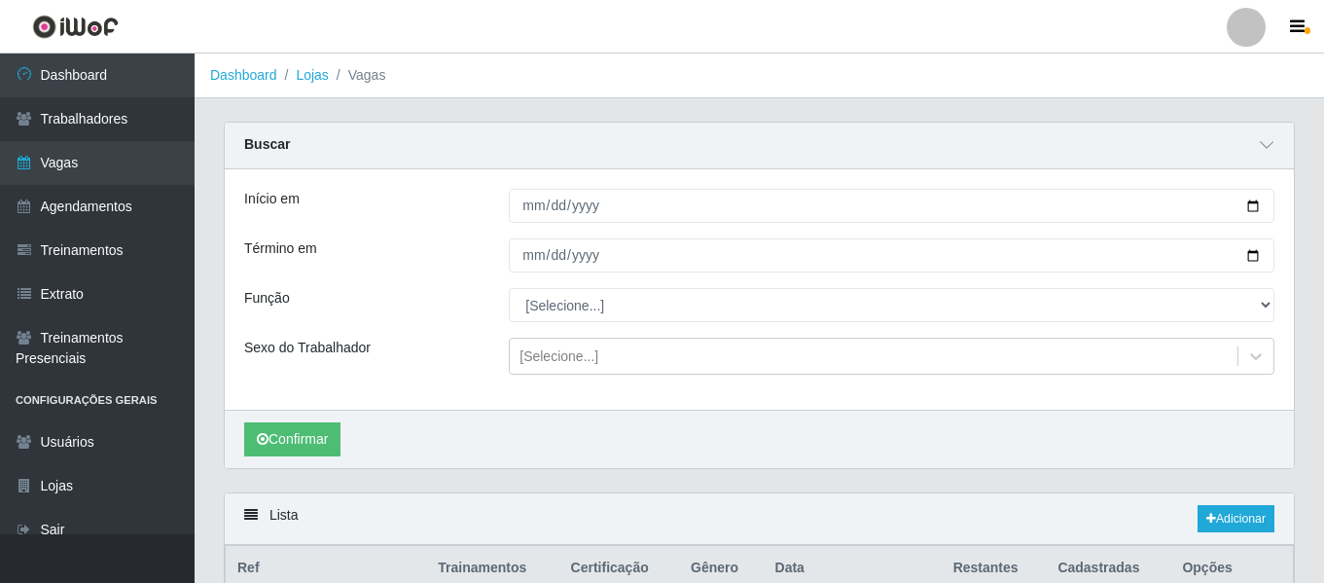
click at [534, 224] on div "Início em [DATE] Término em [DATE] Função [Selecione...] ASG ASG + ASG ++ Auxil…" at bounding box center [759, 289] width 1069 height 240
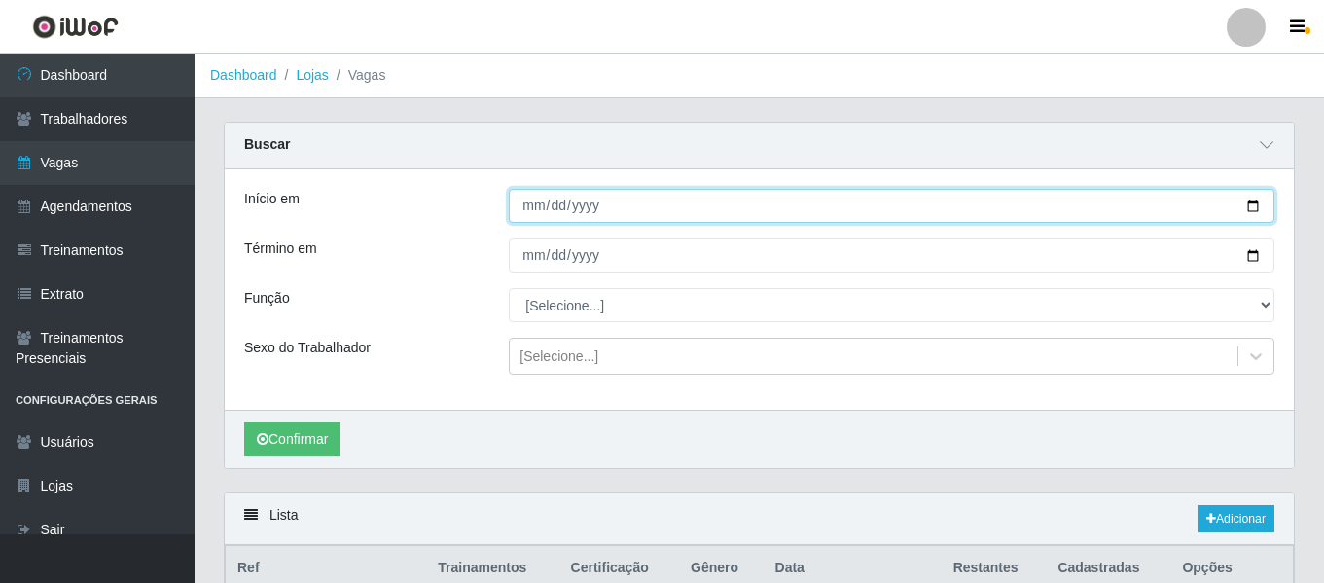
click at [535, 217] on input "[DATE]" at bounding box center [892, 206] width 766 height 34
type input "[DATE]"
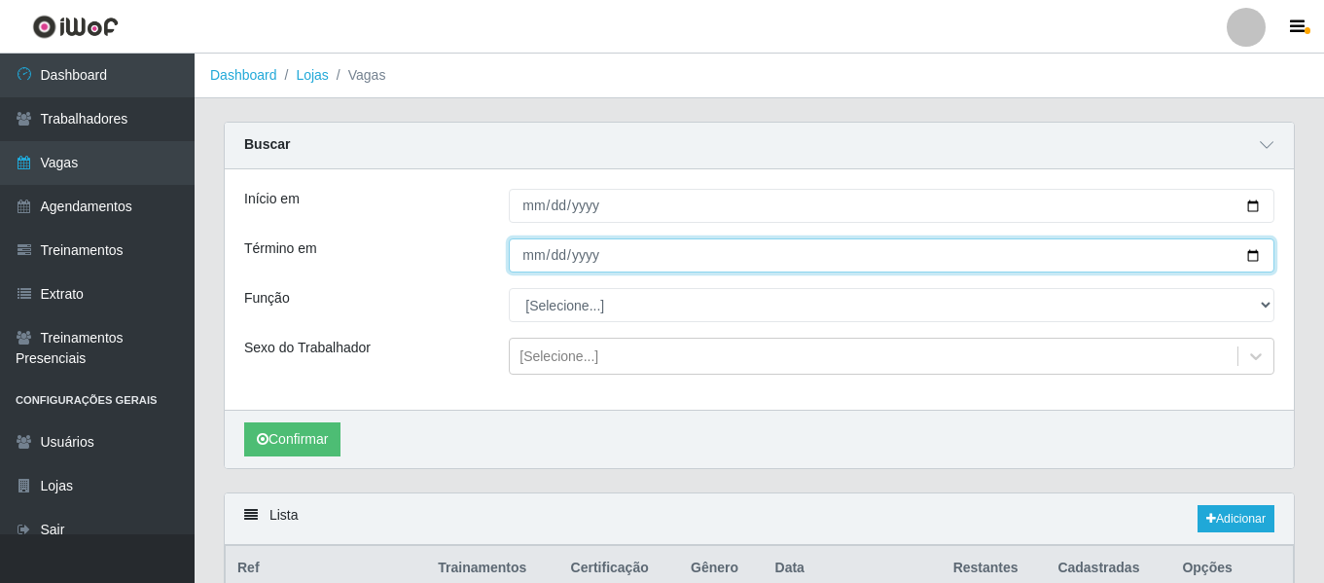
click at [524, 254] on input "[DATE]" at bounding box center [892, 255] width 766 height 34
type input "[DATE]"
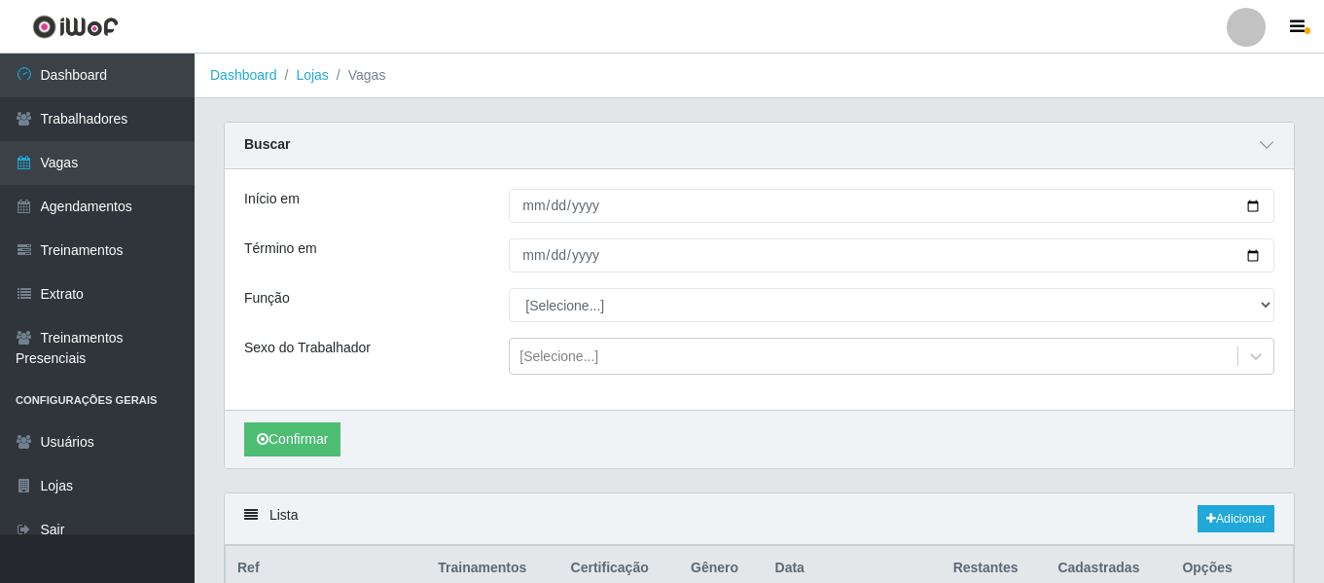
click at [317, 463] on div "Confirmar" at bounding box center [759, 439] width 1069 height 58
click at [318, 452] on button "Confirmar" at bounding box center [292, 439] width 96 height 34
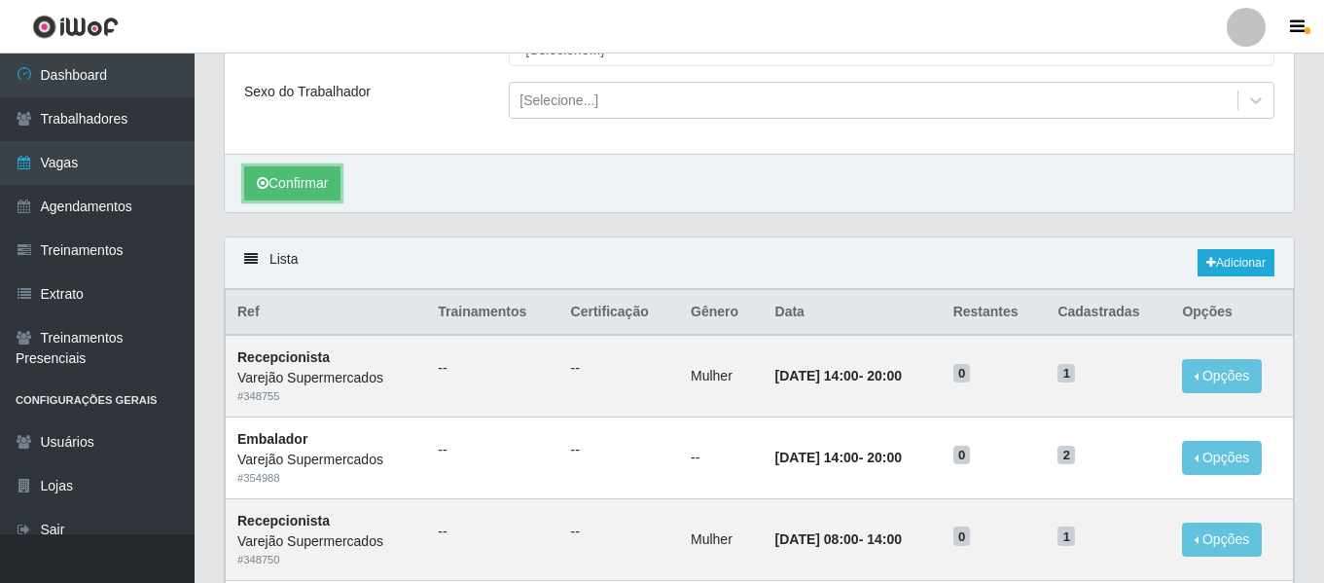
scroll to position [176, 0]
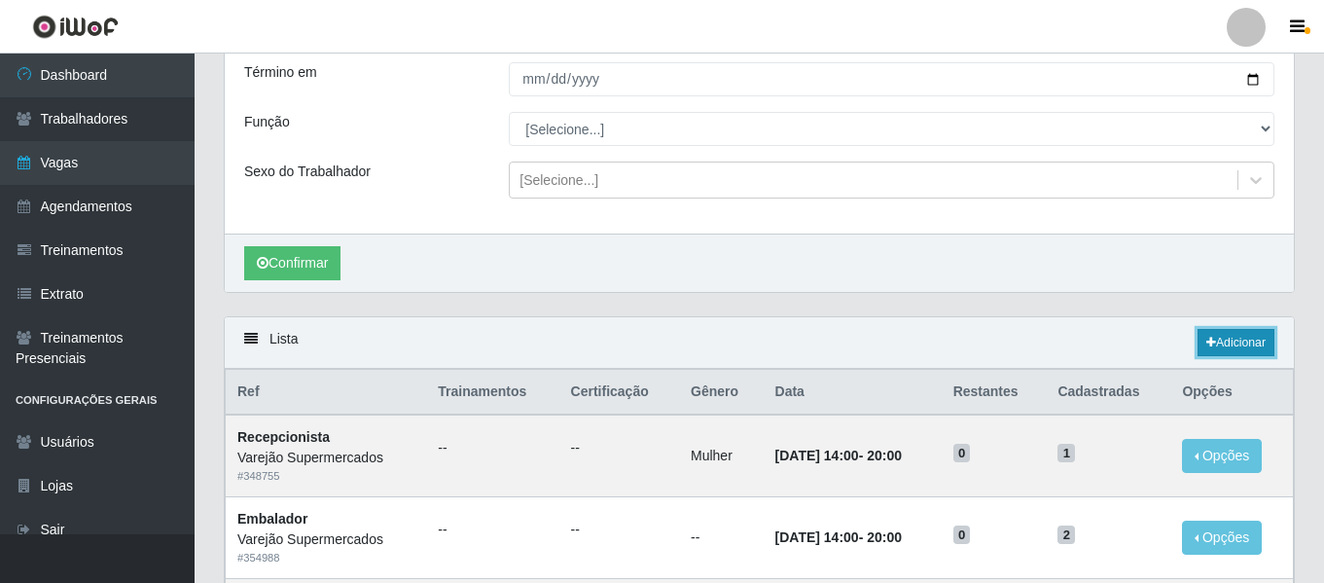
click at [1207, 347] on icon at bounding box center [1212, 343] width 10 height 12
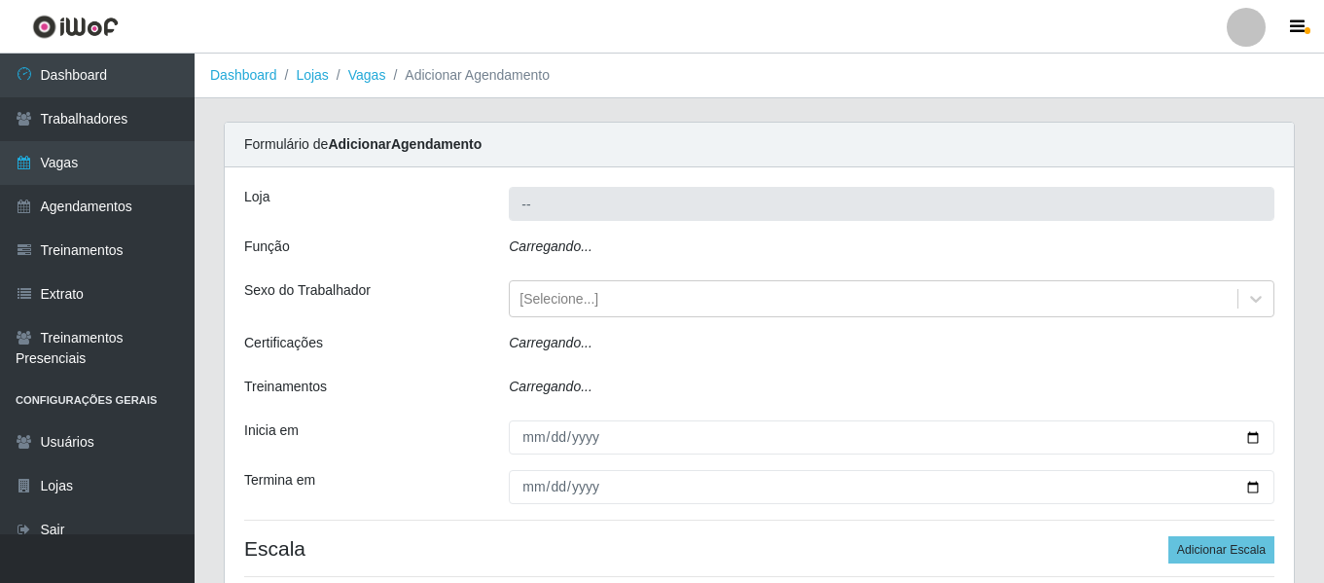
type input "Varejão Supermercados"
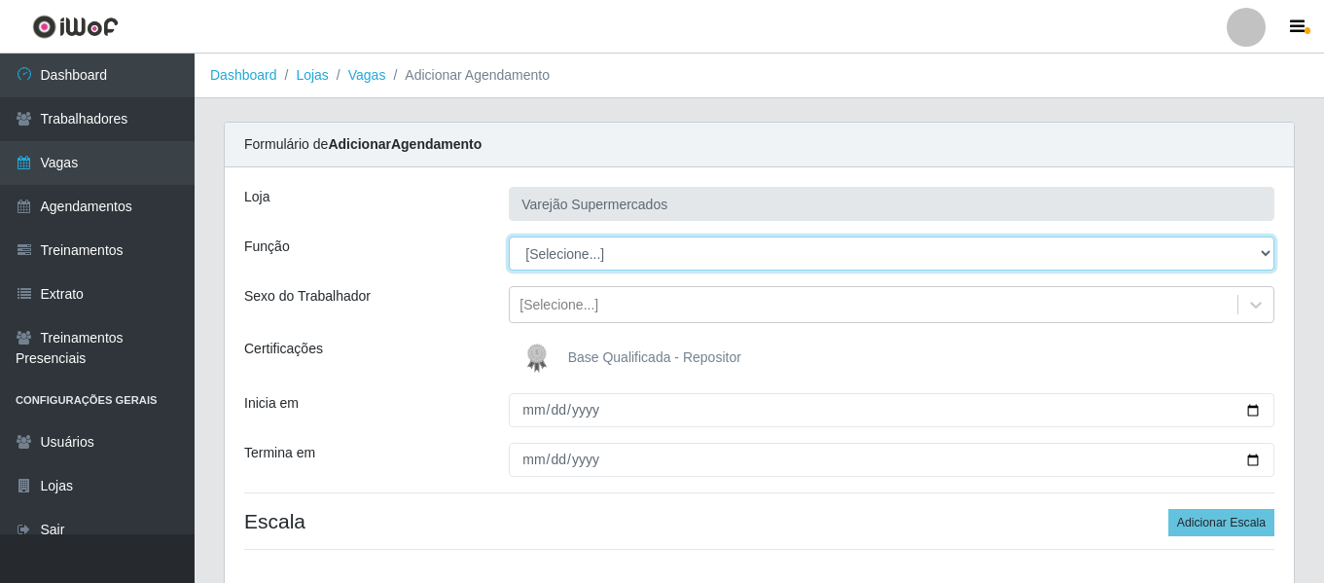
click at [544, 264] on select "[Selecione...] ASG ASG + ASG ++ Auxiliar de Estacionamento Auxiliar de Estacion…" at bounding box center [892, 253] width 766 height 34
select select "43"
click at [509, 236] on select "[Selecione...] ASG ASG + ASG ++ Auxiliar de Estacionamento Auxiliar de Estacion…" at bounding box center [892, 253] width 766 height 34
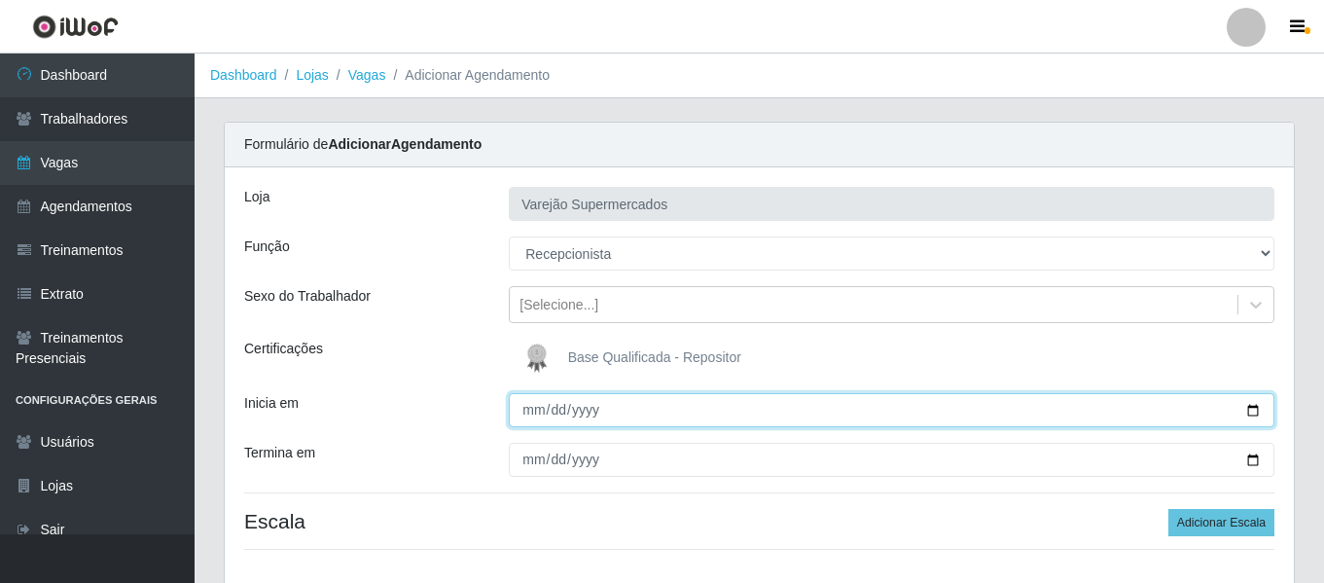
click at [541, 418] on input "Inicia em" at bounding box center [892, 410] width 766 height 34
type input "[DATE]"
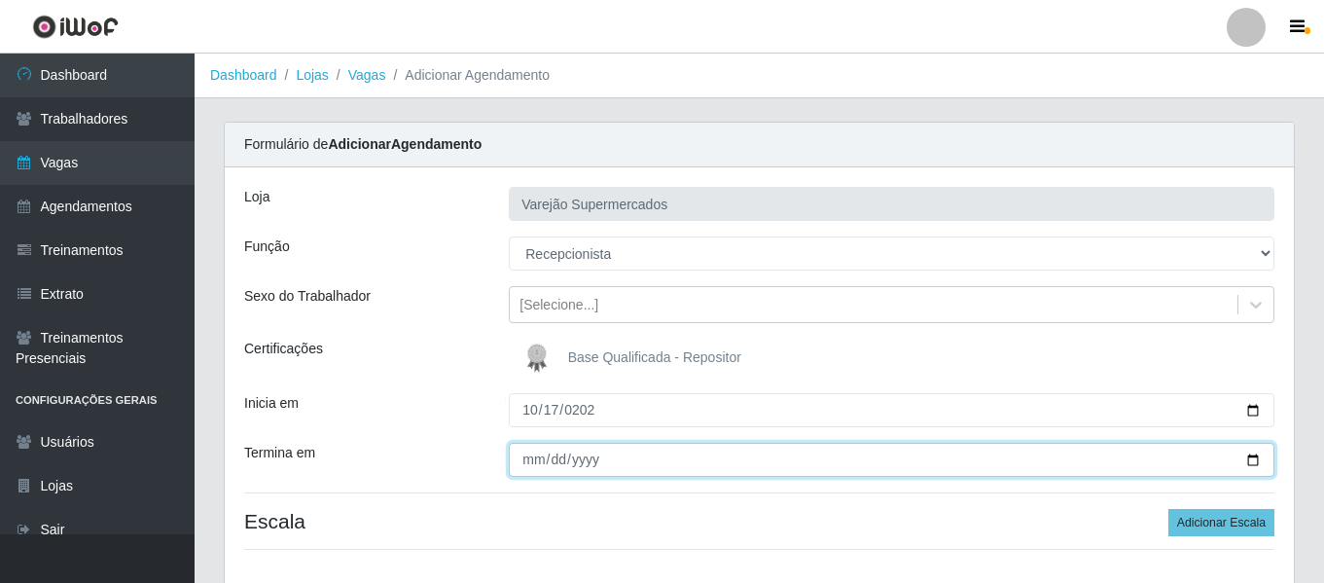
click at [524, 457] on input "Termina em" at bounding box center [892, 460] width 766 height 34
type input "[DATE]"
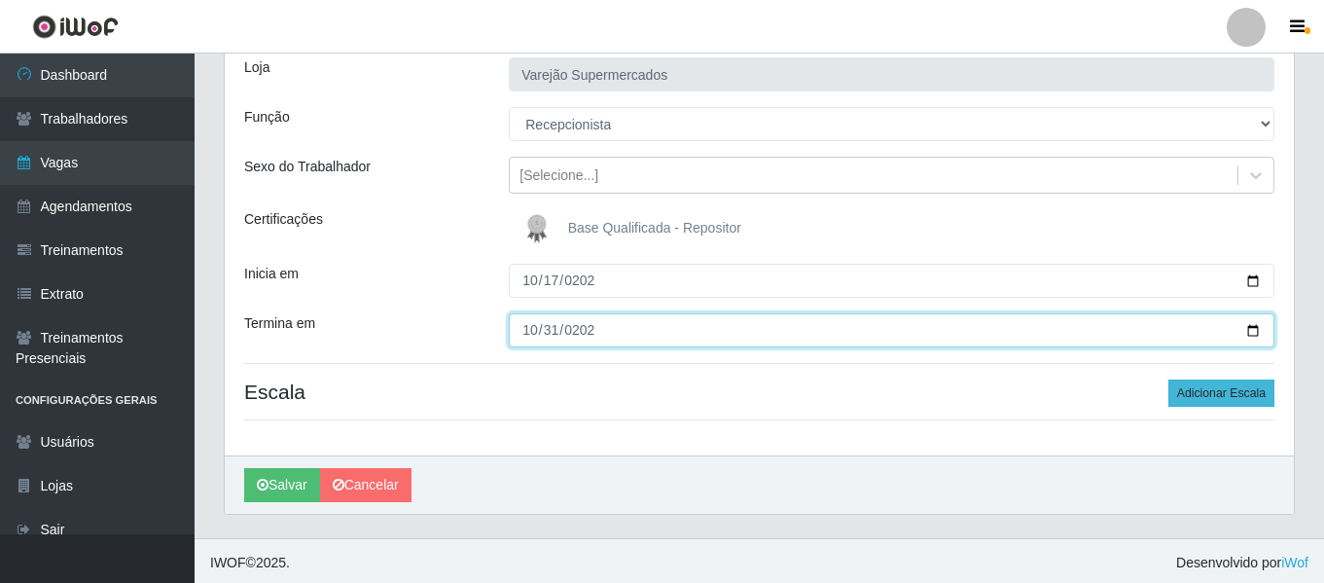
scroll to position [133, 0]
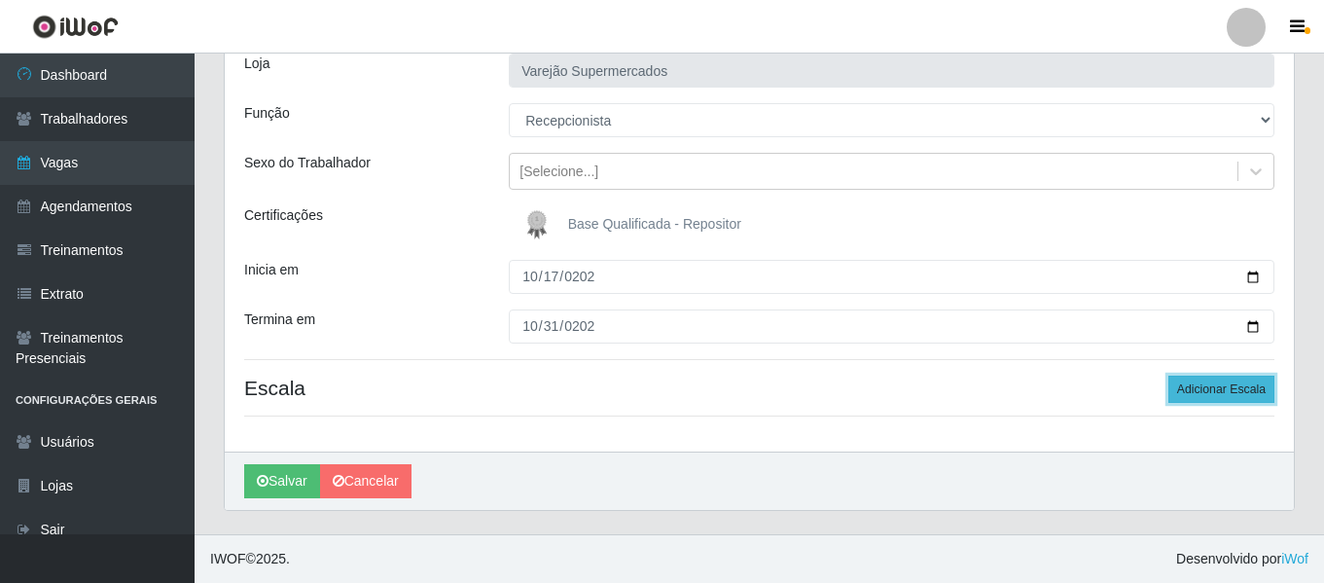
click at [1193, 393] on button "Adicionar Escala" at bounding box center [1222, 389] width 106 height 27
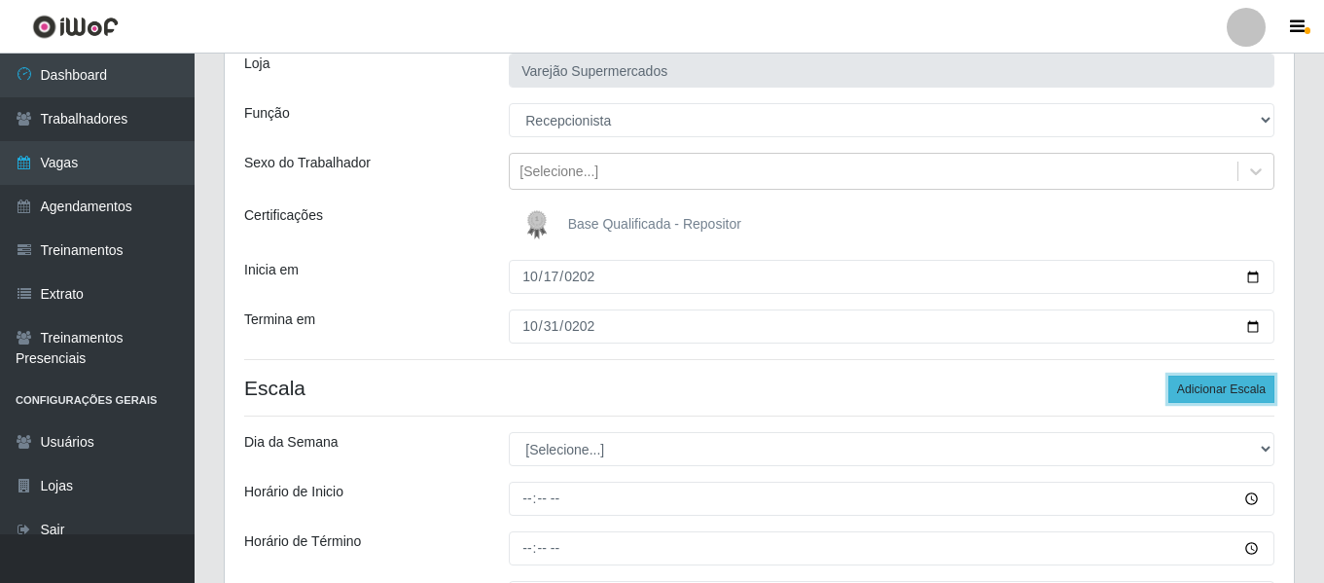
click at [1193, 393] on button "Adicionar Escala" at bounding box center [1222, 389] width 106 height 27
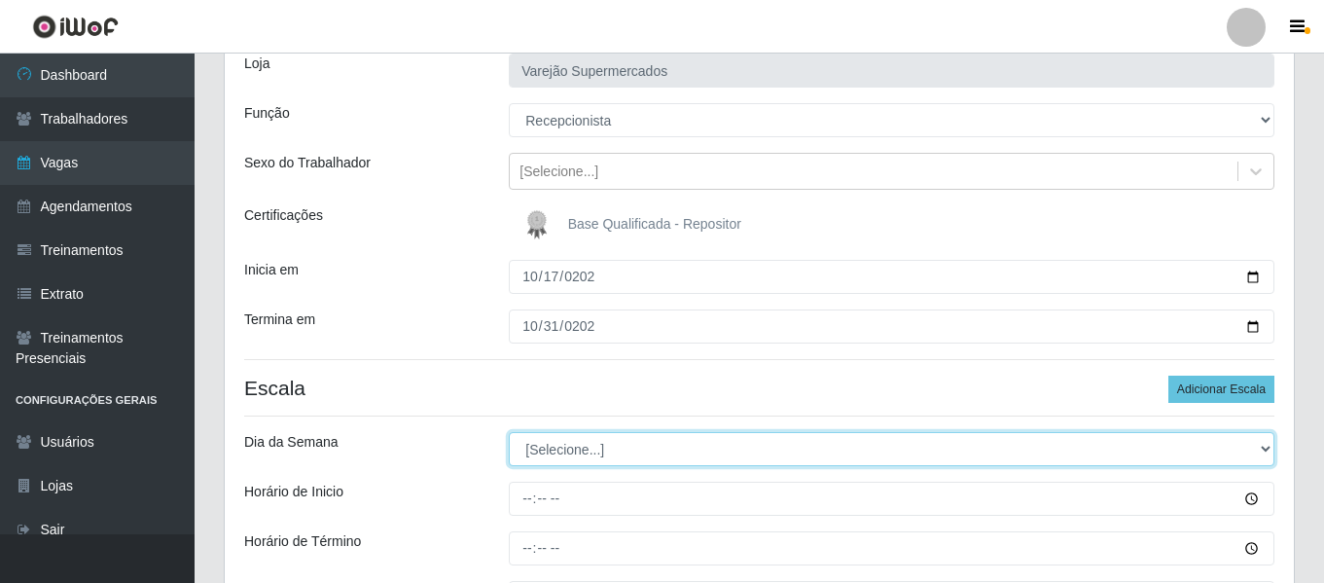
click at [610, 456] on select "[Selecione...] Segunda Terça Quarta Quinta Sexta Sábado Domingo" at bounding box center [892, 449] width 766 height 34
select select "5"
click at [509, 432] on select "[Selecione...] Segunda Terça Quarta Quinta Sexta Sábado Domingo" at bounding box center [892, 449] width 766 height 34
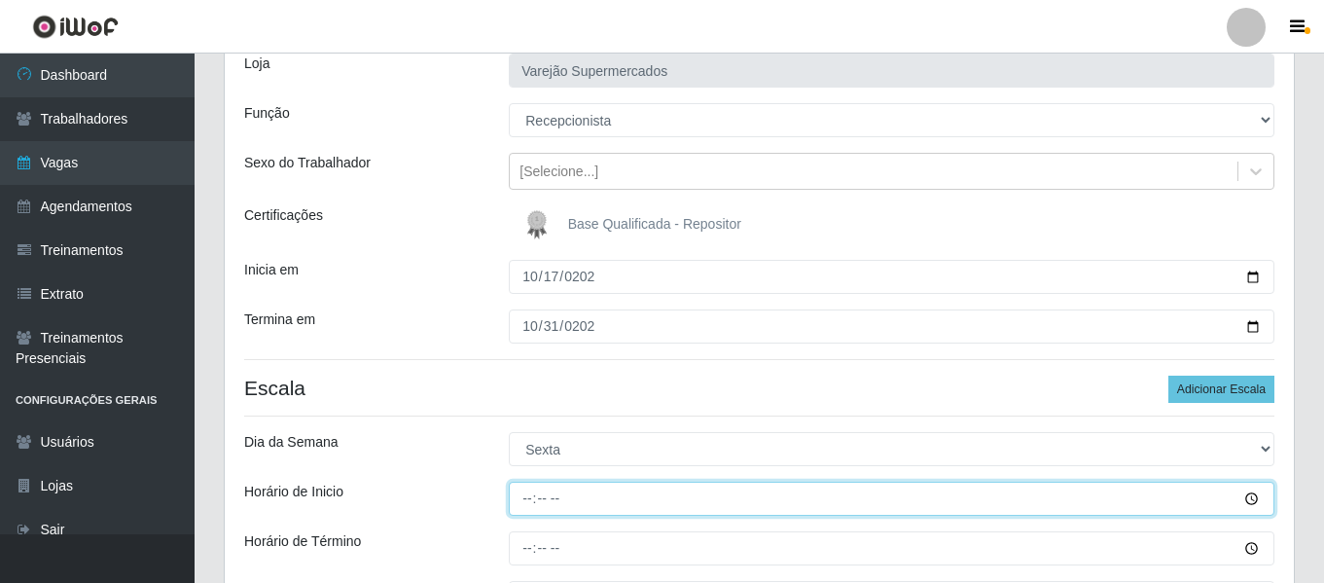
click at [509, 510] on input "Horário de Inicio" at bounding box center [892, 499] width 766 height 34
type input "08:00"
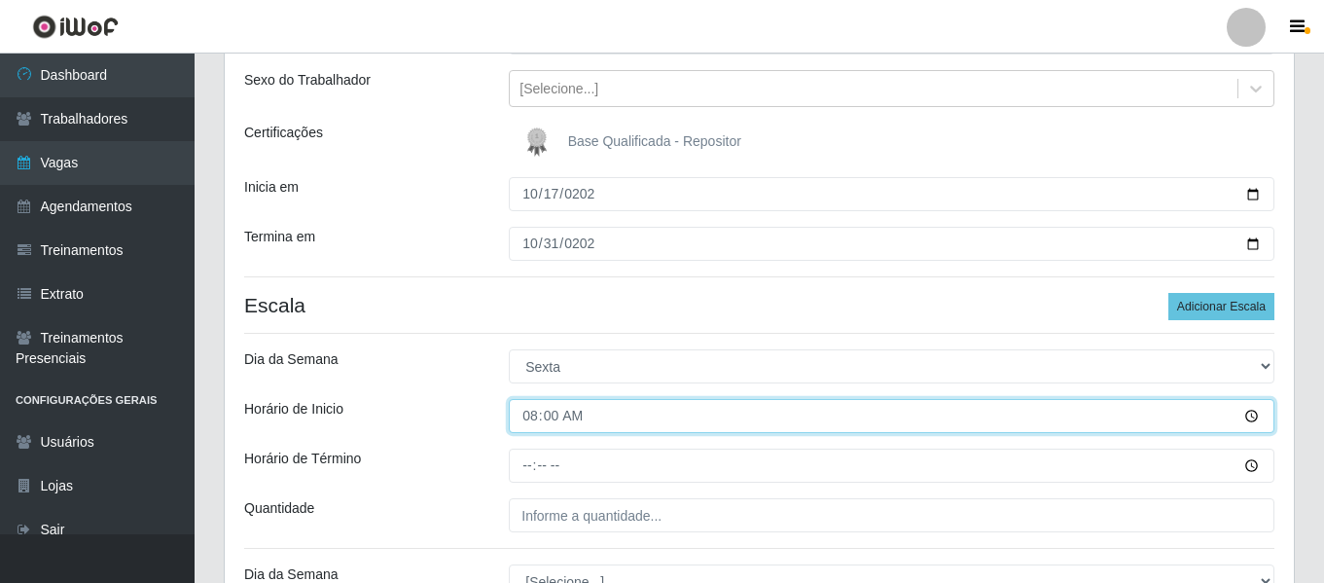
scroll to position [231, 0]
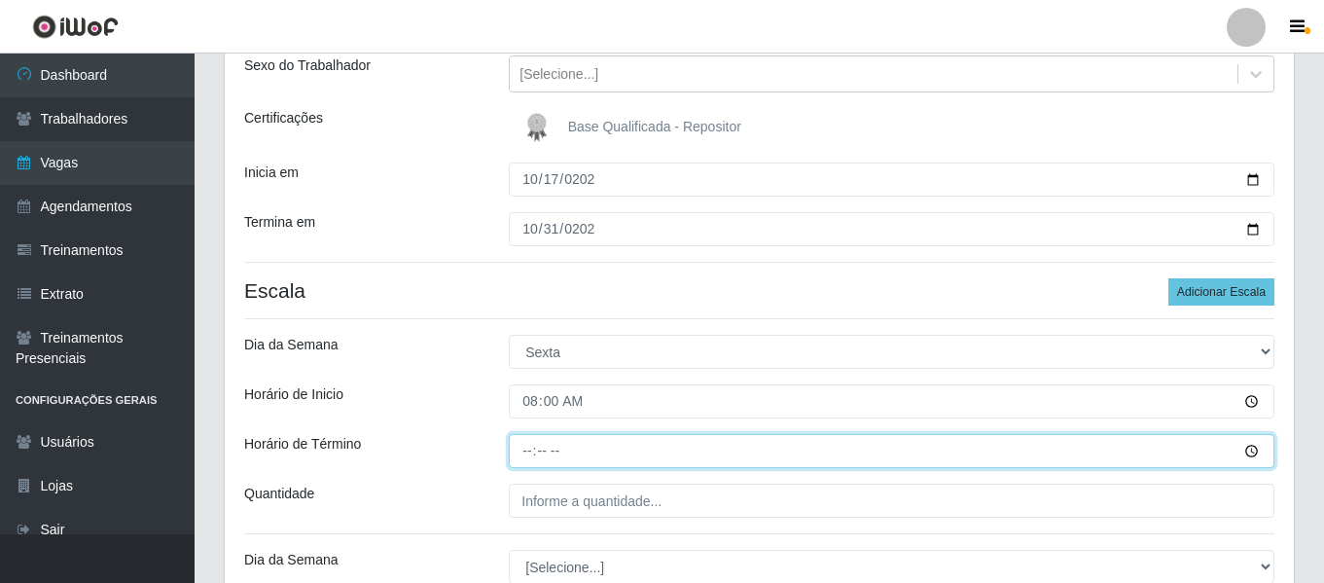
click at [531, 452] on input "Horário de Término" at bounding box center [892, 451] width 766 height 34
type input "14:00"
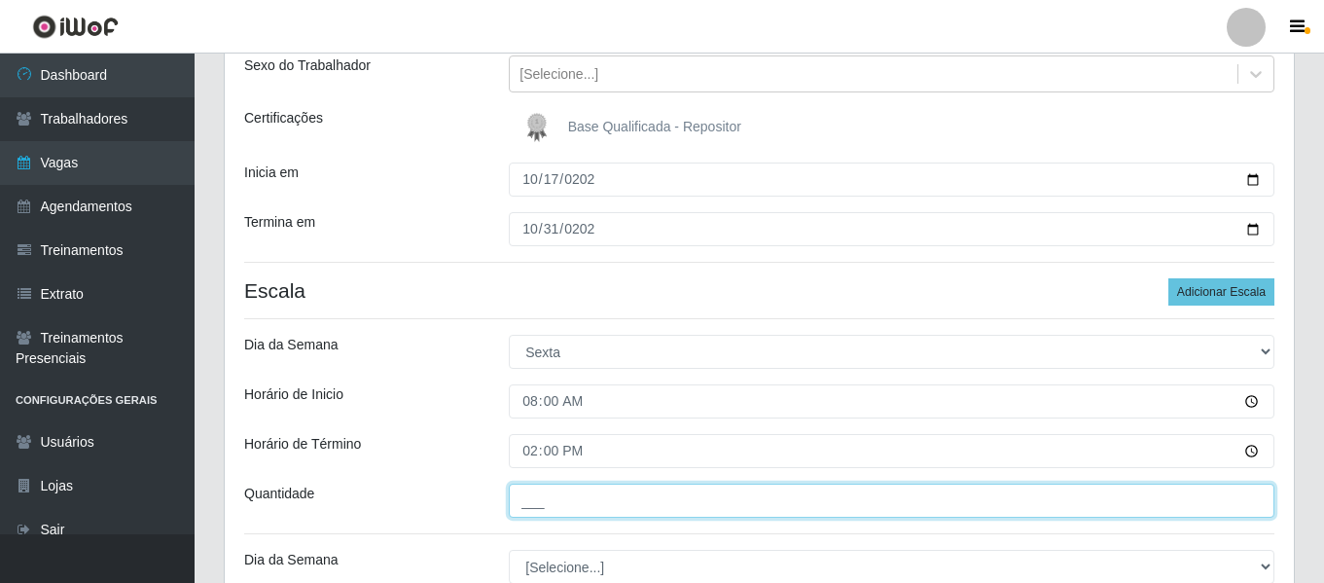
click at [544, 491] on input "___" at bounding box center [892, 501] width 766 height 34
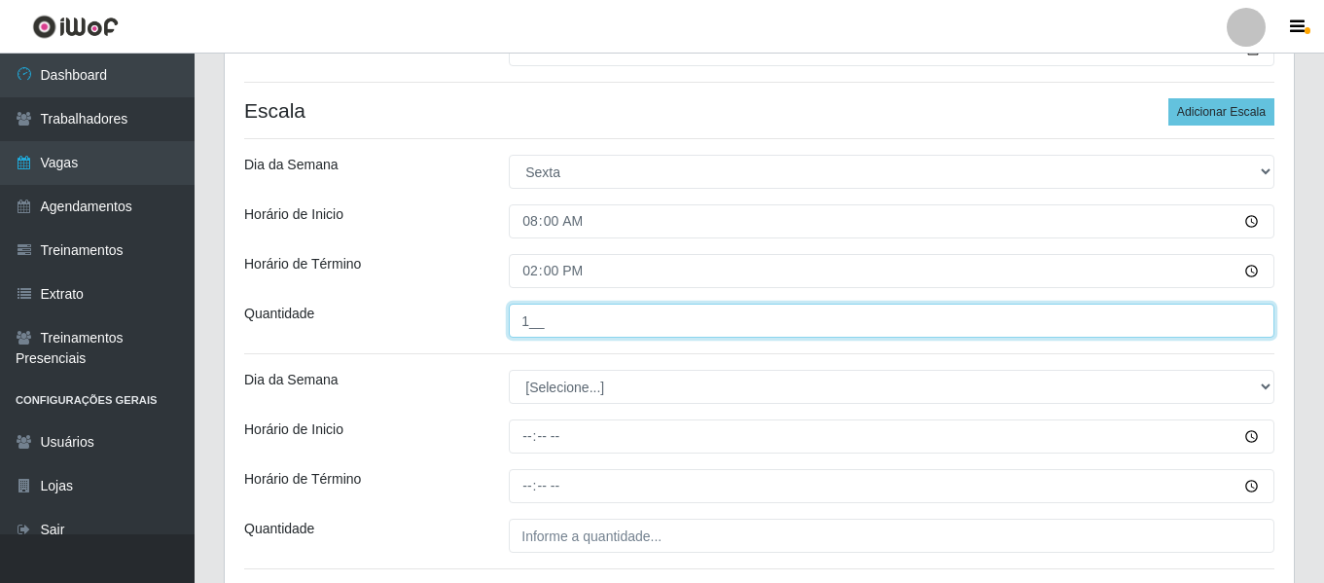
scroll to position [425, 0]
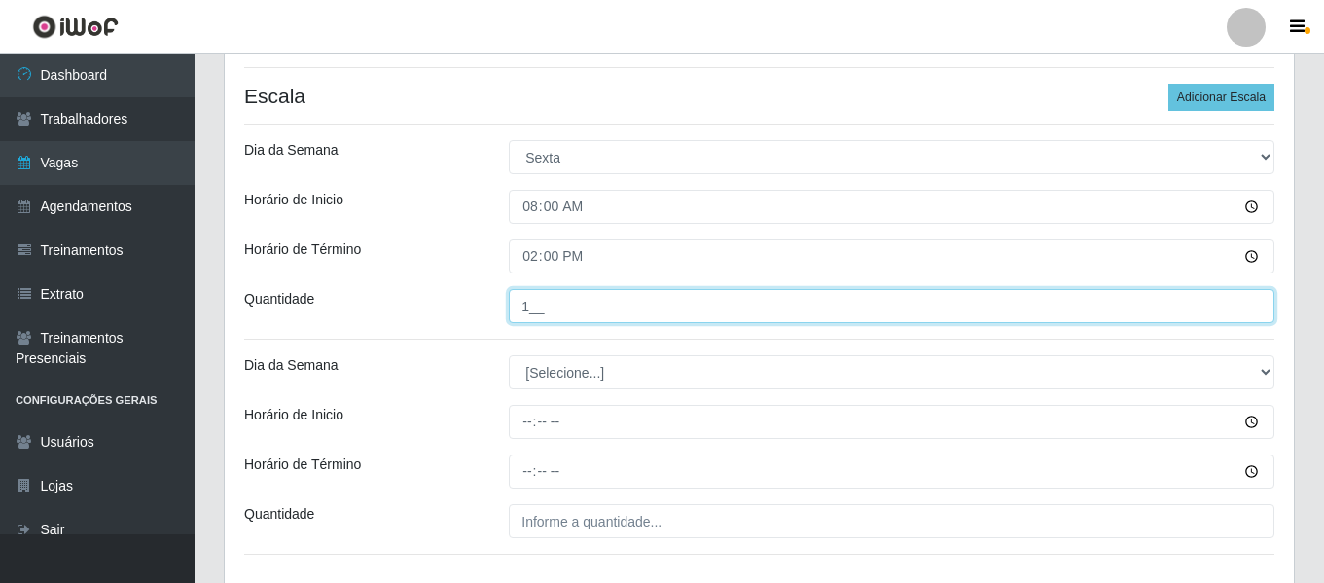
type input "1__"
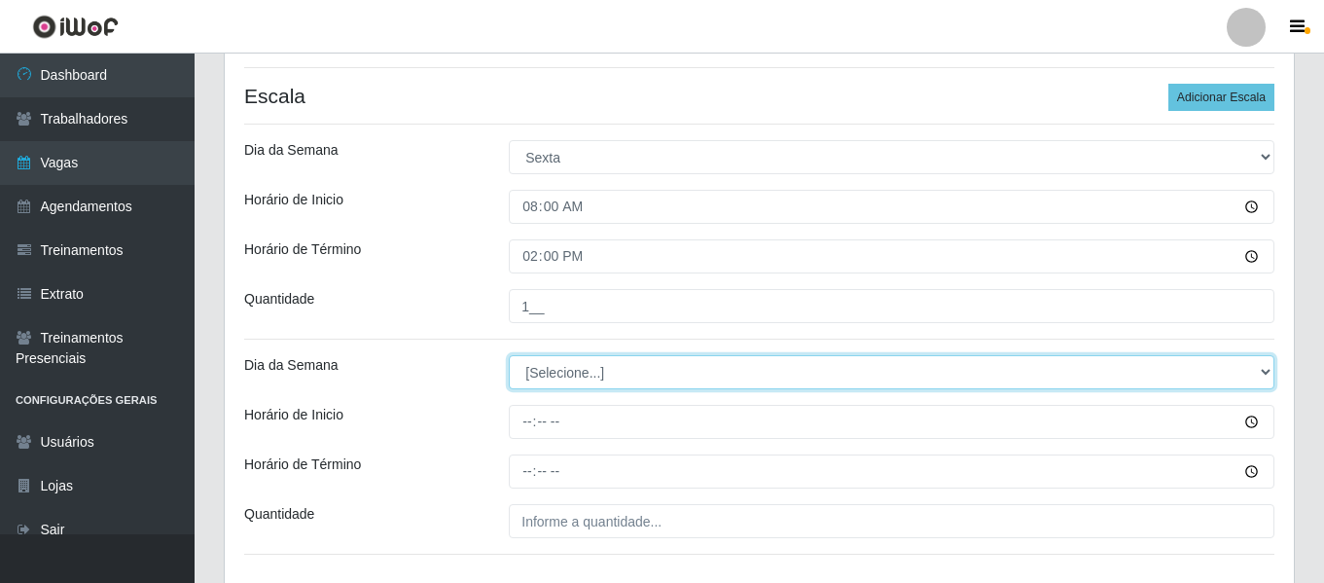
click at [595, 372] on select "[Selecione...] Segunda Terça Quarta Quinta Sexta Sábado Domingo" at bounding box center [892, 372] width 766 height 34
select select "5"
click at [509, 355] on select "[Selecione...] Segunda Terça Quarta Quinta Sexta Sábado Domingo" at bounding box center [892, 372] width 766 height 34
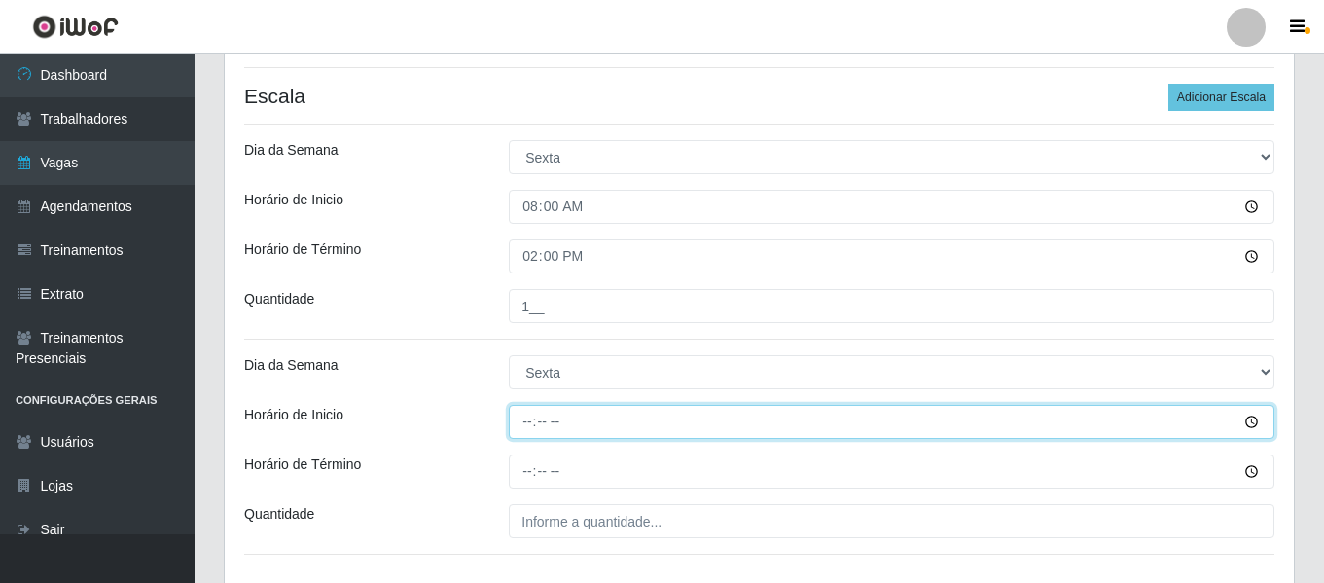
click at [524, 428] on input "Horário de Inicio" at bounding box center [892, 422] width 766 height 34
type input "14:00"
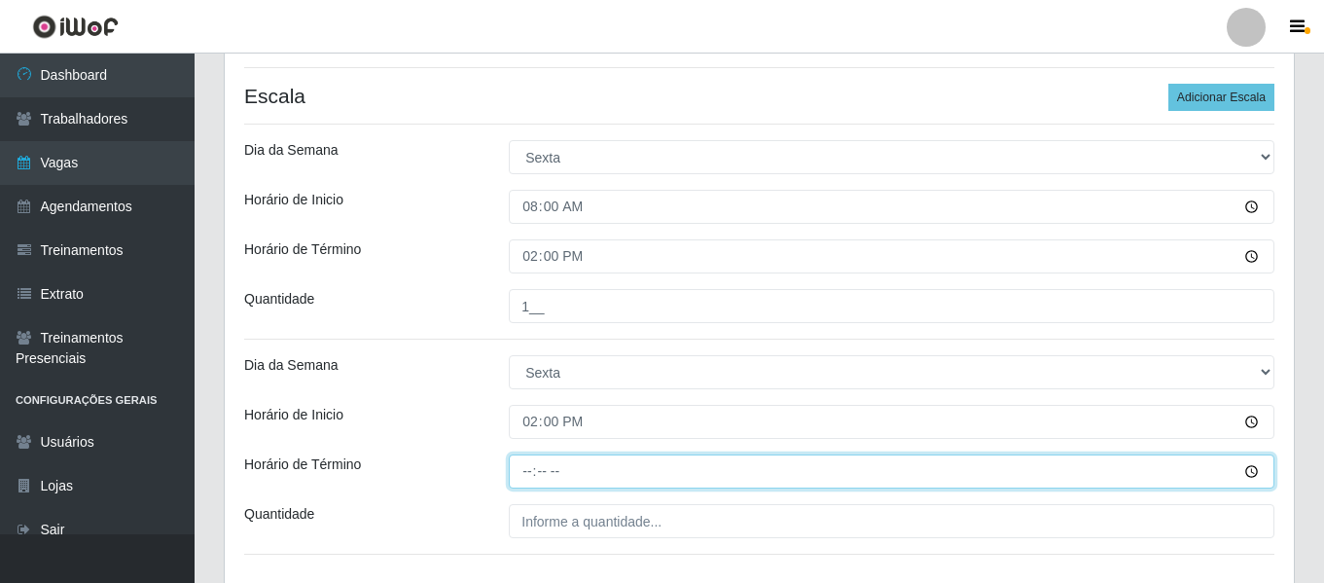
click at [522, 454] on input "Horário de Término" at bounding box center [892, 471] width 766 height 34
type input "20:00"
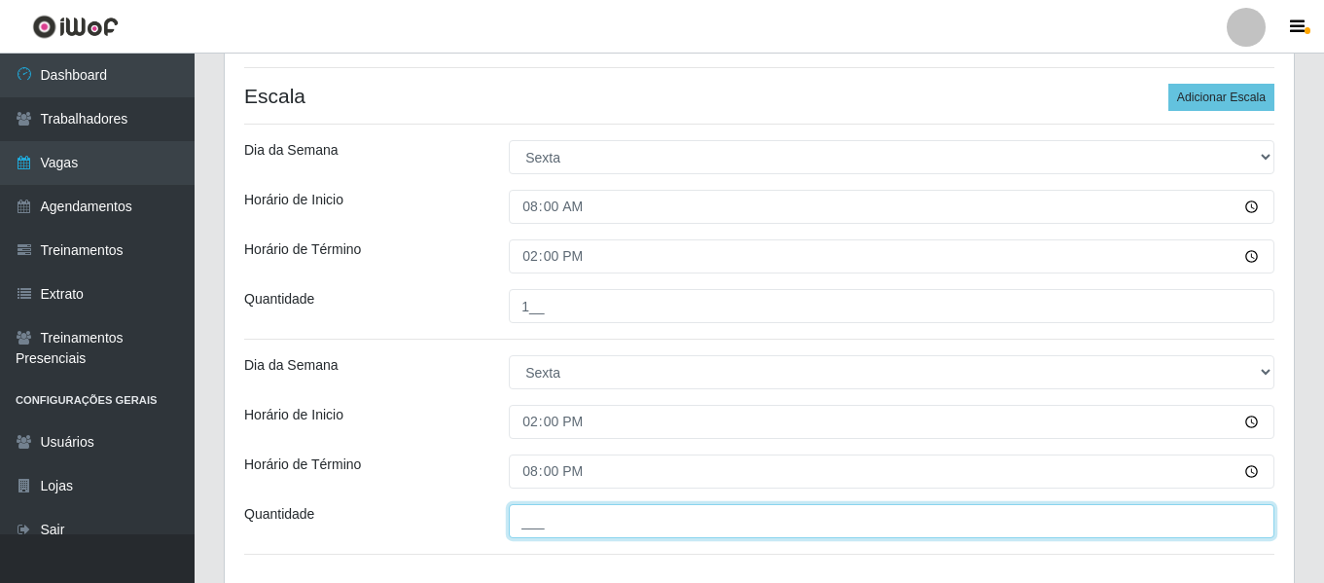
click at [582, 535] on input "___" at bounding box center [892, 521] width 766 height 34
type input "1__"
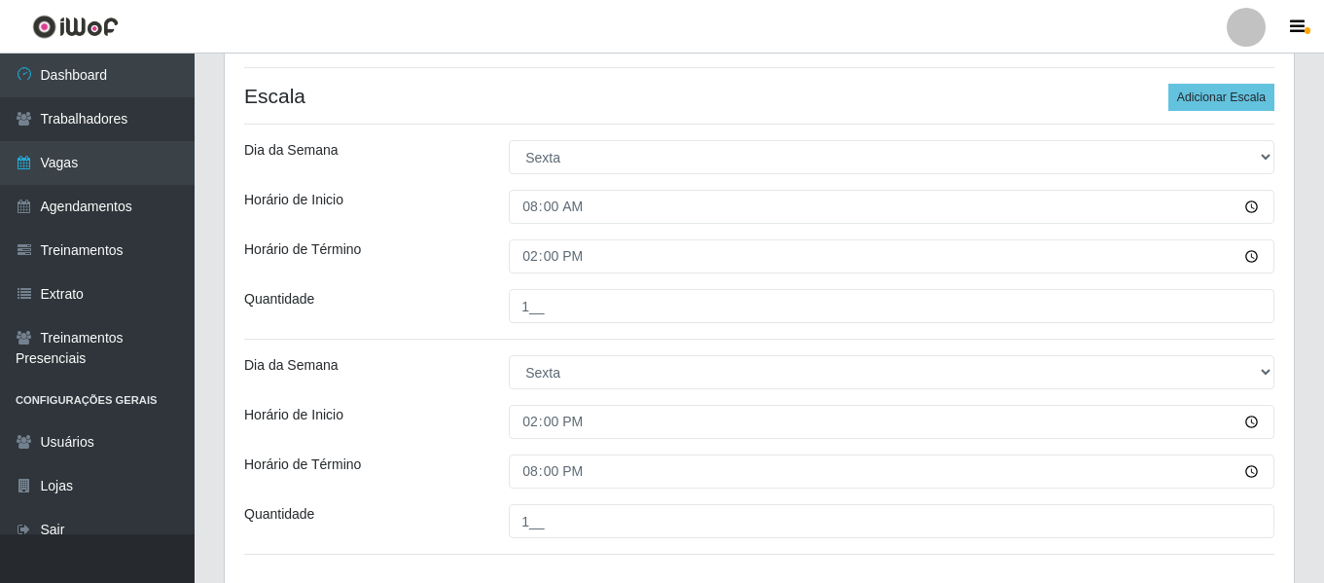
click at [461, 409] on div "Horário de Inicio" at bounding box center [362, 422] width 265 height 34
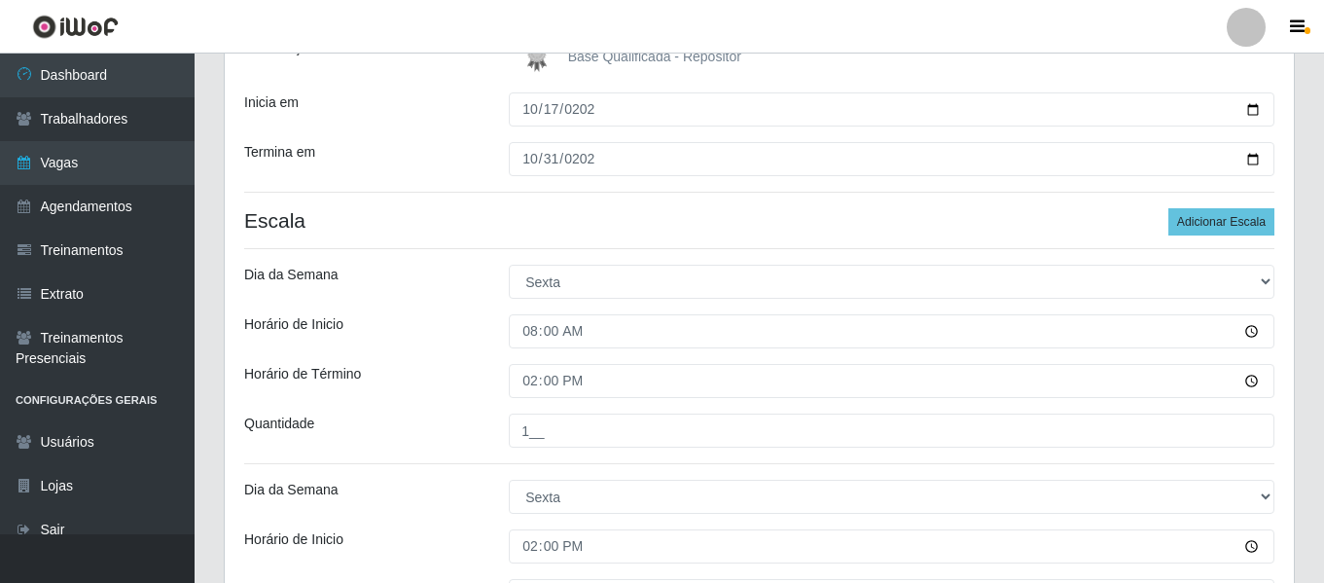
scroll to position [563, 0]
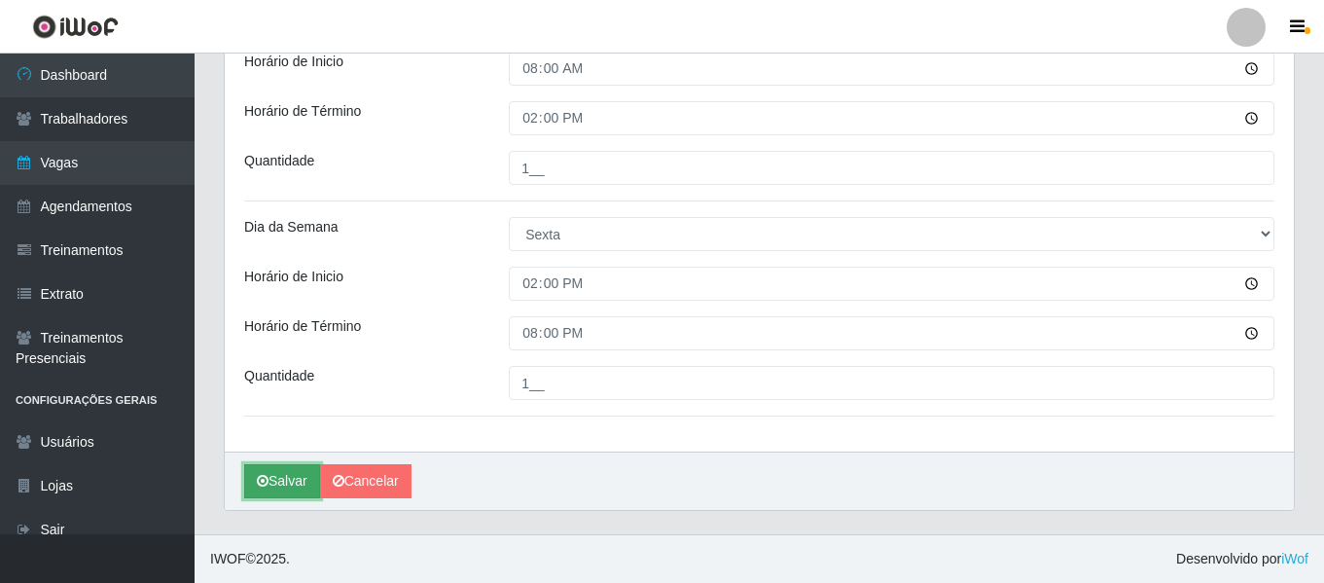
click at [276, 478] on button "Salvar" at bounding box center [282, 481] width 76 height 34
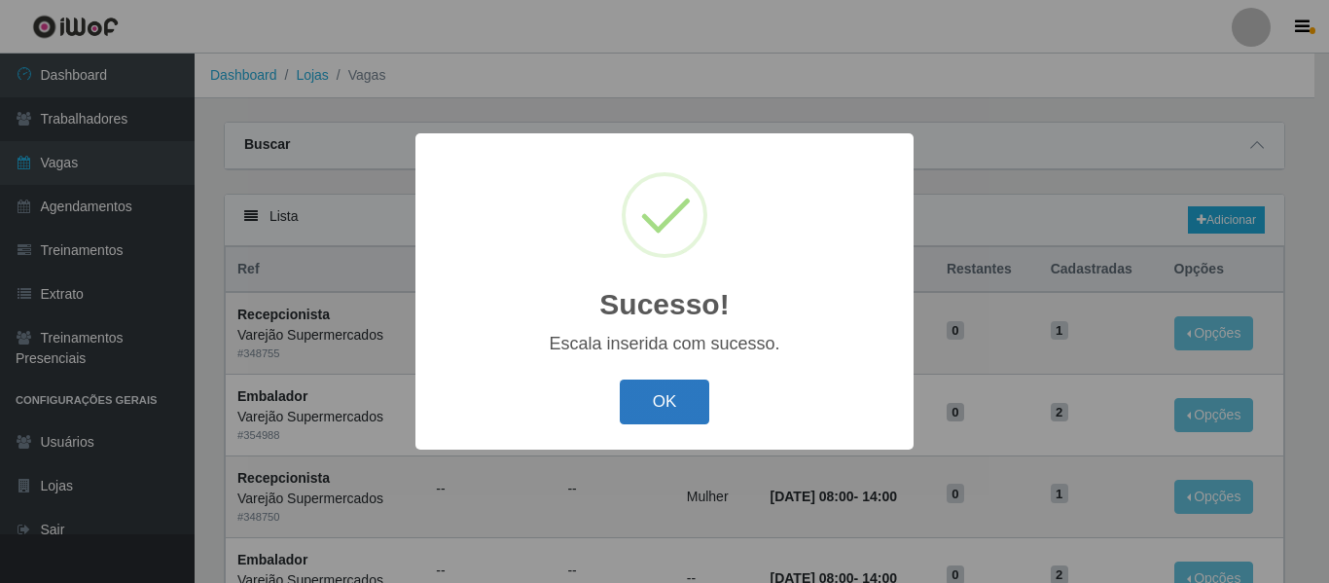
click at [680, 397] on button "OK" at bounding box center [665, 402] width 90 height 46
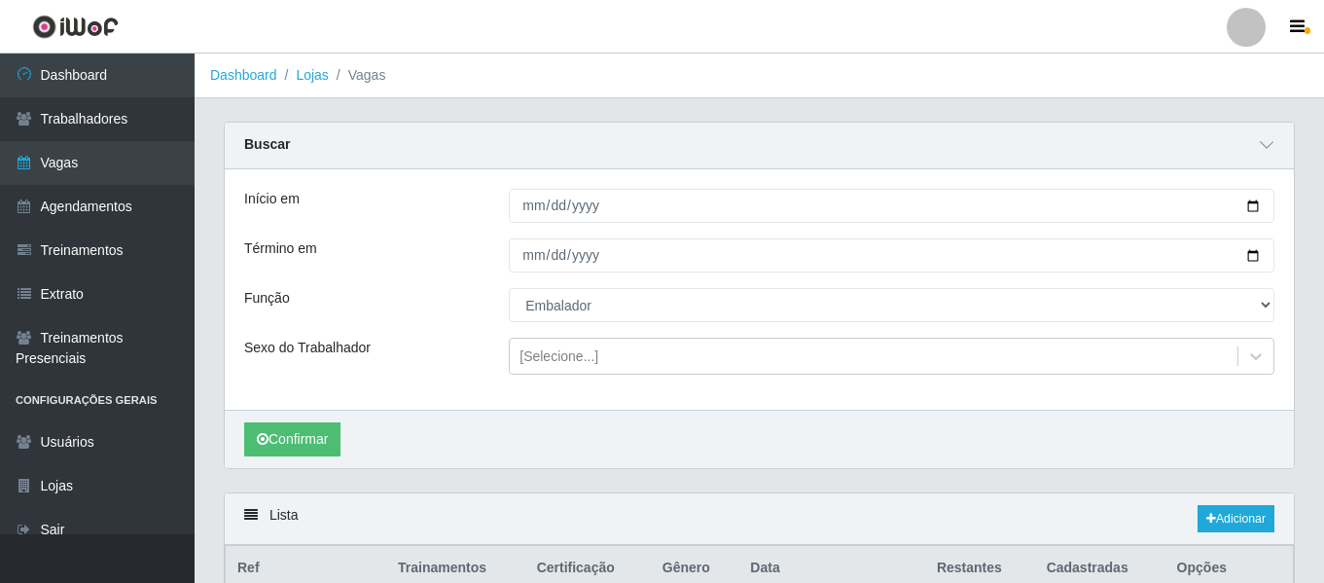
select select "1"
